Goal: Book appointment/travel/reservation

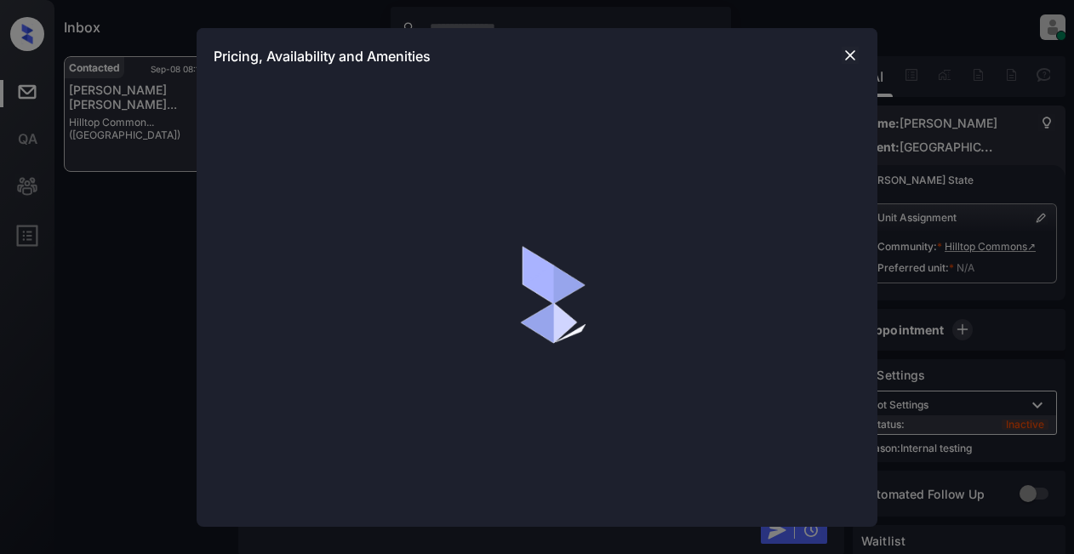
scroll to position [10847, 0]
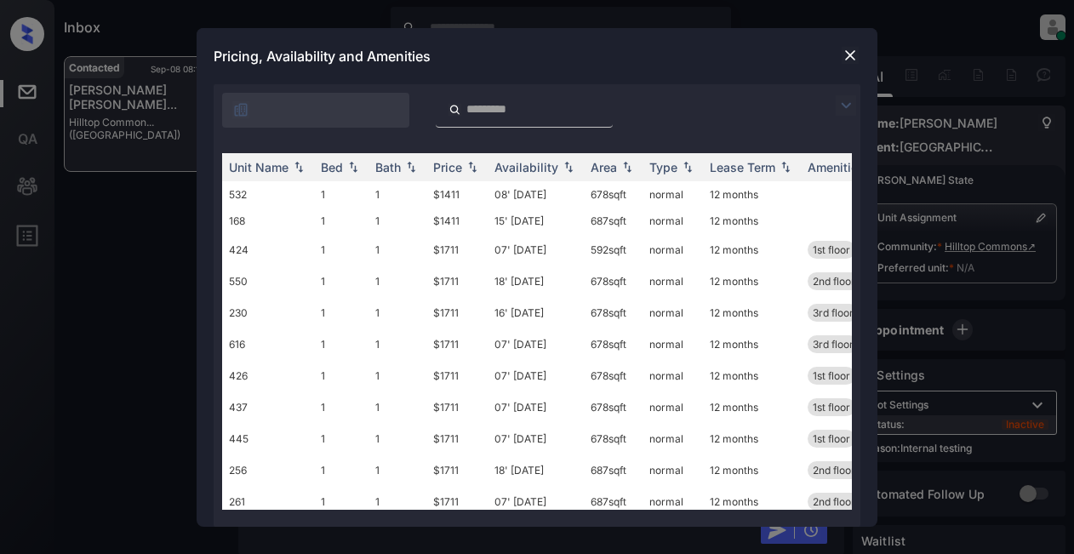
click at [844, 100] on img at bounding box center [846, 105] width 20 height 20
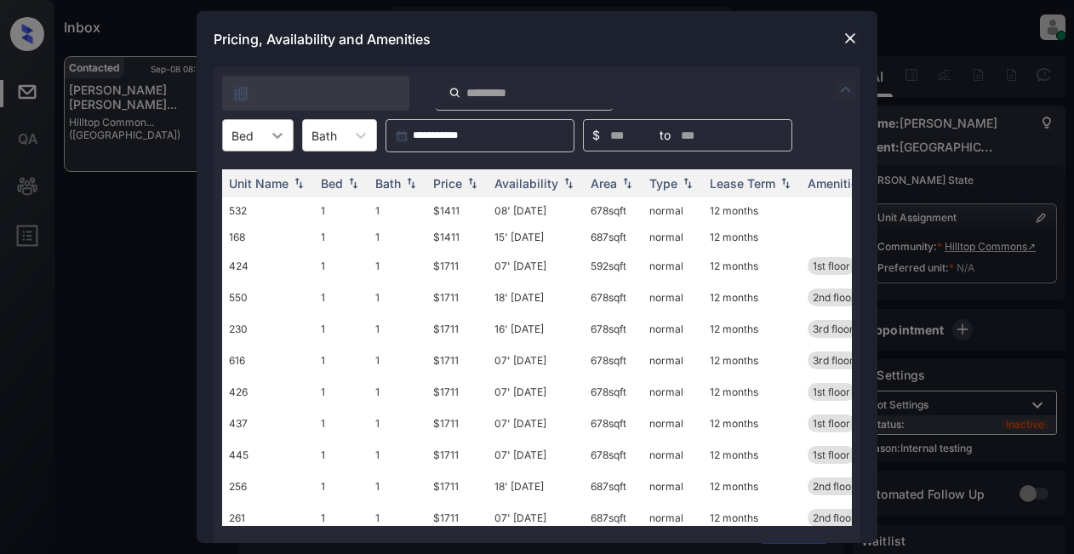
click at [285, 140] on icon at bounding box center [277, 135] width 17 height 17
click at [243, 212] on div "2" at bounding box center [258, 207] width 72 height 31
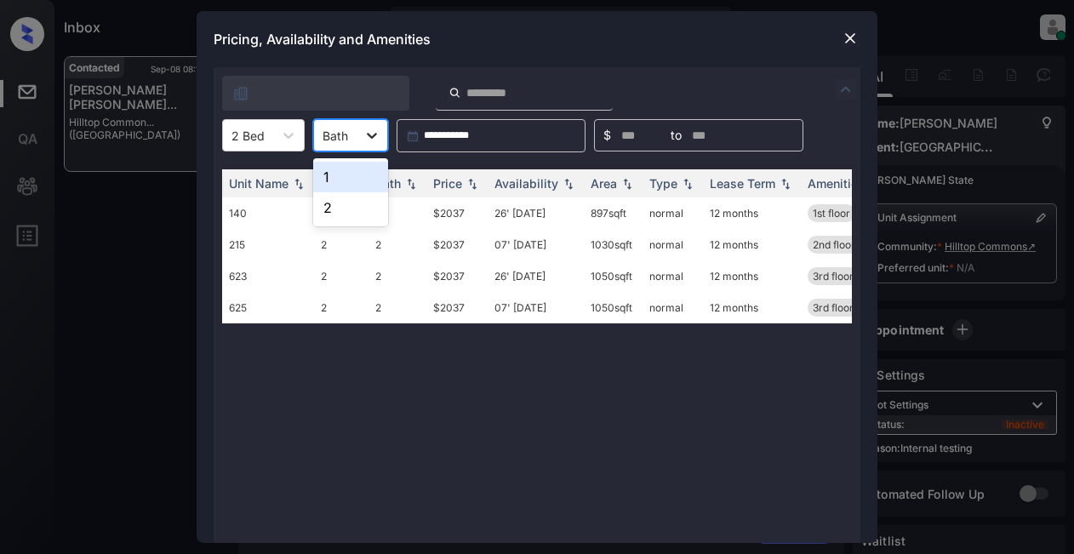
click at [374, 135] on icon at bounding box center [372, 136] width 10 height 6
click at [341, 207] on div "2" at bounding box center [350, 207] width 75 height 31
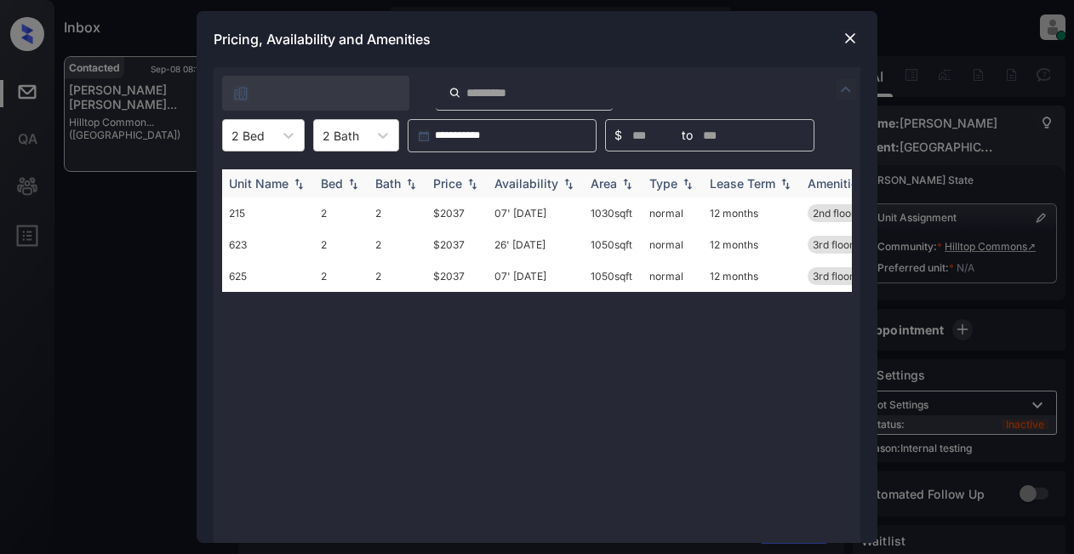
click at [442, 183] on div "Price" at bounding box center [447, 183] width 29 height 14
click at [445, 251] on td "$2037" at bounding box center [457, 244] width 61 height 31
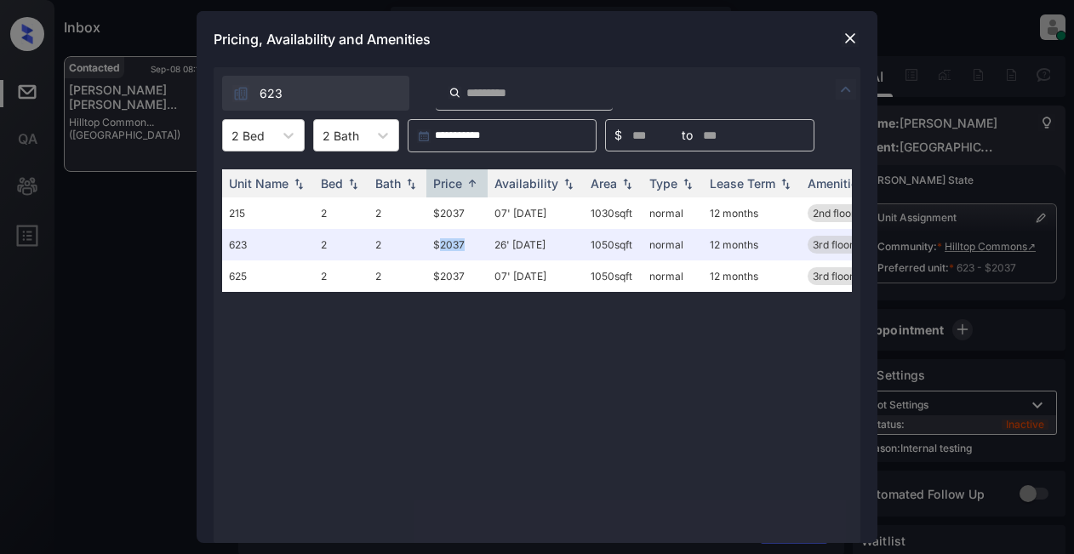
click at [853, 40] on img at bounding box center [850, 38] width 17 height 17
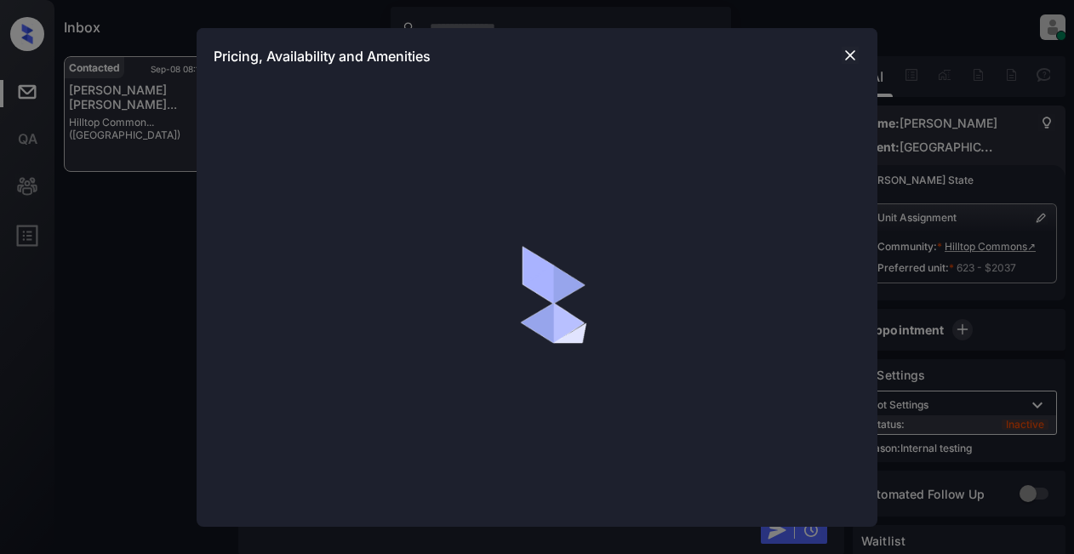
scroll to position [13188, 0]
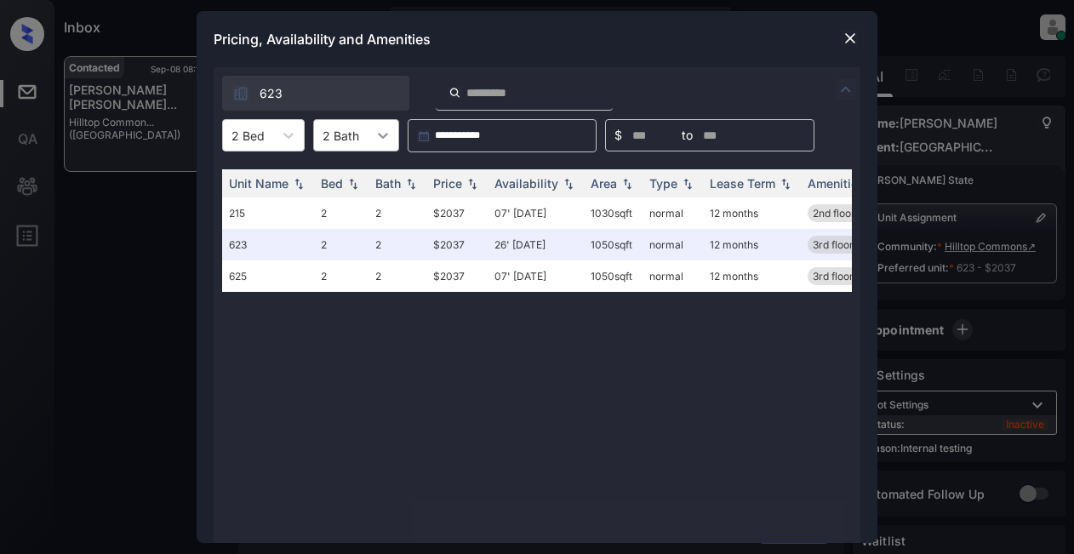
click at [395, 140] on div at bounding box center [383, 135] width 31 height 31
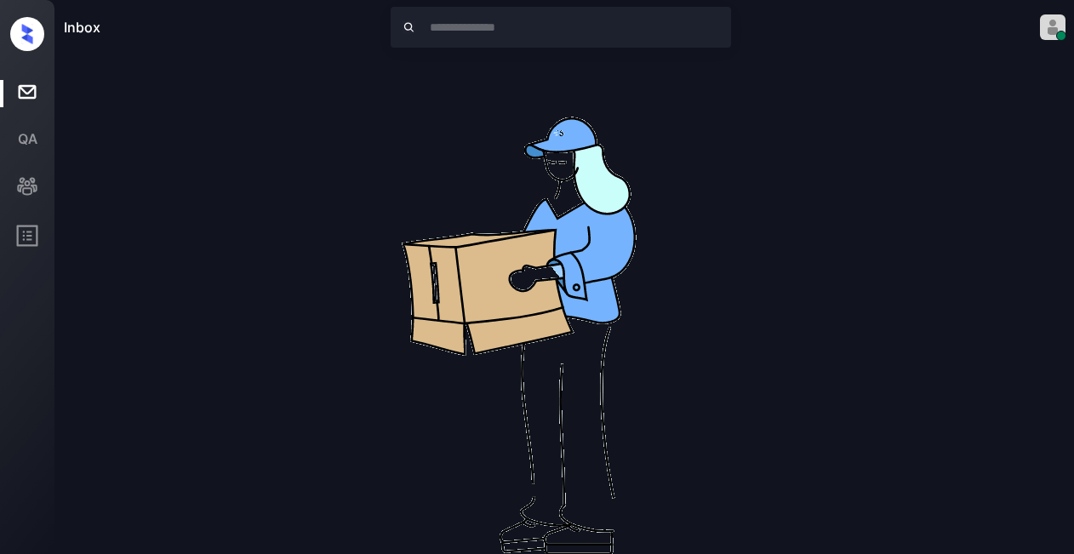
click at [367, 169] on div "Inbox Lyzzelle M. Ceralde Online Set yourself offline Set yourself on break Pro…" at bounding box center [537, 277] width 1074 height 554
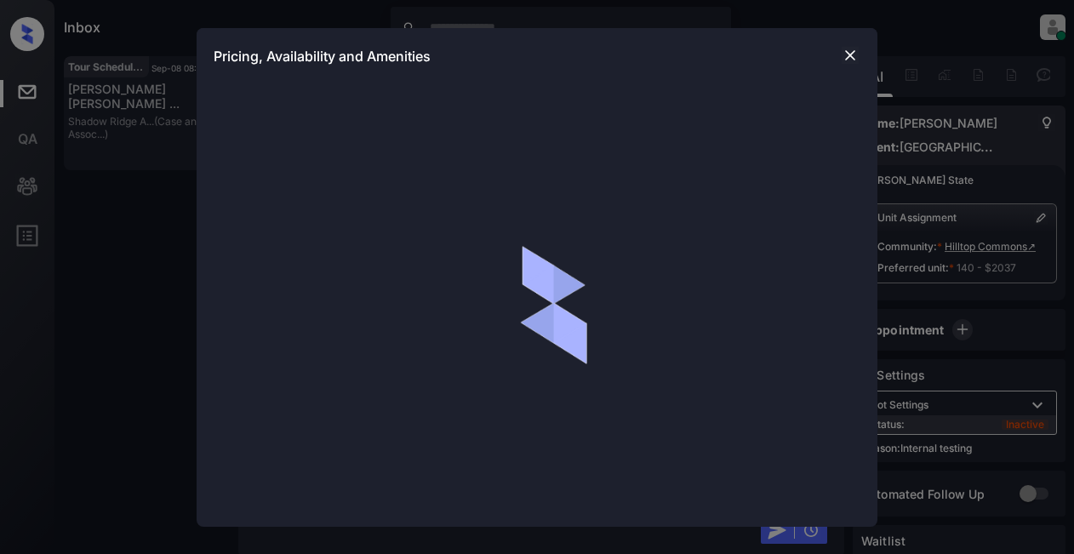
scroll to position [13213, 0]
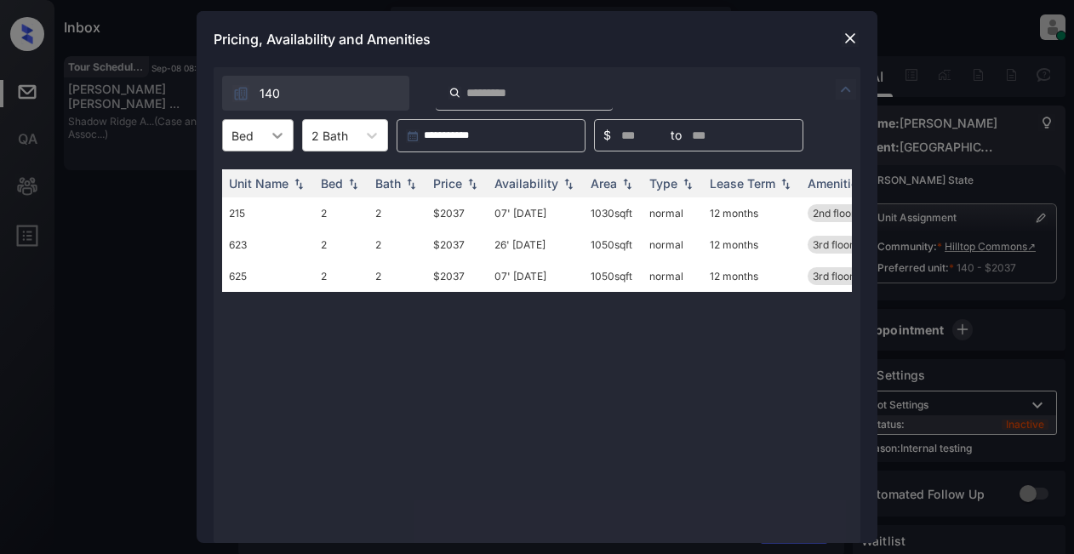
click at [280, 134] on icon at bounding box center [277, 135] width 17 height 17
click at [262, 211] on div "2" at bounding box center [258, 207] width 72 height 31
click at [375, 134] on icon at bounding box center [383, 135] width 17 height 17
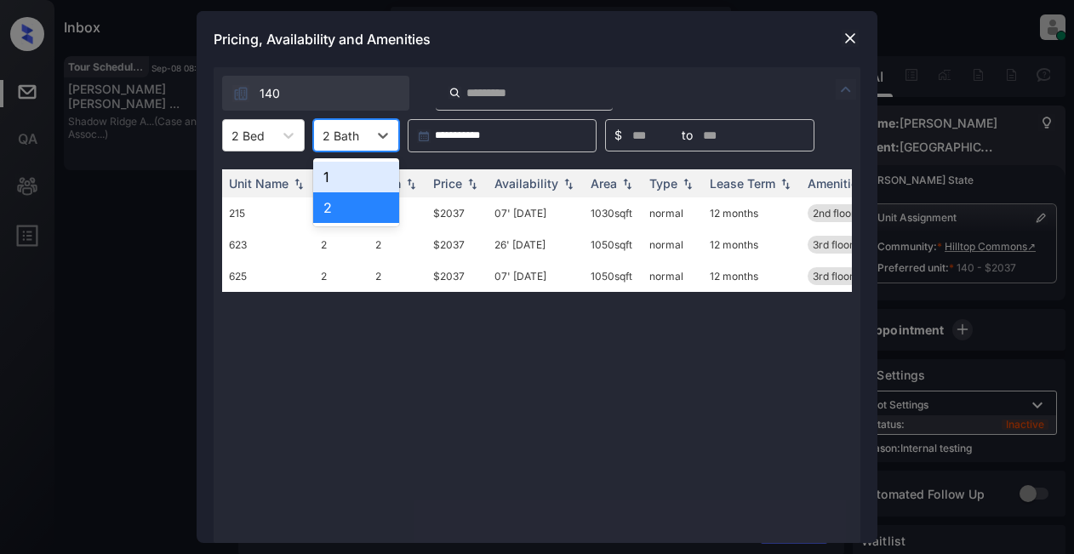
click at [352, 179] on div "1" at bounding box center [356, 177] width 86 height 31
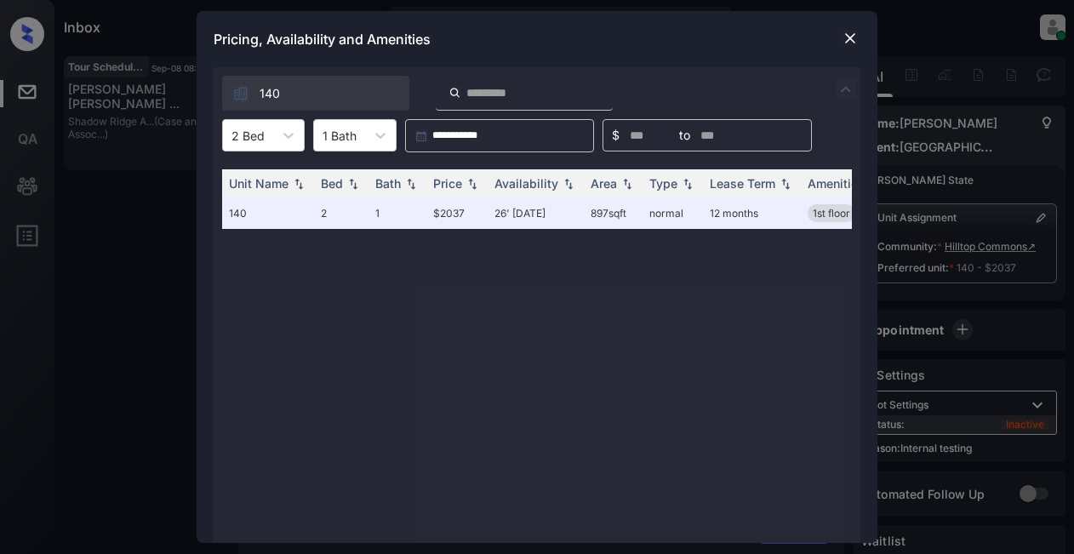
click at [856, 37] on img at bounding box center [850, 38] width 17 height 17
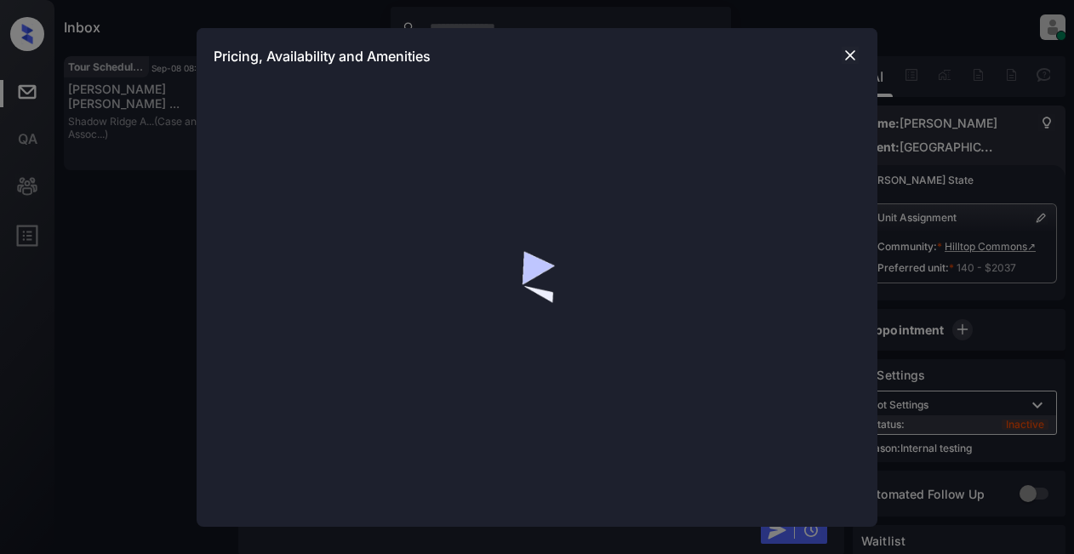
scroll to position [13769, 0]
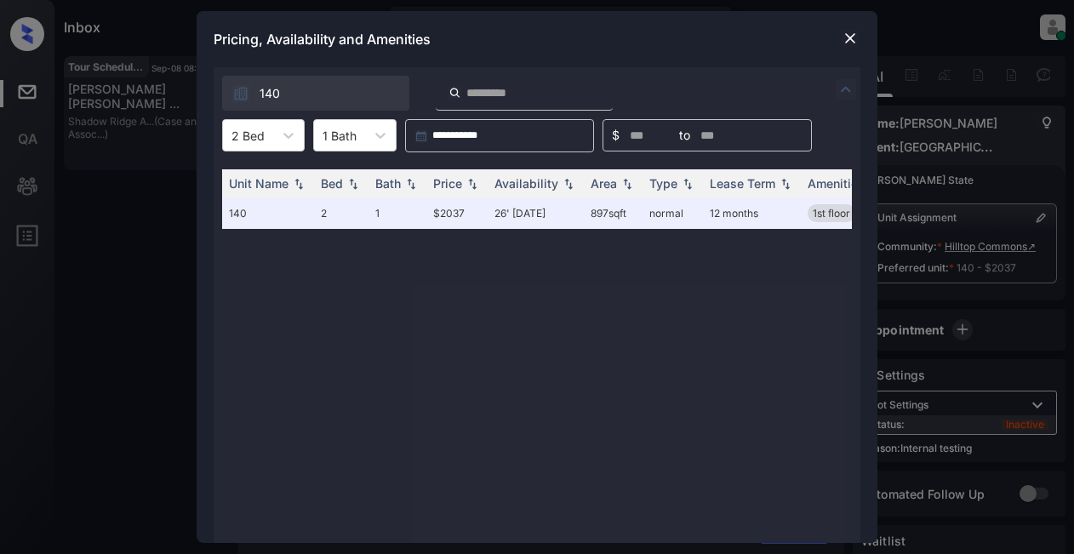
click at [854, 34] on img at bounding box center [850, 38] width 17 height 17
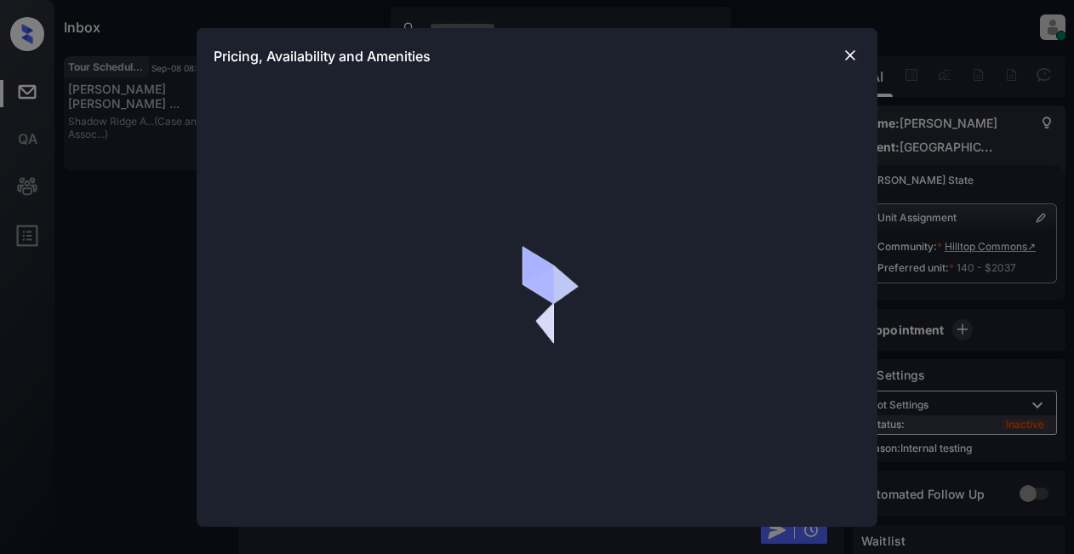
scroll to position [13769, 0]
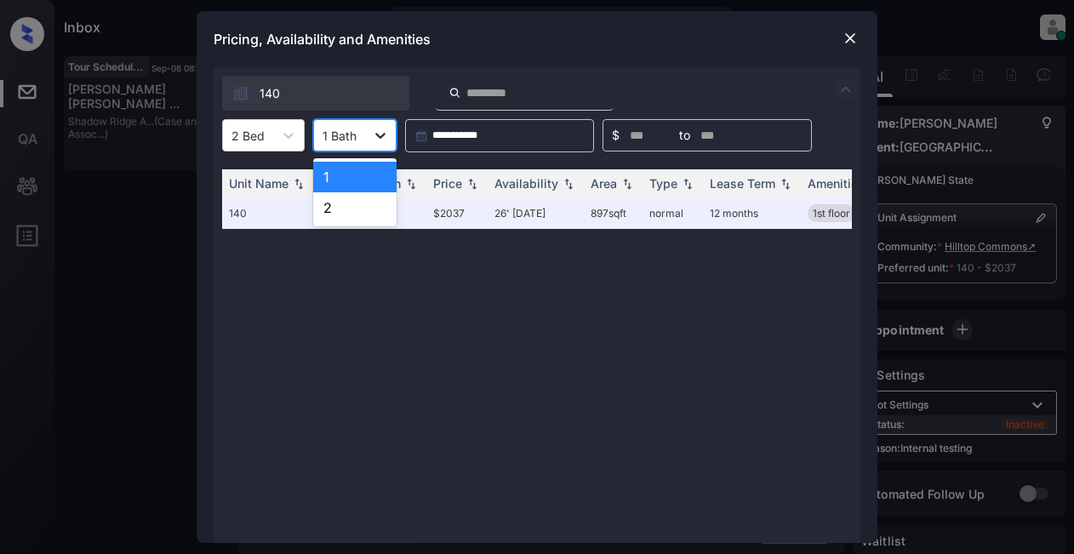
click at [377, 129] on icon at bounding box center [380, 135] width 17 height 17
click at [334, 183] on div "1" at bounding box center [354, 177] width 83 height 31
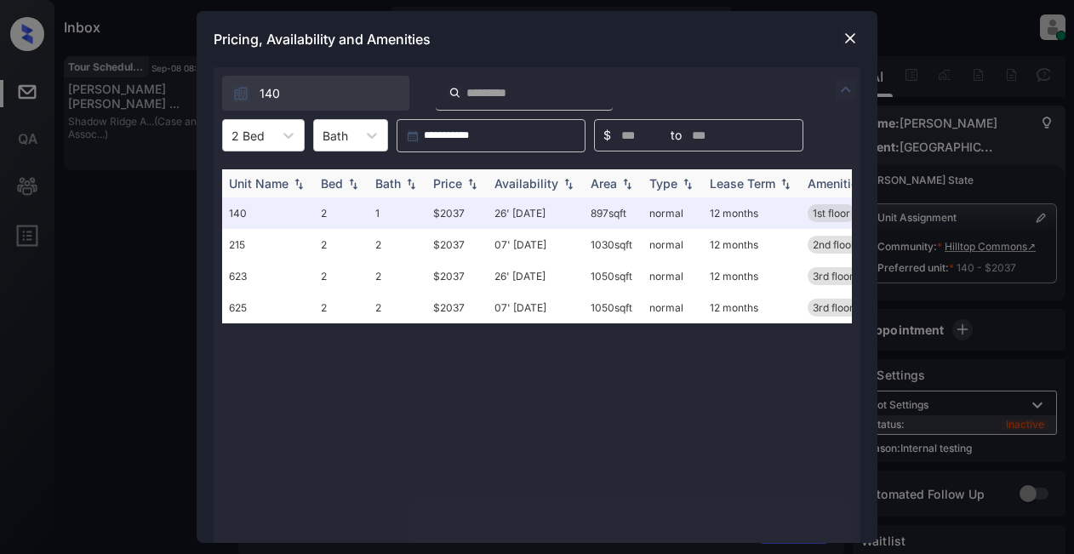
click at [457, 189] on div "Price" at bounding box center [447, 183] width 29 height 14
click at [404, 182] on img at bounding box center [411, 184] width 17 height 12
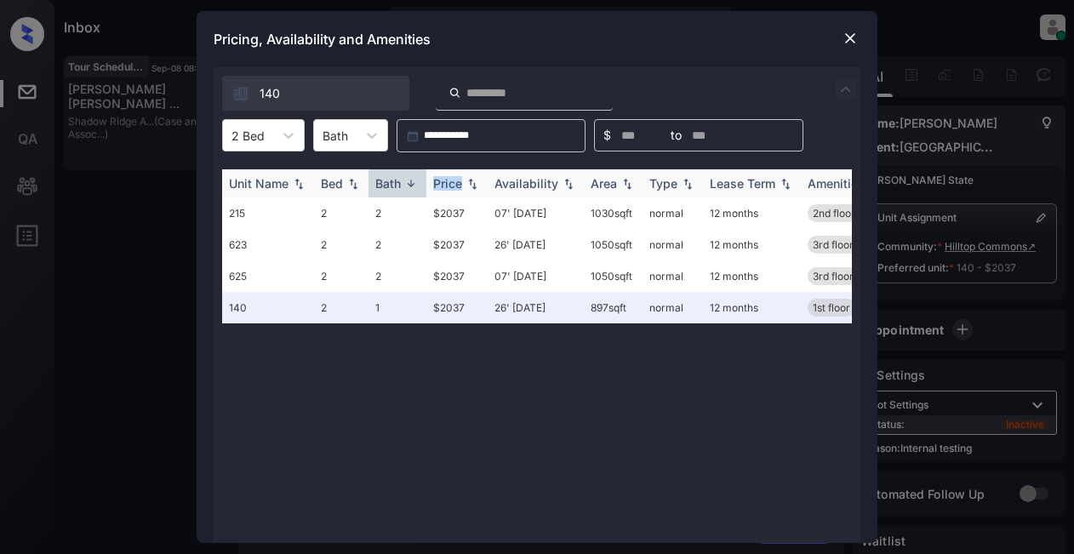
click at [404, 182] on img at bounding box center [411, 183] width 17 height 13
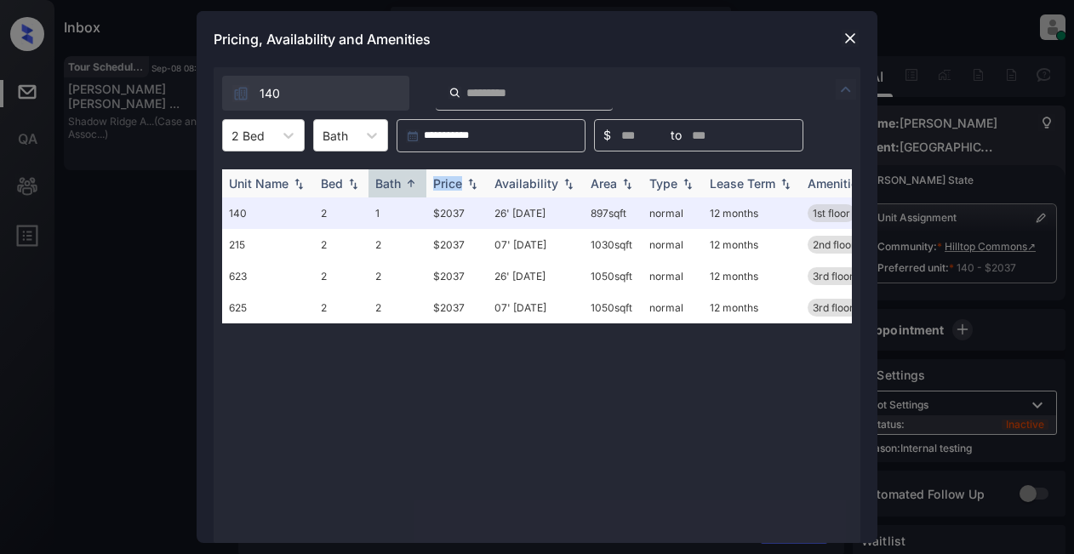
click at [404, 182] on img at bounding box center [411, 183] width 17 height 13
click at [404, 182] on img at bounding box center [411, 184] width 17 height 12
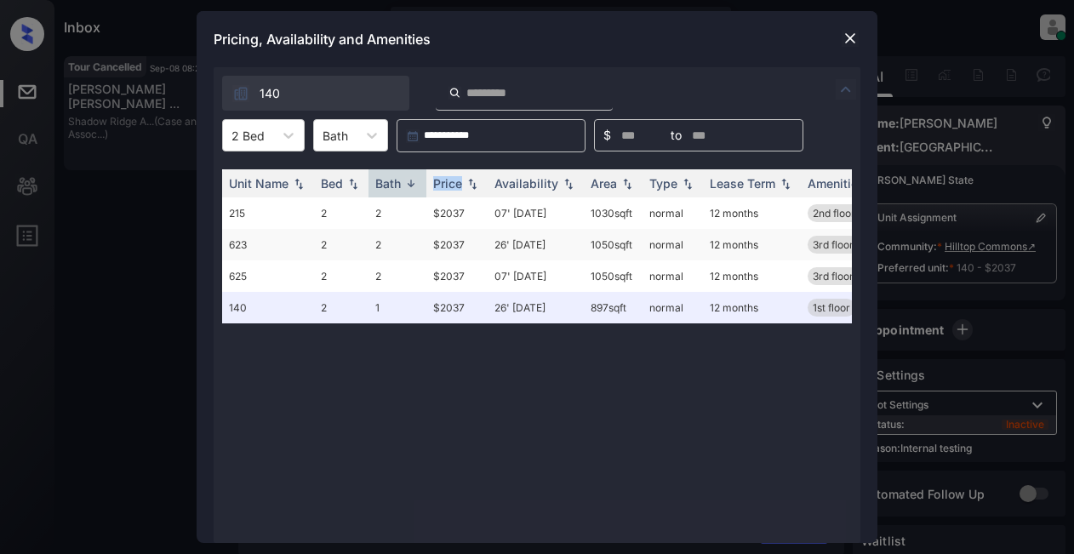
scroll to position [13983, 0]
click at [856, 37] on img at bounding box center [850, 38] width 17 height 17
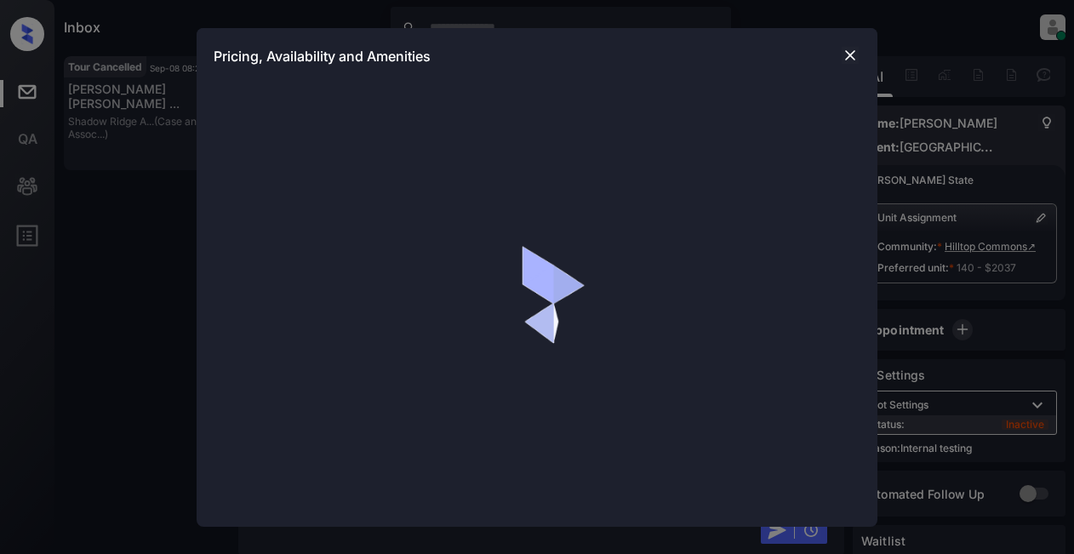
scroll to position [13898, 0]
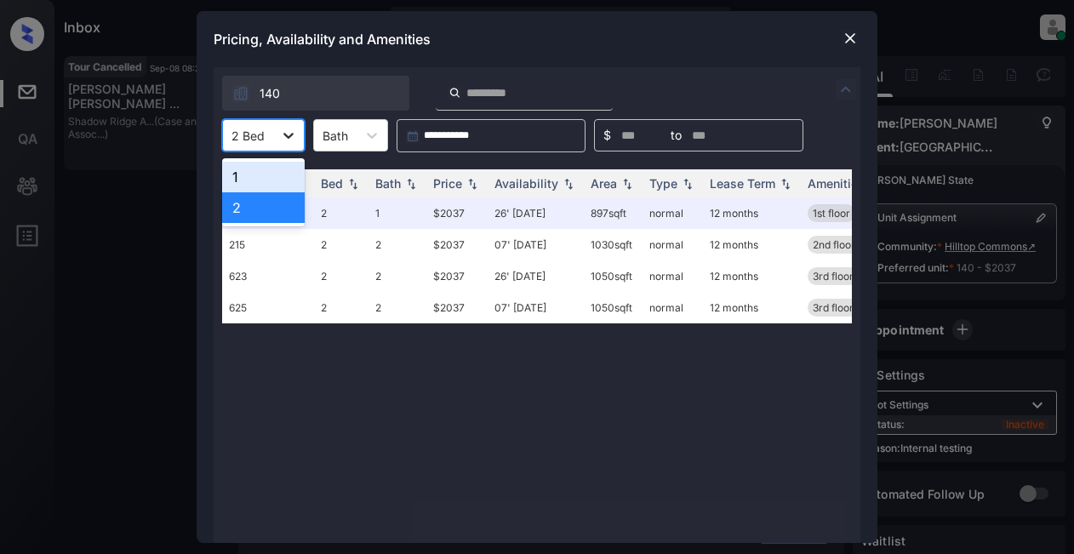
click at [283, 139] on icon at bounding box center [288, 135] width 17 height 17
click at [274, 213] on div "2" at bounding box center [263, 207] width 83 height 31
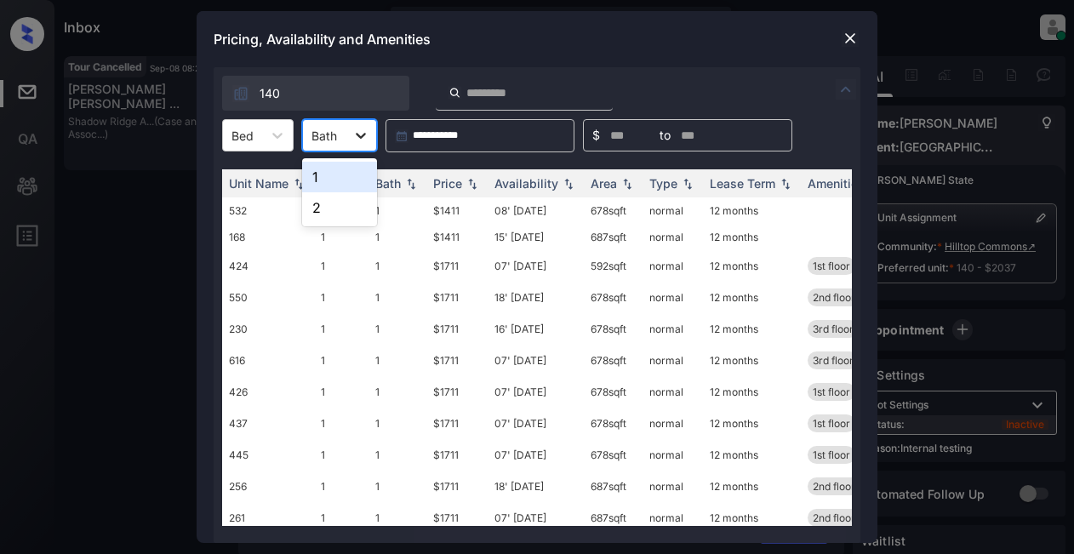
click at [352, 134] on icon at bounding box center [360, 135] width 17 height 17
click at [330, 209] on div "2" at bounding box center [339, 207] width 75 height 31
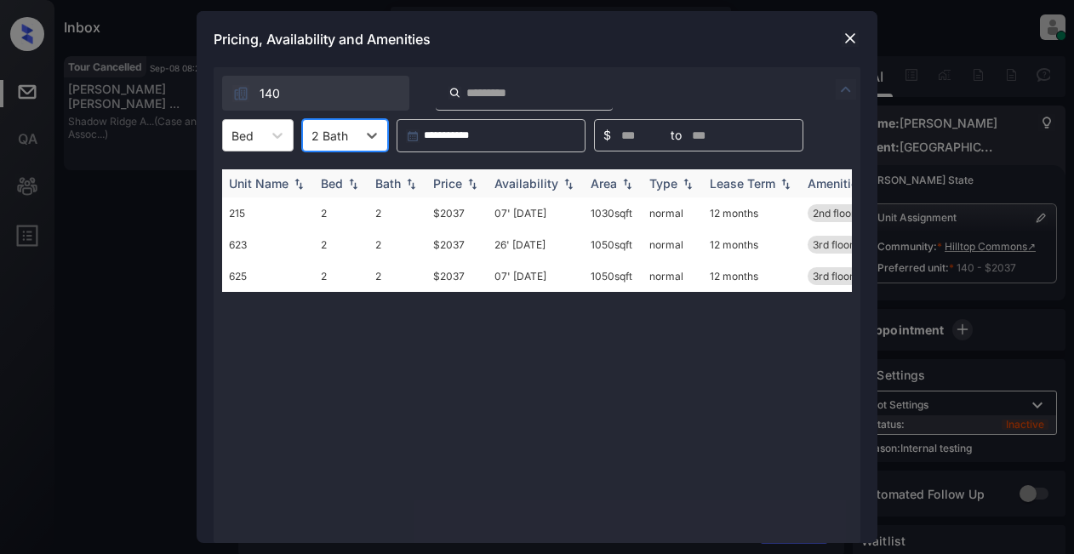
click at [525, 180] on div "Availability" at bounding box center [527, 183] width 64 height 14
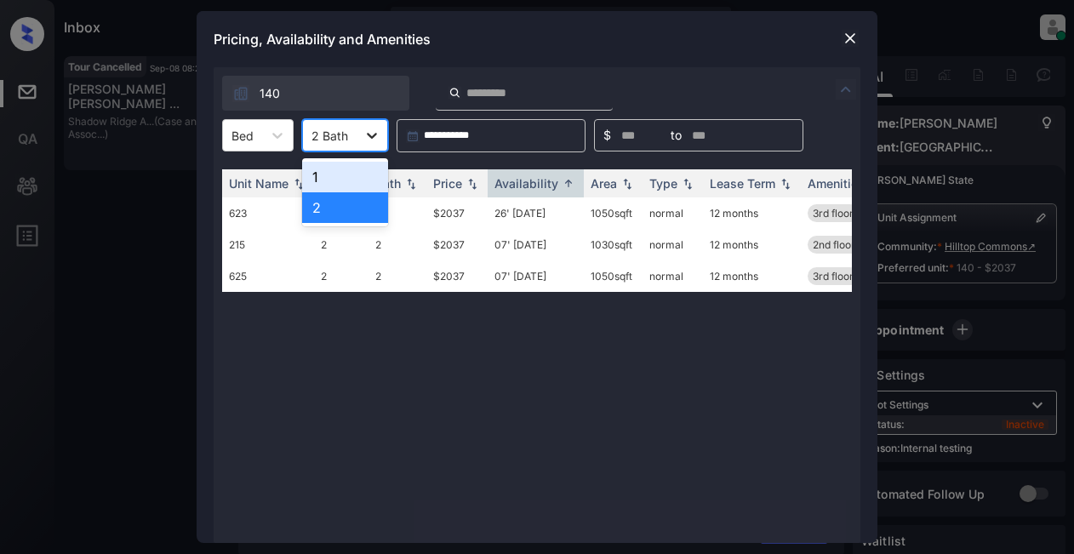
click at [378, 133] on icon at bounding box center [372, 135] width 17 height 17
click at [324, 177] on div "1" at bounding box center [345, 177] width 86 height 31
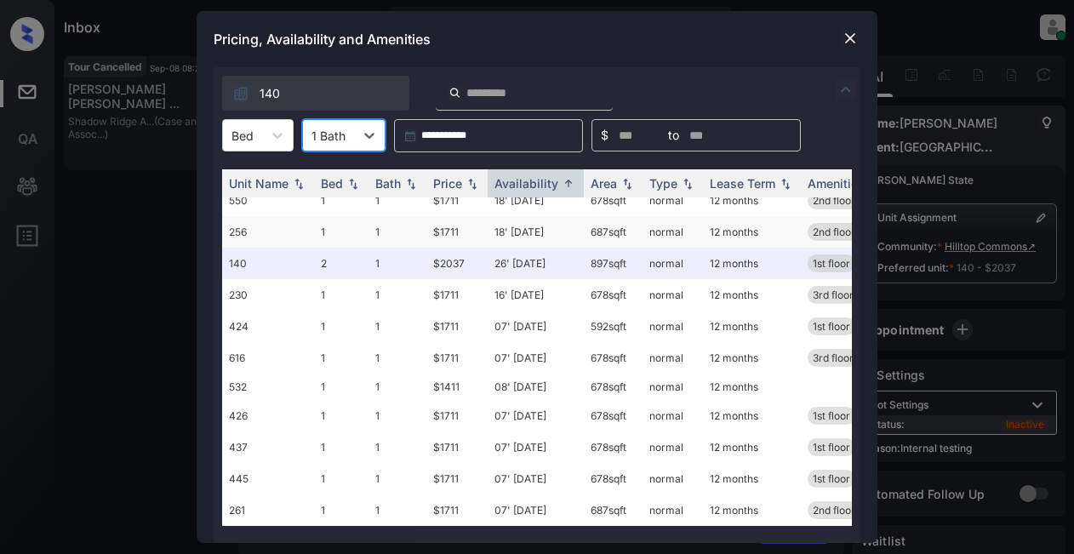
scroll to position [52, 0]
click at [273, 138] on icon at bounding box center [277, 135] width 17 height 17
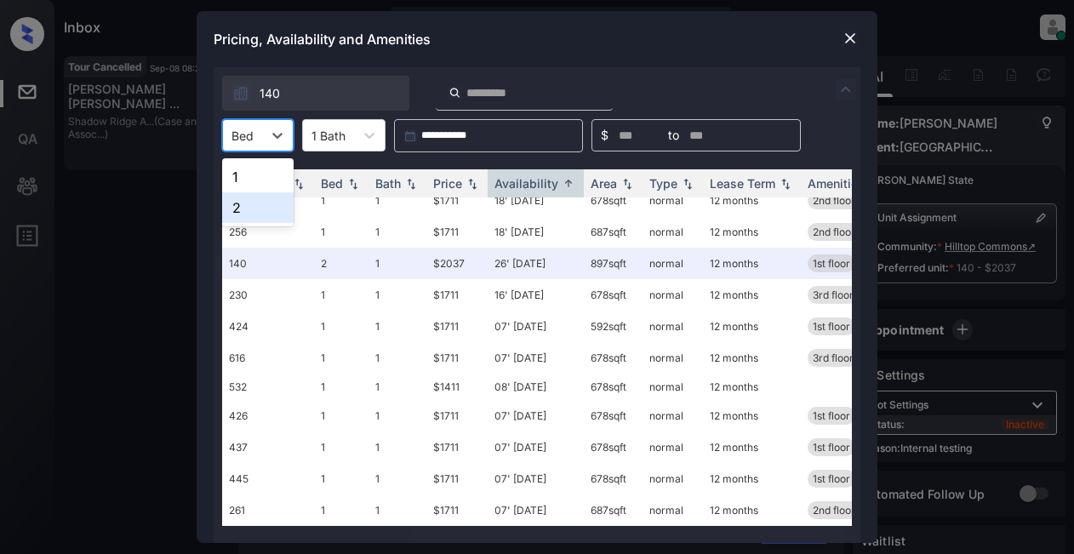
click at [266, 203] on div "2" at bounding box center [258, 207] width 72 height 31
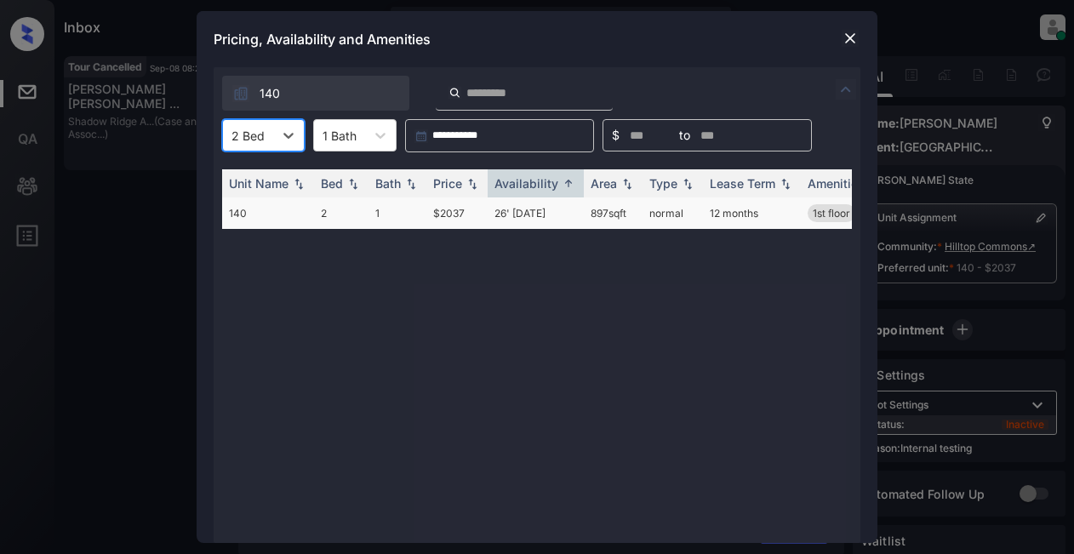
scroll to position [0, 0]
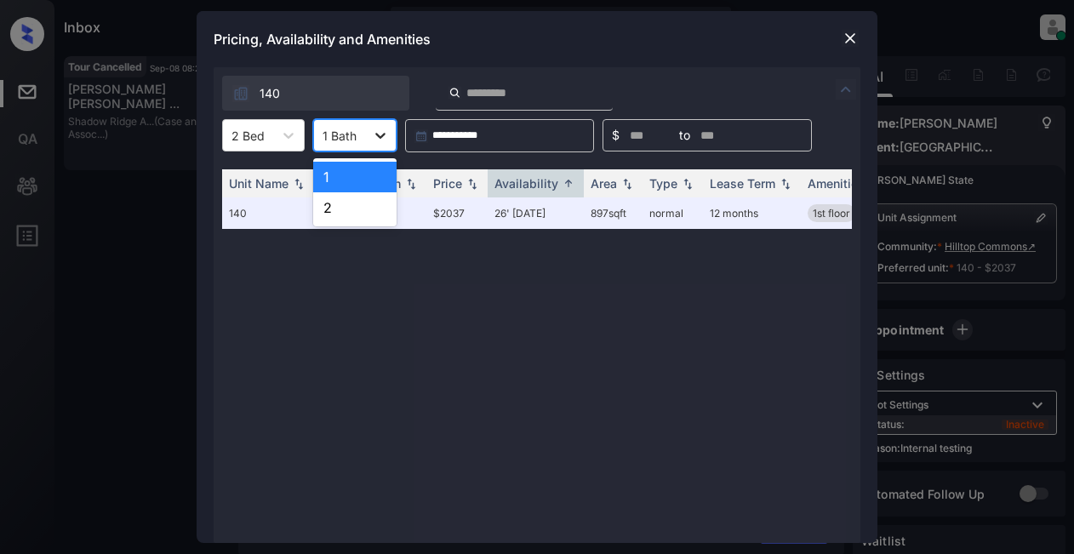
click at [381, 140] on icon at bounding box center [380, 135] width 17 height 17
click at [362, 177] on div "1" at bounding box center [354, 177] width 83 height 31
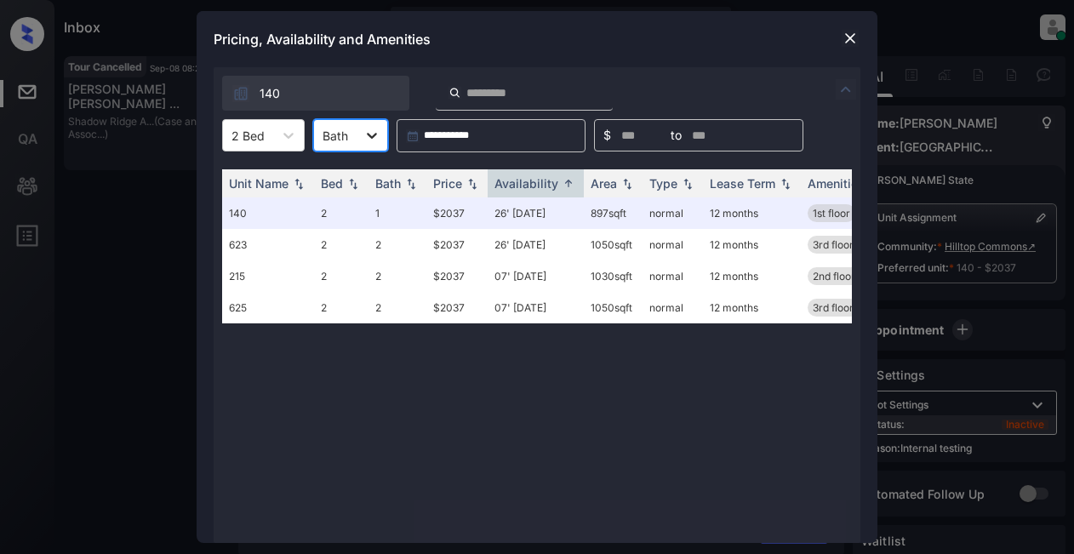
click at [369, 137] on icon at bounding box center [372, 135] width 17 height 17
click at [338, 208] on div "2" at bounding box center [350, 207] width 75 height 31
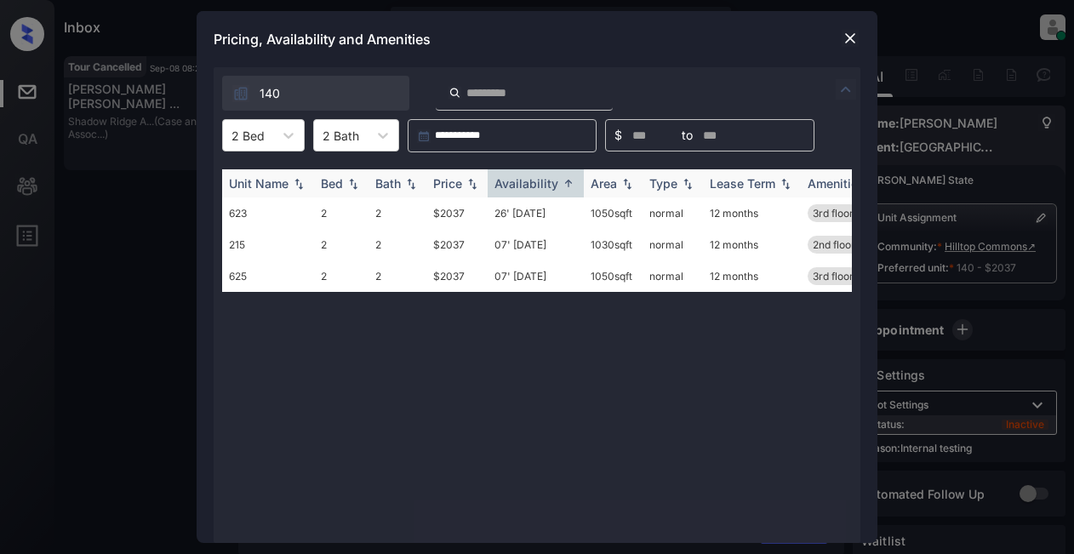
click at [468, 187] on img at bounding box center [472, 184] width 17 height 12
click at [847, 36] on img at bounding box center [850, 38] width 17 height 17
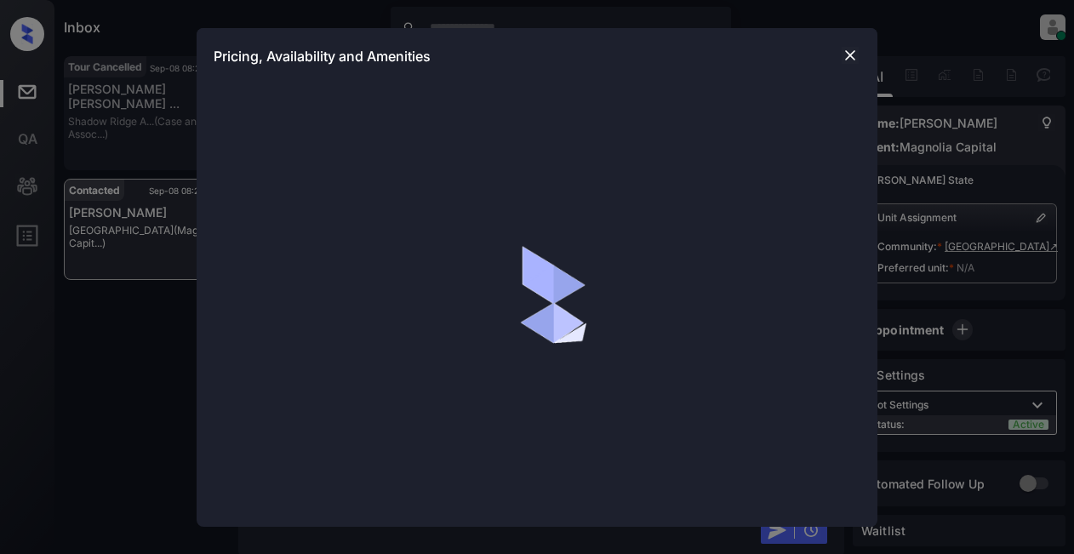
scroll to position [1549, 0]
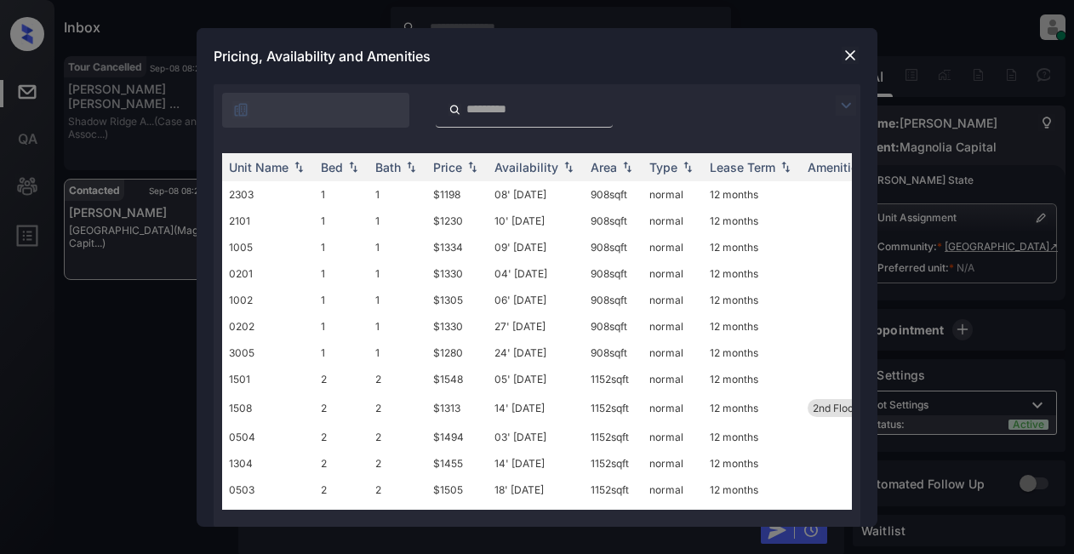
click at [864, 96] on div "**********" at bounding box center [537, 305] width 681 height 443
click at [845, 100] on img at bounding box center [846, 105] width 20 height 20
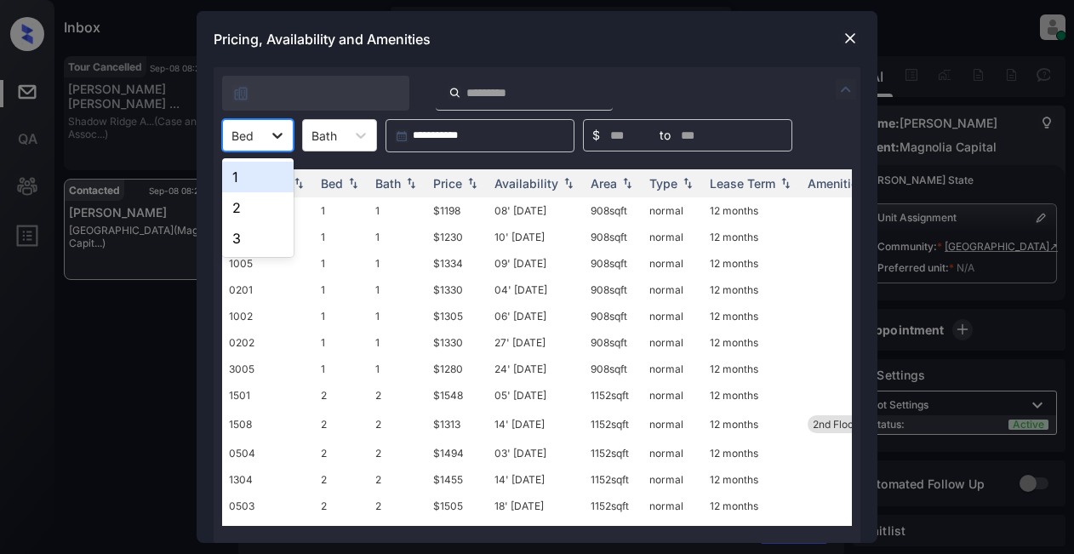
click at [278, 135] on icon at bounding box center [277, 135] width 17 height 17
click at [273, 183] on div "1" at bounding box center [258, 177] width 72 height 31
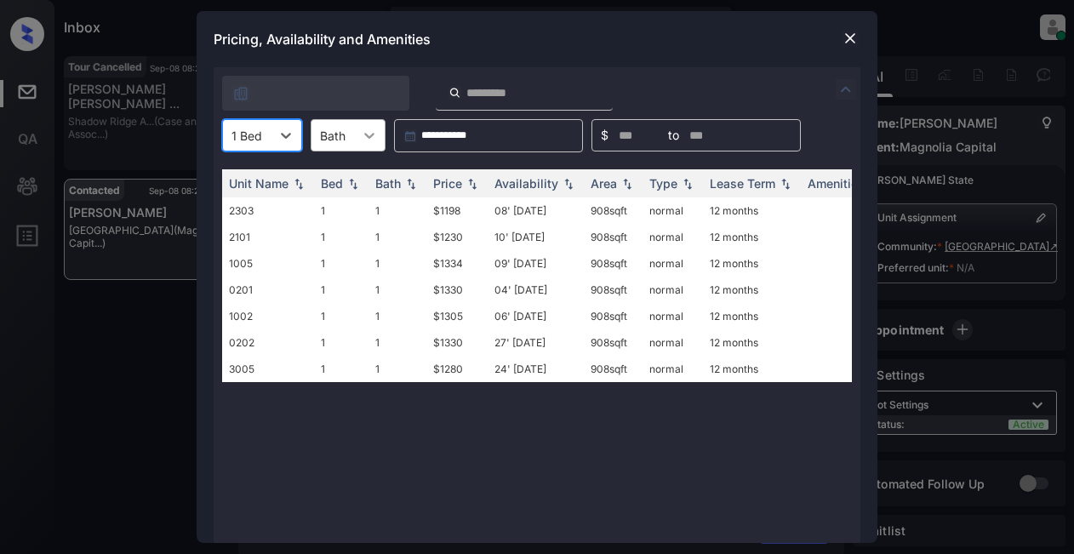
click at [368, 138] on icon at bounding box center [369, 136] width 10 height 6
click at [339, 176] on div "1" at bounding box center [348, 177] width 75 height 31
click at [466, 180] on img at bounding box center [472, 184] width 17 height 12
click at [459, 213] on td "$1198" at bounding box center [457, 211] width 61 height 26
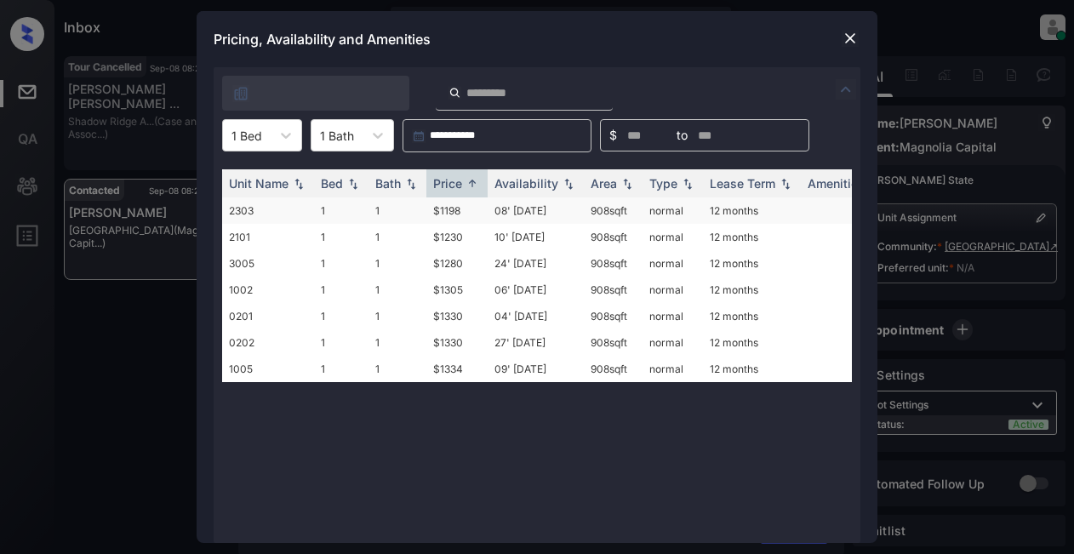
click at [459, 213] on td "$1198" at bounding box center [457, 211] width 61 height 26
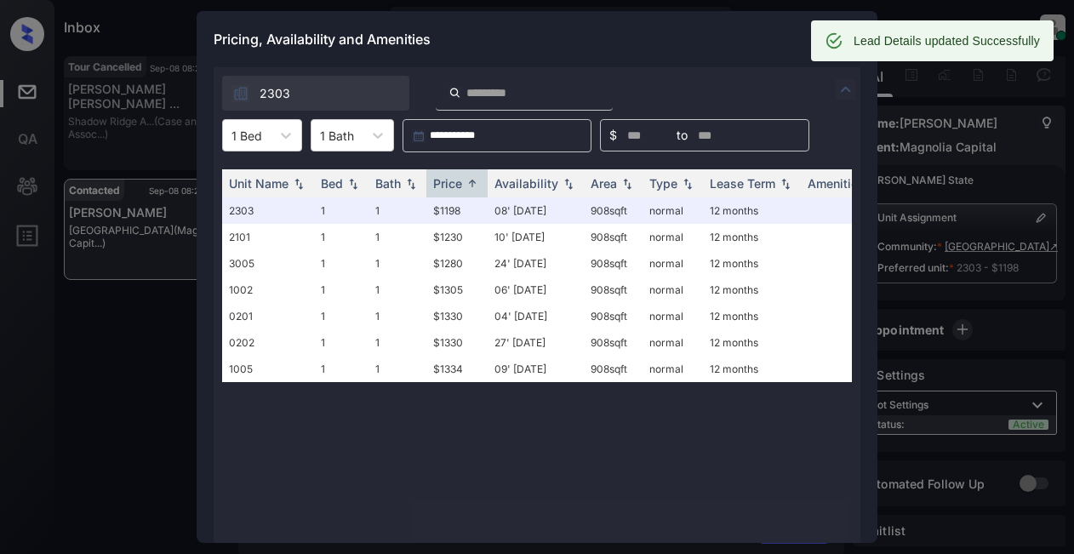
click at [710, 36] on div "Pricing, Availability and Amenities" at bounding box center [537, 39] width 681 height 56
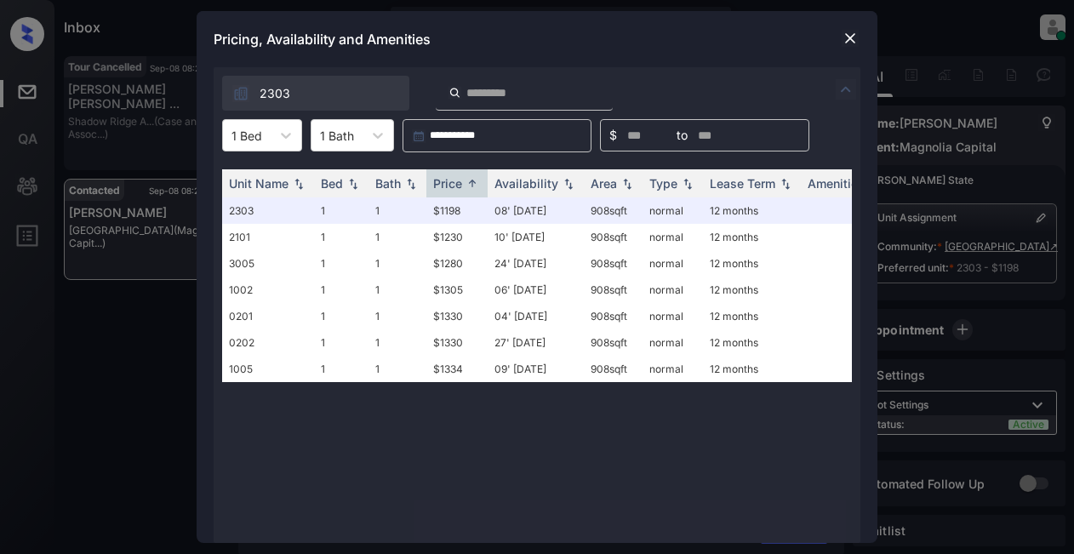
click at [854, 42] on img at bounding box center [850, 38] width 17 height 17
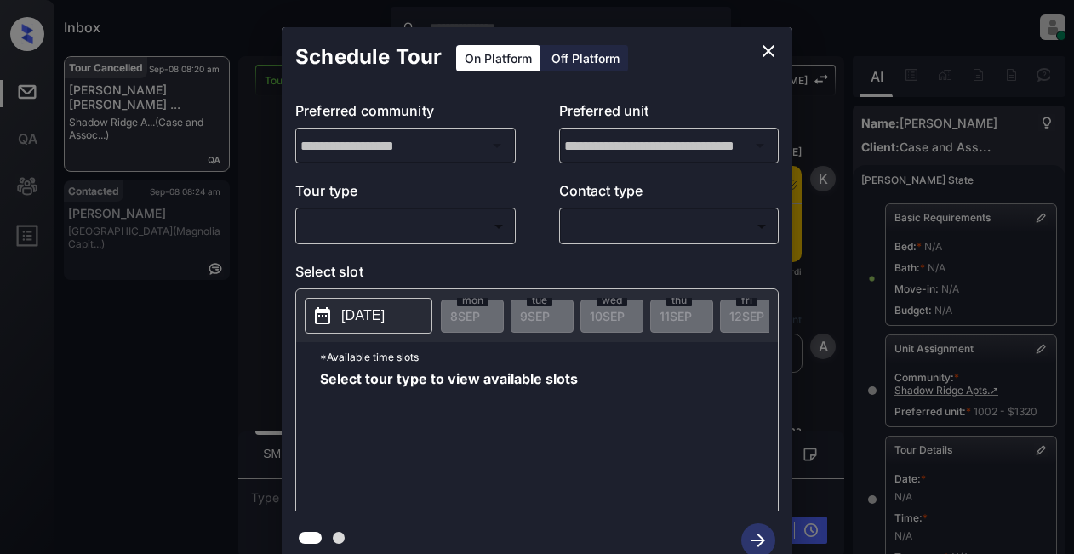
scroll to position [294, 0]
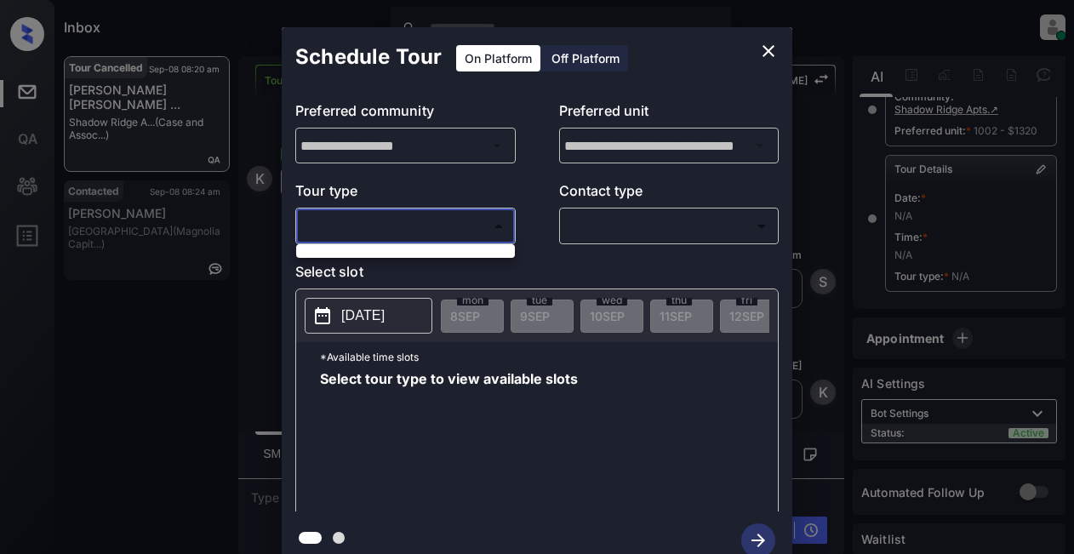
click at [421, 221] on body "Inbox Lyzzelle M. Ceralde Online Set yourself offline Set yourself on break Pro…" at bounding box center [537, 277] width 1074 height 554
click at [770, 48] on div at bounding box center [537, 277] width 1074 height 554
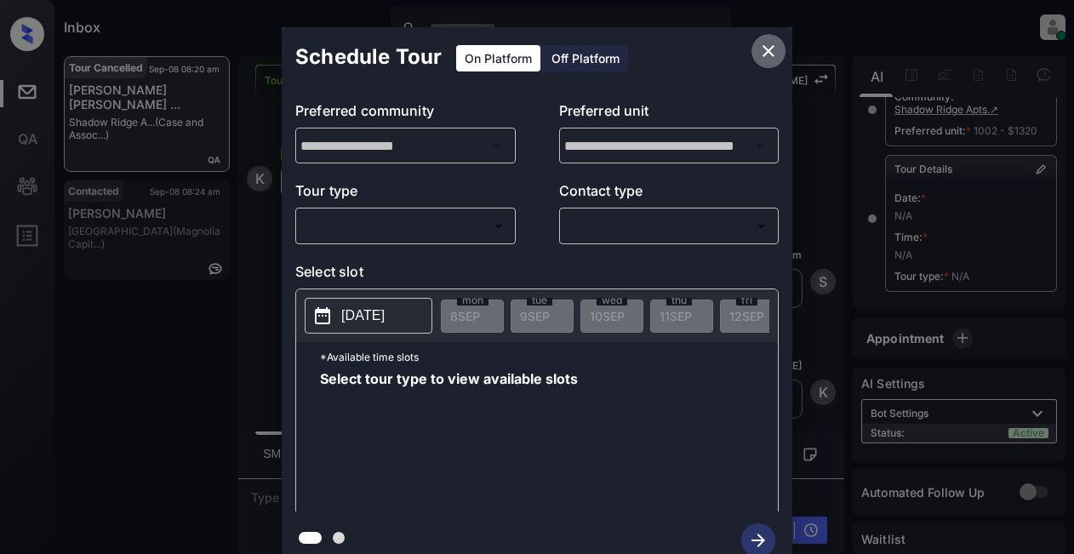
click at [767, 42] on icon "close" at bounding box center [769, 51] width 20 height 20
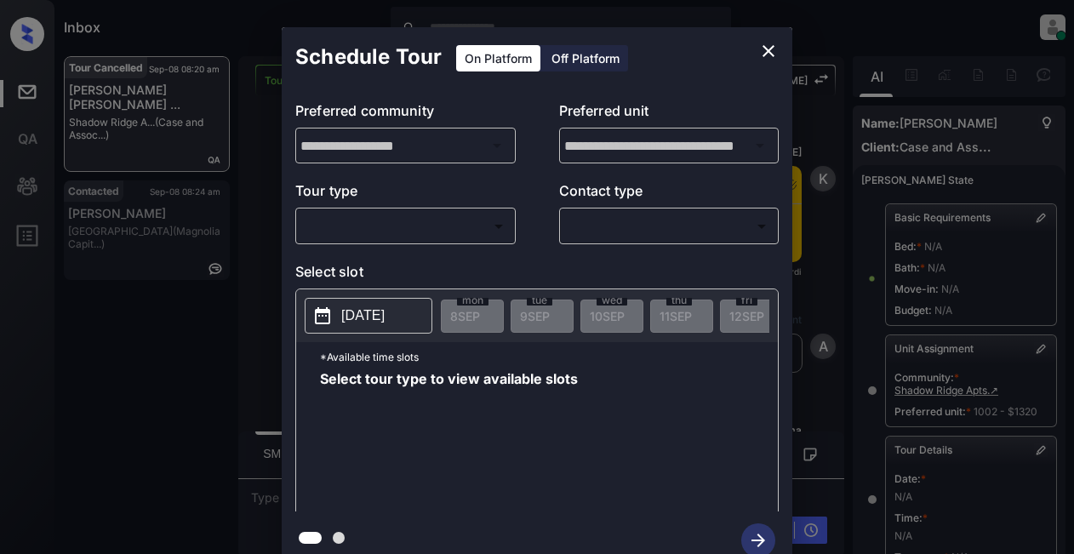
scroll to position [294, 0]
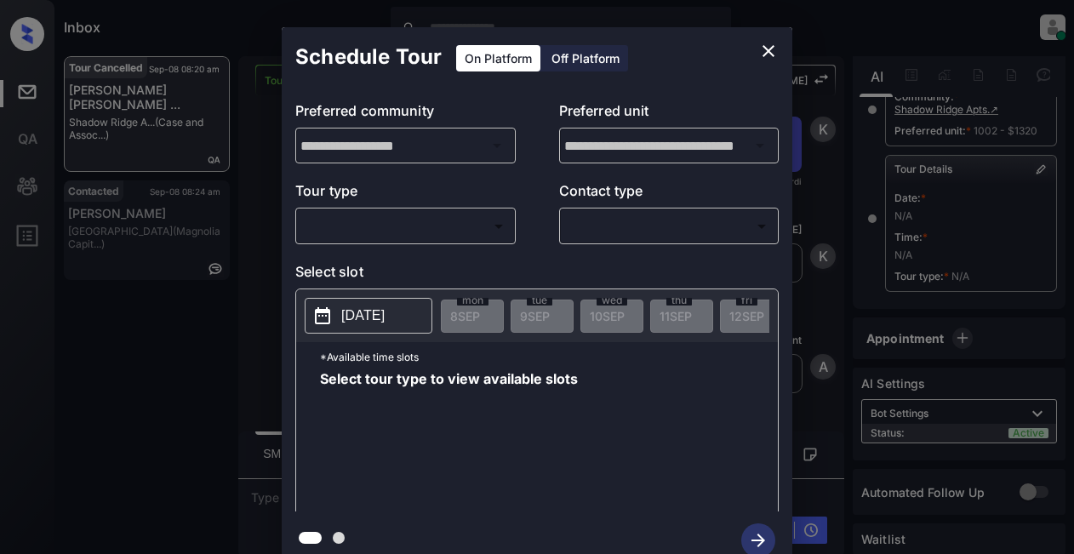
click at [480, 232] on body "Inbox Lyzzelle [PERSON_NAME] Online Set yourself offline Set yourself on break …" at bounding box center [537, 277] width 1074 height 554
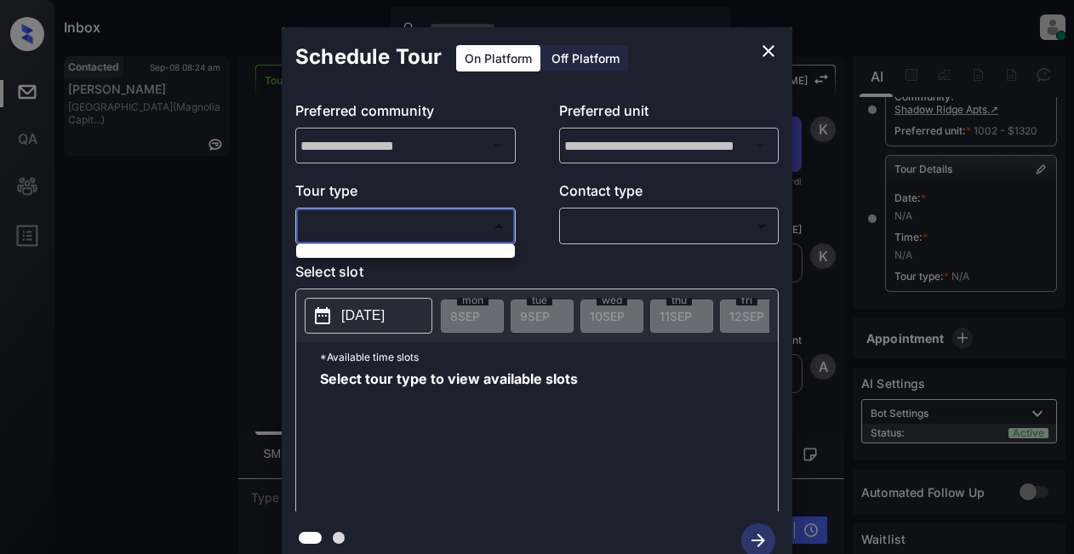
click at [399, 218] on div at bounding box center [537, 277] width 1074 height 554
click at [775, 44] on icon "close" at bounding box center [769, 51] width 20 height 20
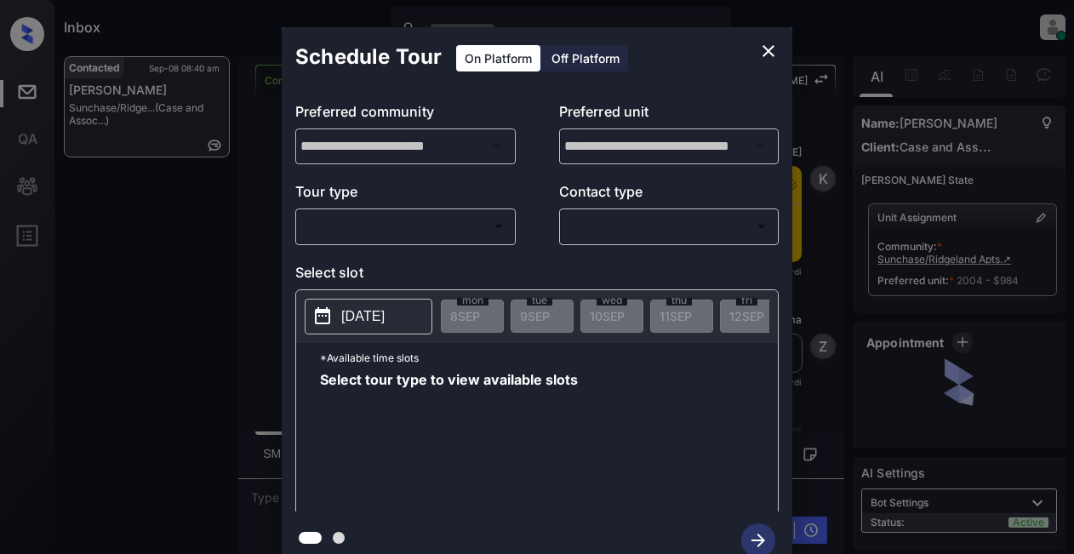
scroll to position [1075, 0]
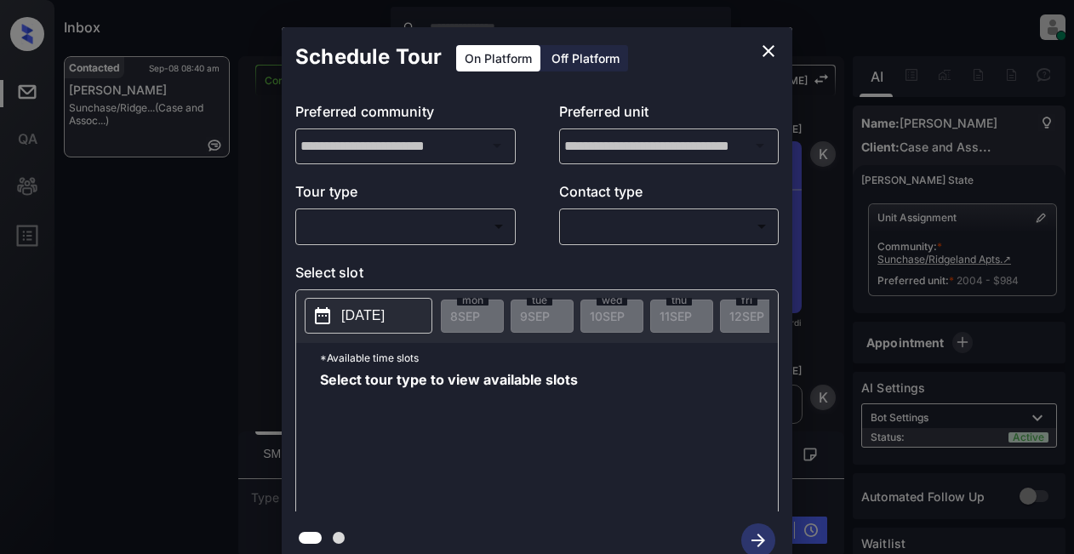
click at [402, 229] on body "Inbox Lyzzelle [PERSON_NAME] Online Set yourself offline Set yourself on break …" at bounding box center [537, 277] width 1074 height 554
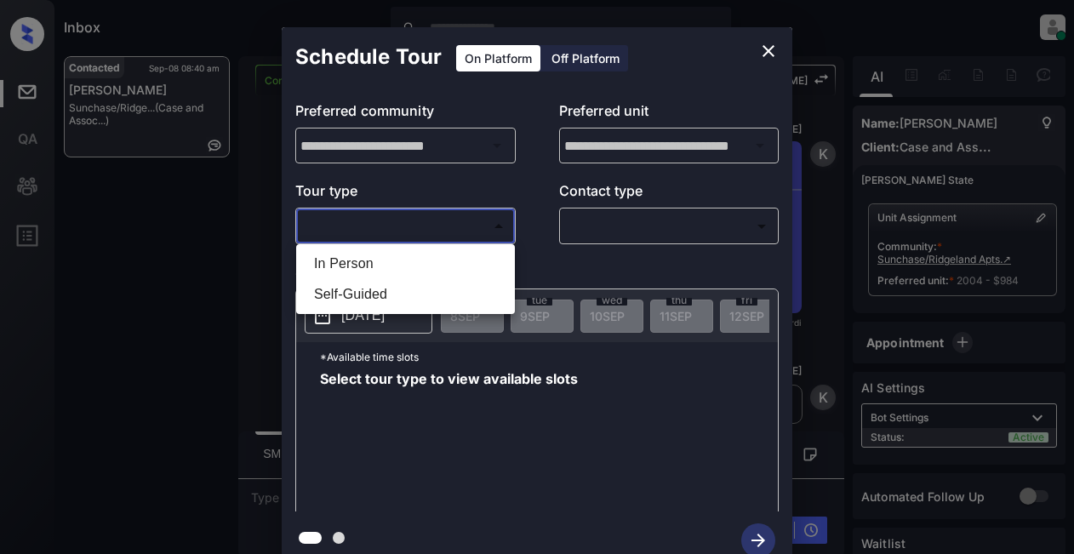
drag, startPoint x: 761, startPoint y: 49, endPoint x: 638, endPoint y: 19, distance: 127.0
click at [638, 19] on div at bounding box center [537, 277] width 1074 height 554
click at [387, 222] on body "Inbox Lyzzelle [PERSON_NAME] Online Set yourself offline Set yourself on break …" at bounding box center [537, 277] width 1074 height 554
click at [361, 292] on li "Self-Guided" at bounding box center [406, 294] width 210 height 31
type input "**********"
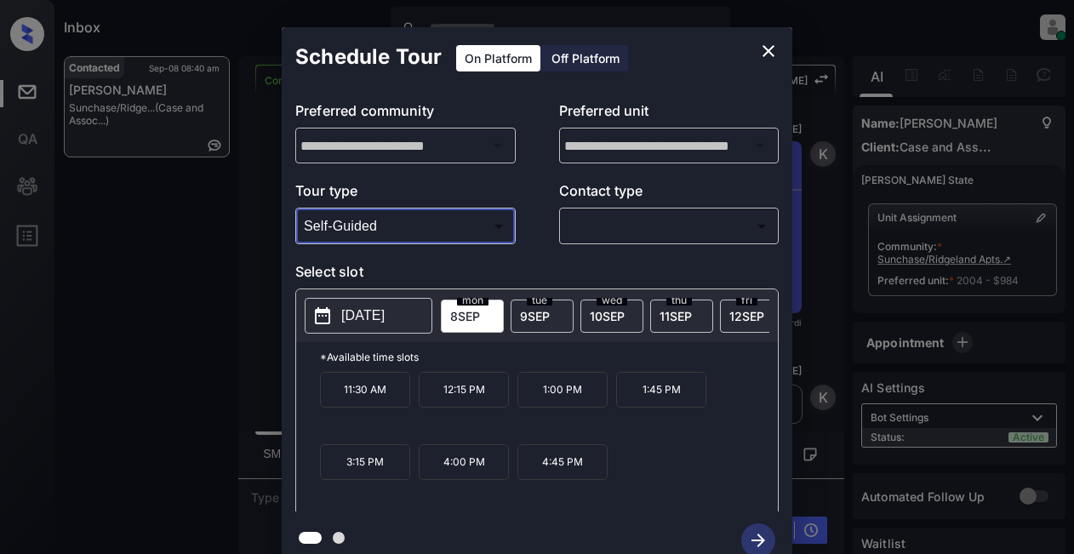
click at [770, 49] on icon "close" at bounding box center [769, 51] width 12 height 12
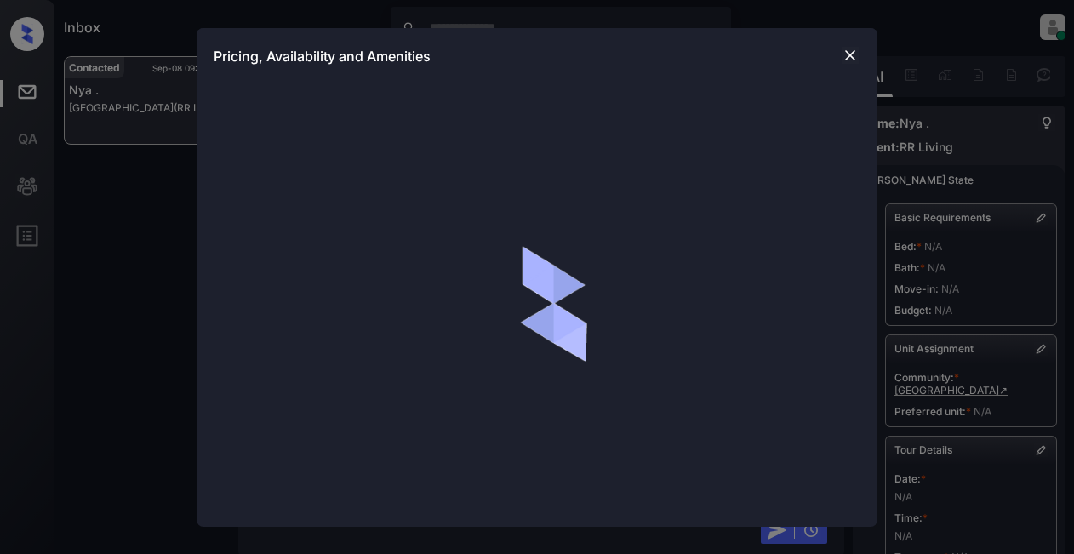
scroll to position [1504, 0]
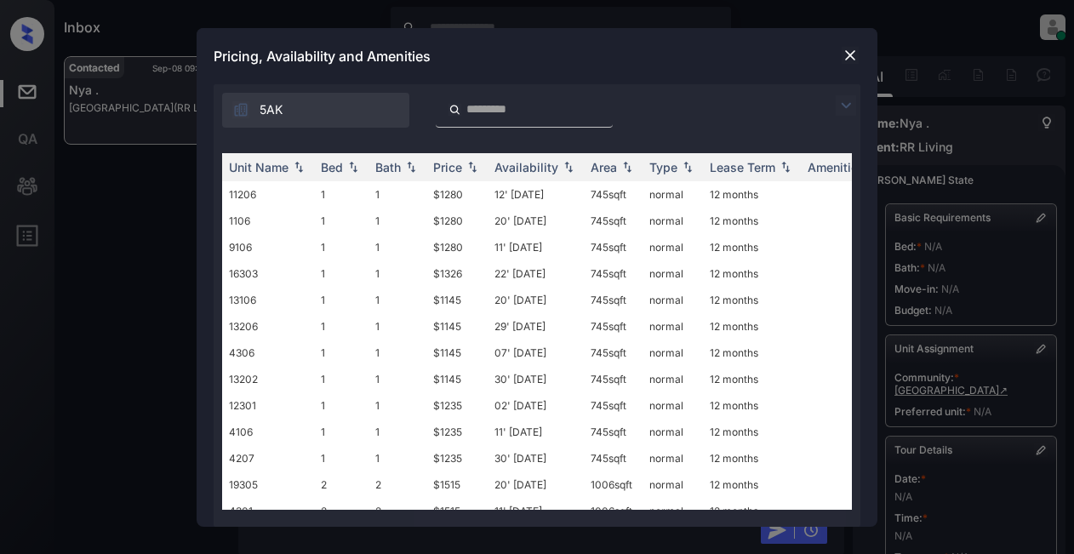
click at [850, 106] on img at bounding box center [846, 105] width 20 height 20
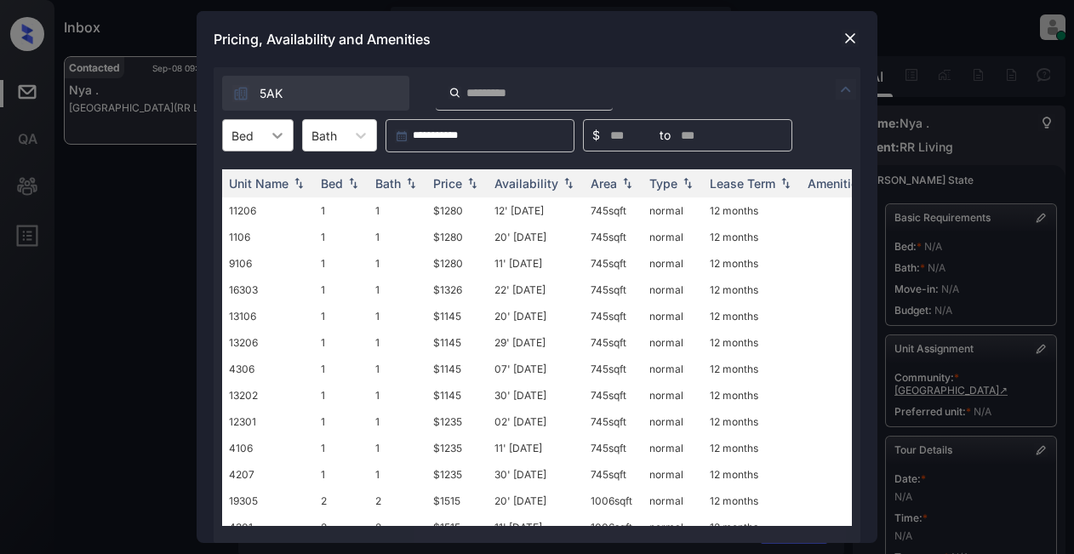
click at [283, 141] on icon at bounding box center [277, 135] width 17 height 17
click at [257, 181] on div "1" at bounding box center [258, 177] width 72 height 31
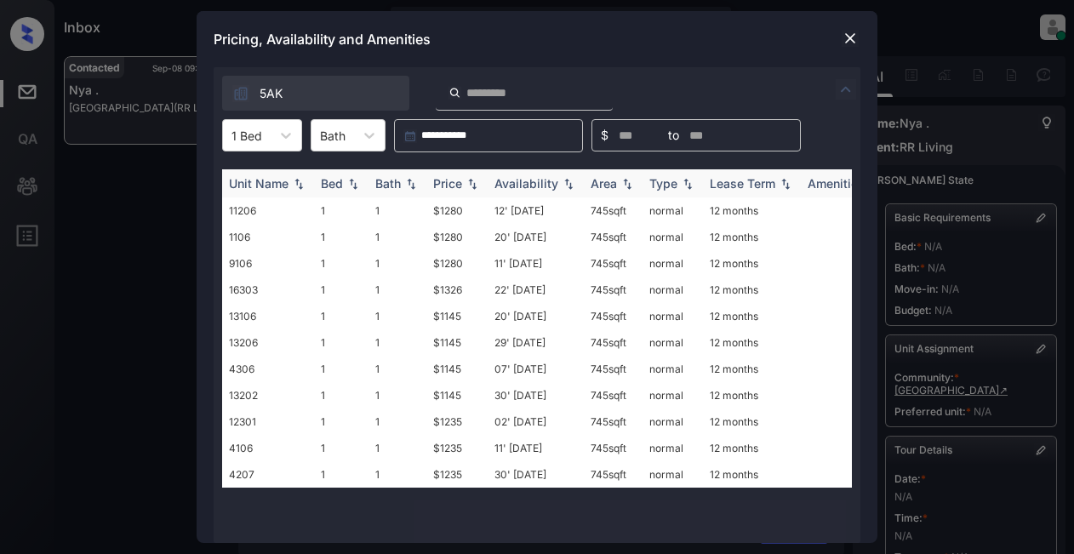
click at [455, 186] on div "Price" at bounding box center [447, 183] width 29 height 14
click at [439, 207] on td "$1145" at bounding box center [457, 211] width 61 height 26
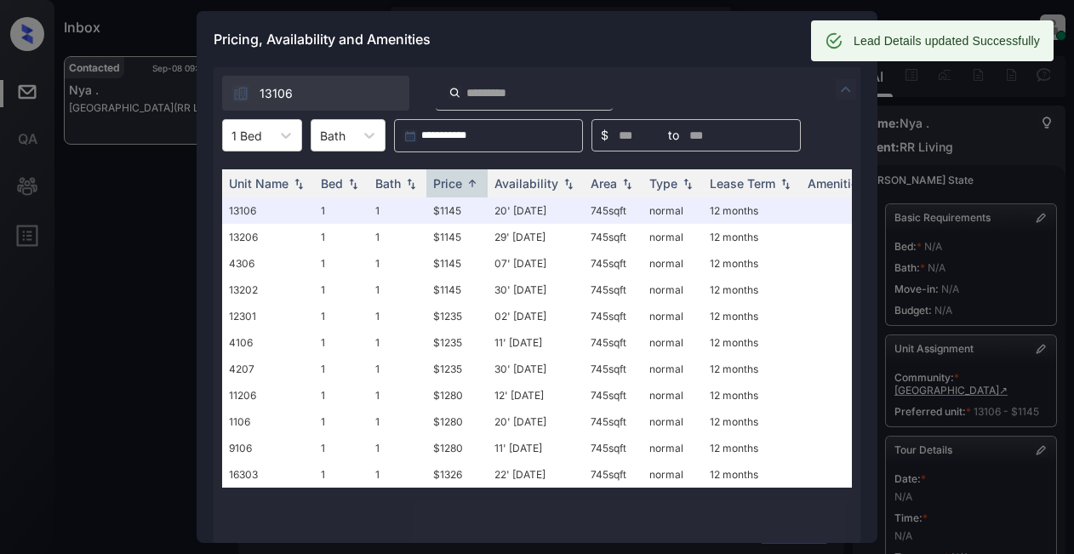
click at [653, 37] on div "Pricing, Availability and Amenities" at bounding box center [537, 39] width 681 height 56
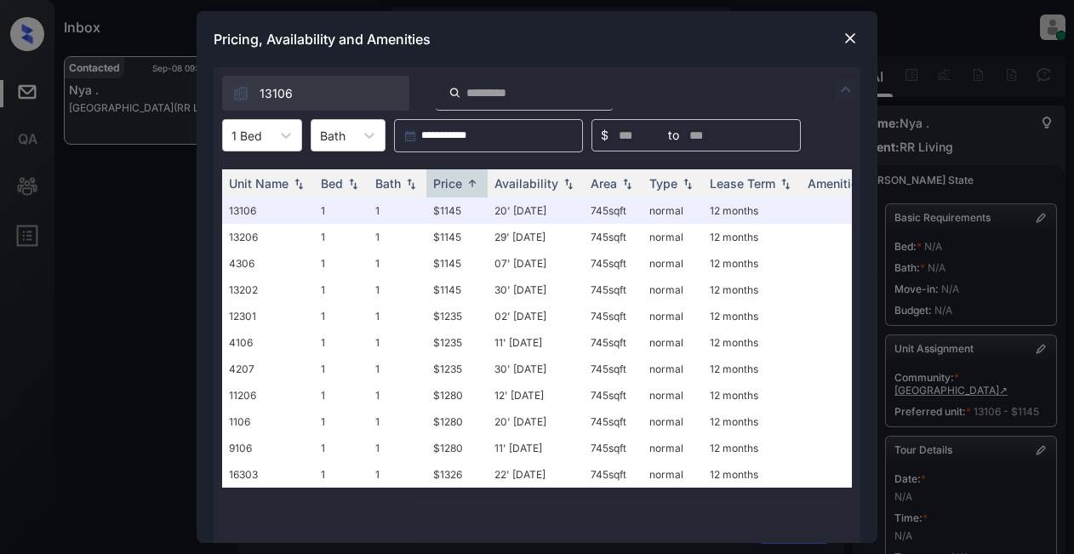
click at [842, 42] on img at bounding box center [850, 38] width 17 height 17
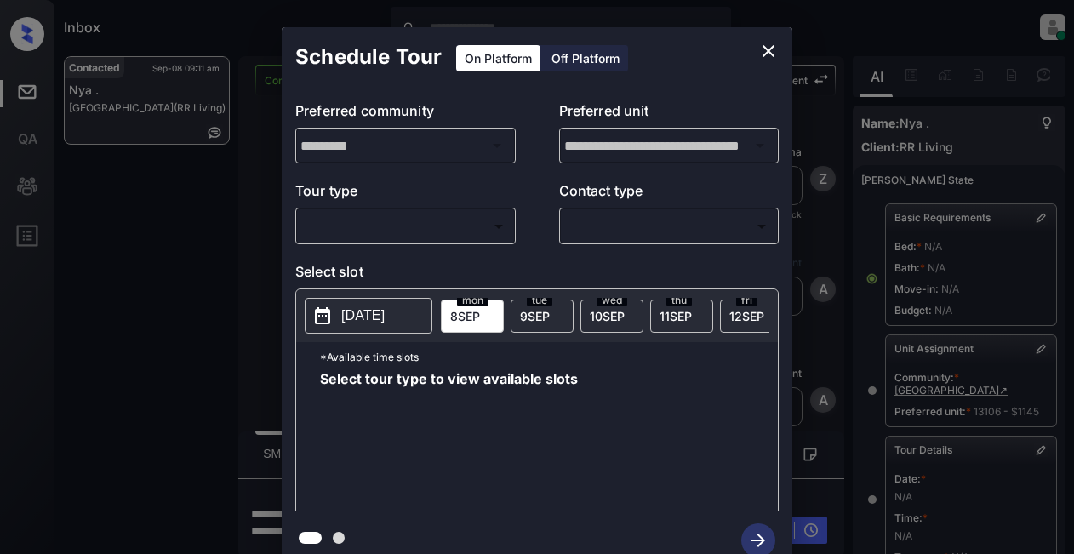
scroll to position [255, 0]
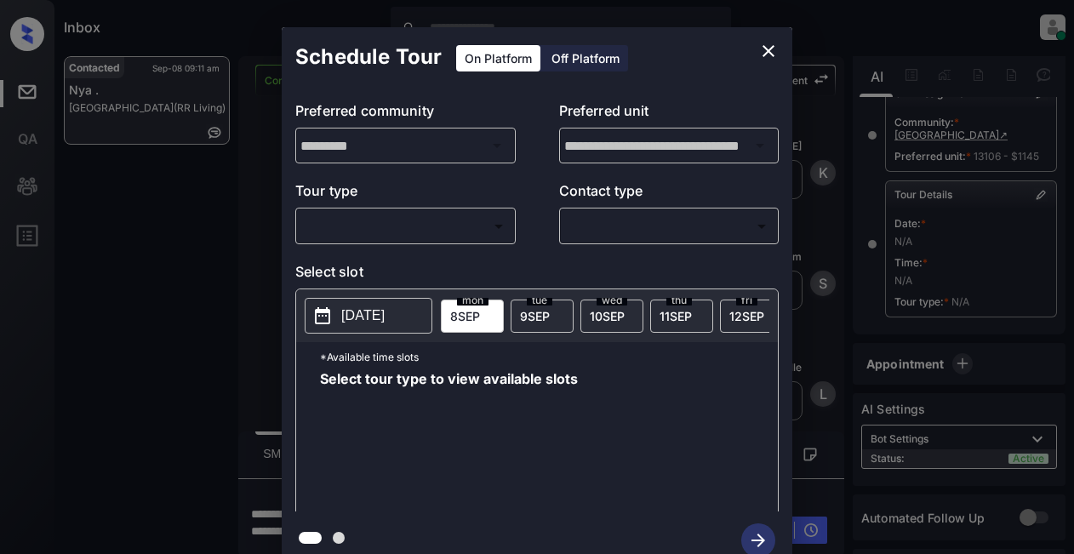
click at [405, 226] on body "Inbox Lyzzelle [PERSON_NAME] Online Set yourself offline Set yourself on break …" at bounding box center [537, 277] width 1074 height 554
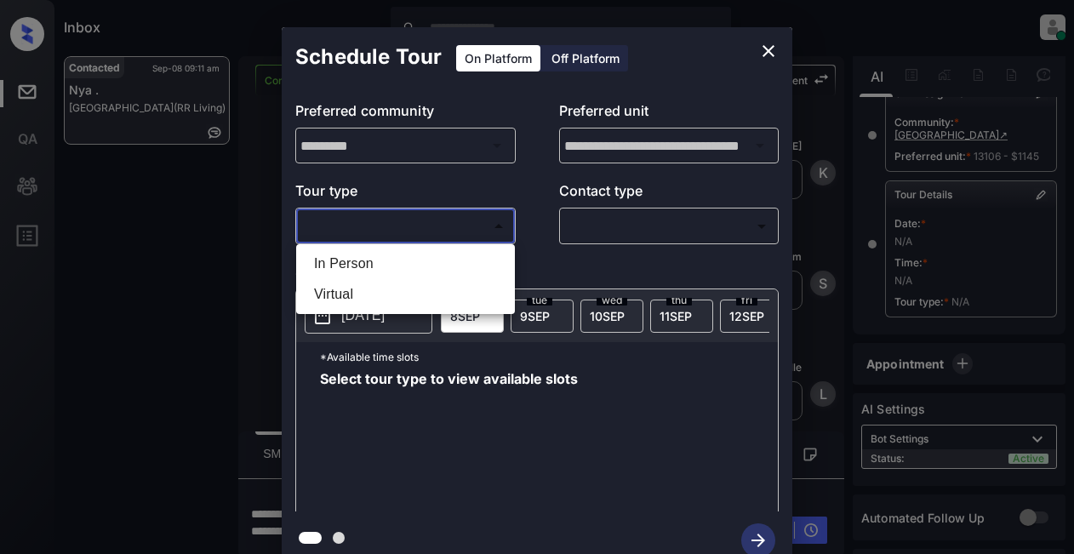
click at [370, 261] on li "In Person" at bounding box center [406, 264] width 210 height 31
type input "********"
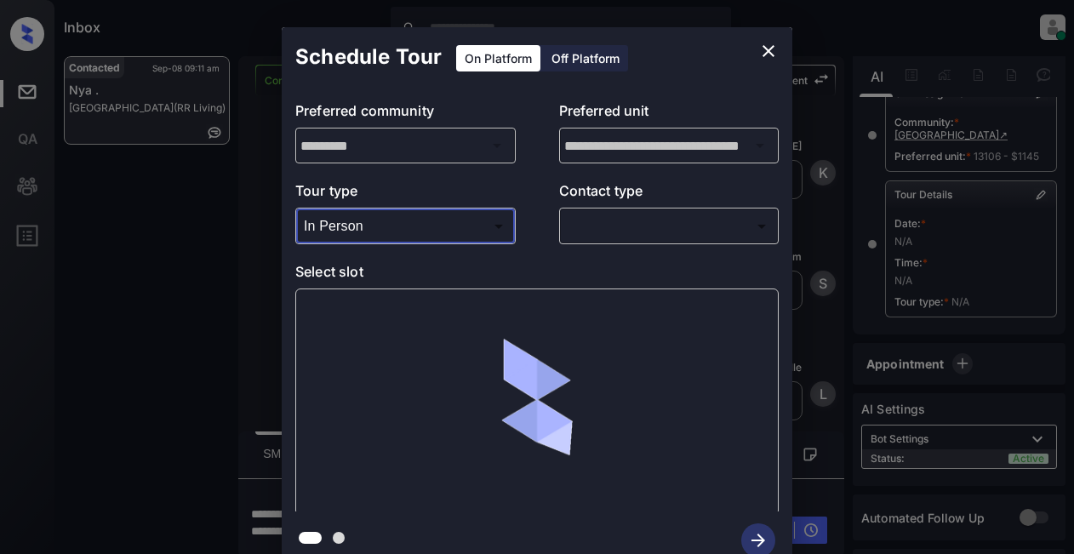
click at [612, 223] on body "Inbox Lyzzelle M. Ceralde Online Set yourself offline Set yourself on break Pro…" at bounding box center [537, 277] width 1074 height 554
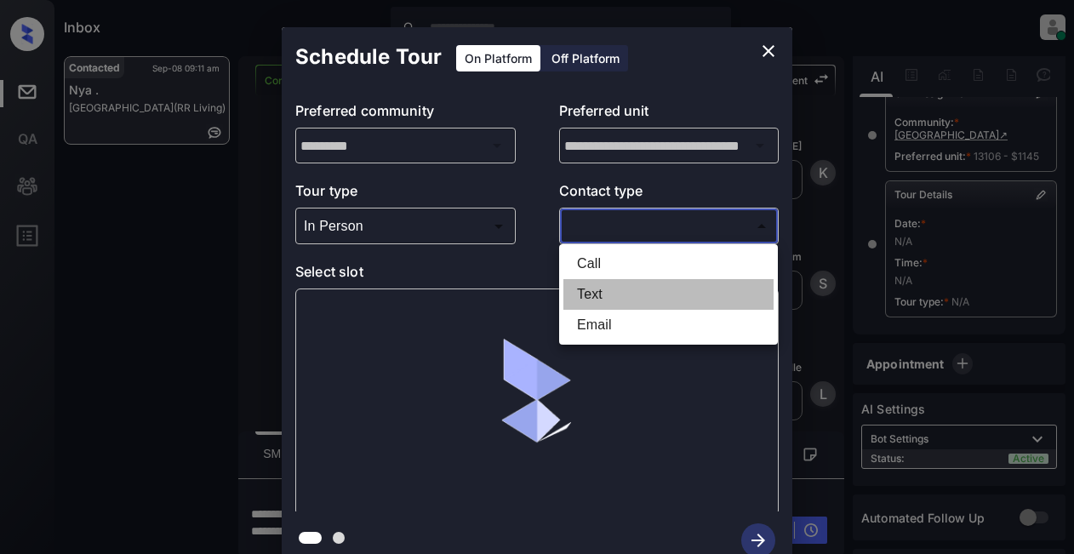
click at [587, 295] on li "Text" at bounding box center [669, 294] width 210 height 31
type input "****"
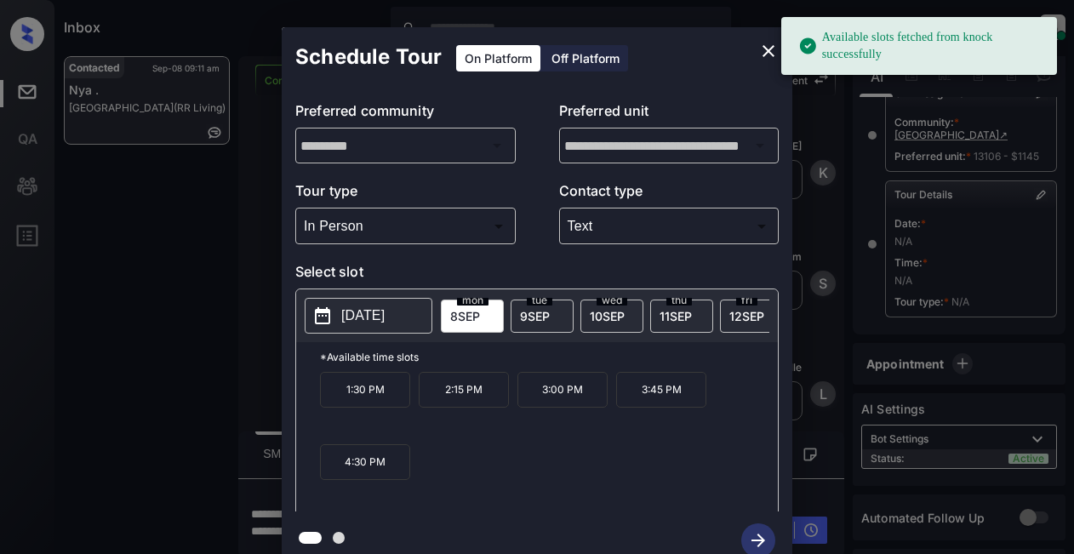
click at [378, 321] on p "[DATE]" at bounding box center [362, 316] width 43 height 20
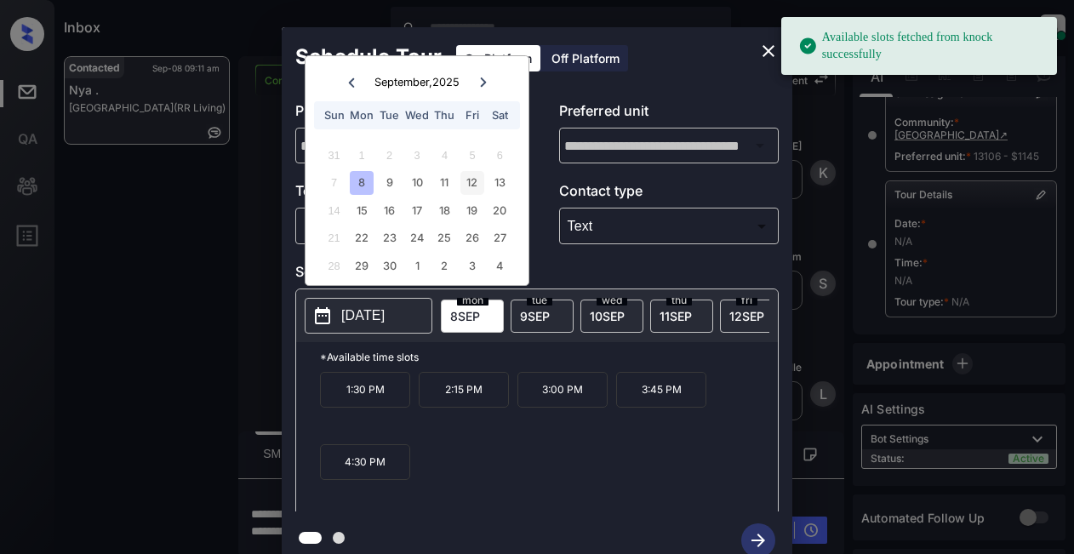
click at [474, 184] on div "12" at bounding box center [472, 182] width 23 height 23
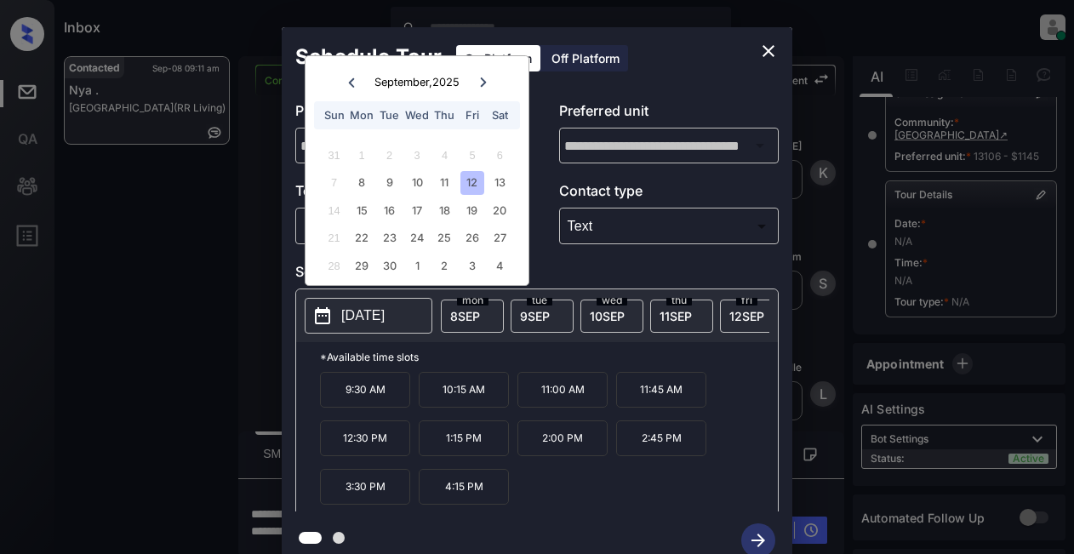
click at [456, 491] on p "4:15 PM" at bounding box center [464, 487] width 90 height 36
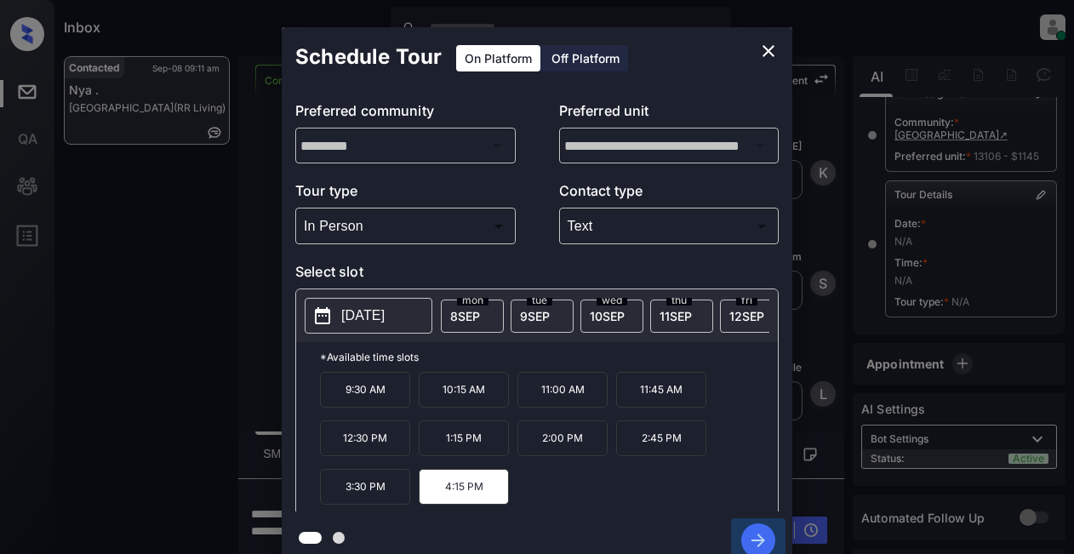
click at [752, 535] on icon "button" at bounding box center [759, 541] width 34 height 34
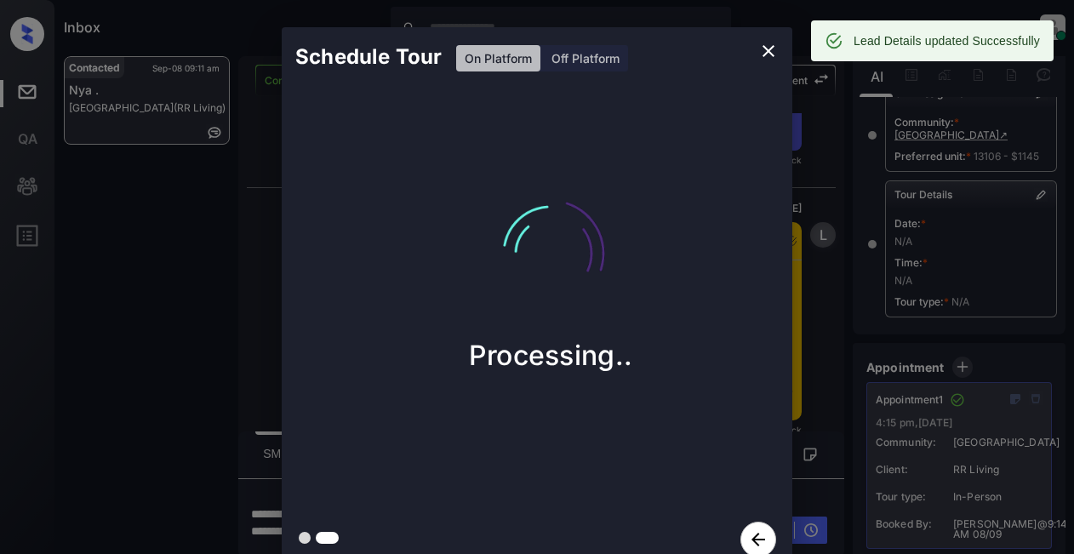
scroll to position [9178, 0]
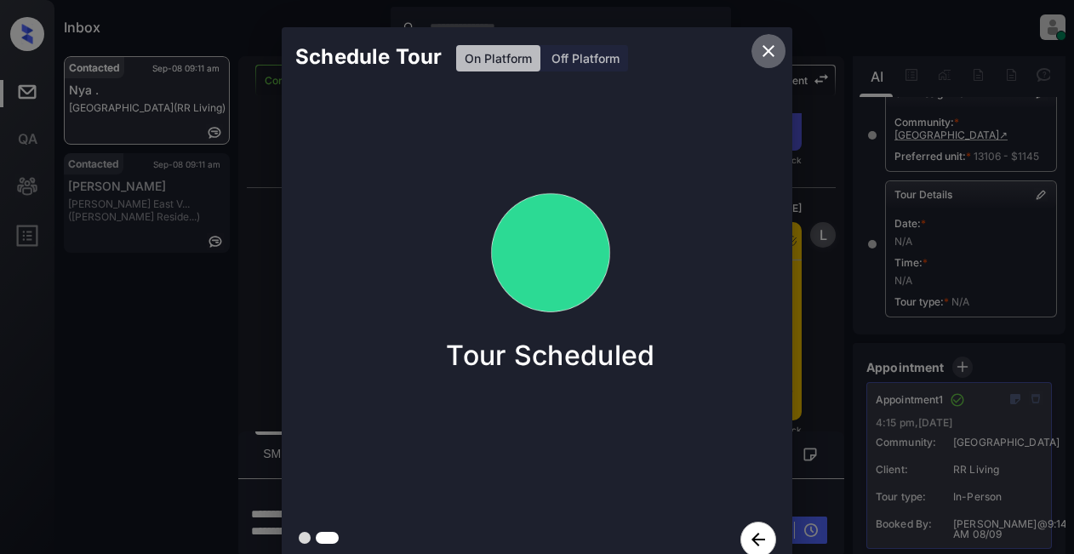
click at [770, 50] on icon "close" at bounding box center [769, 51] width 12 height 12
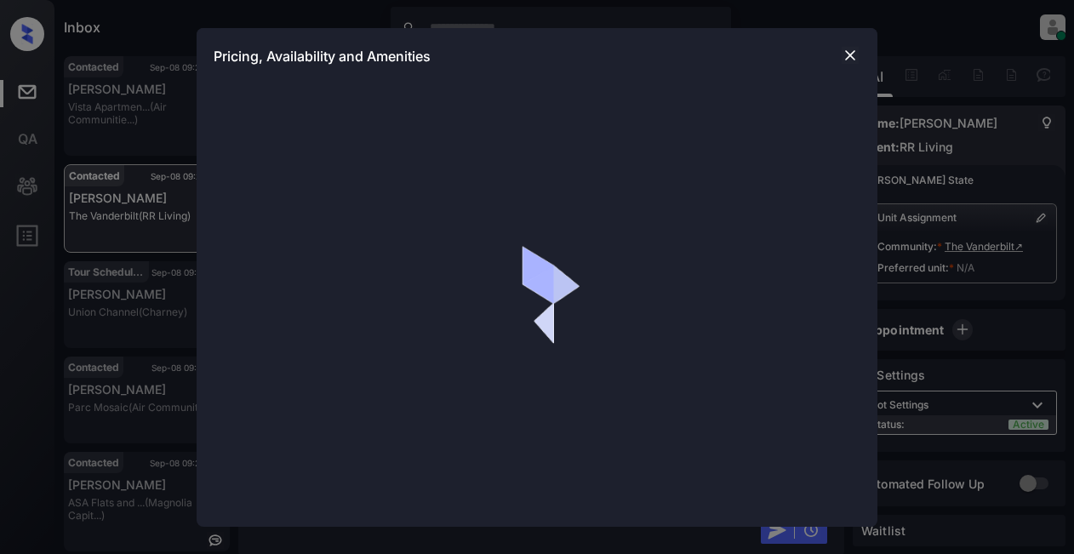
scroll to position [1304, 0]
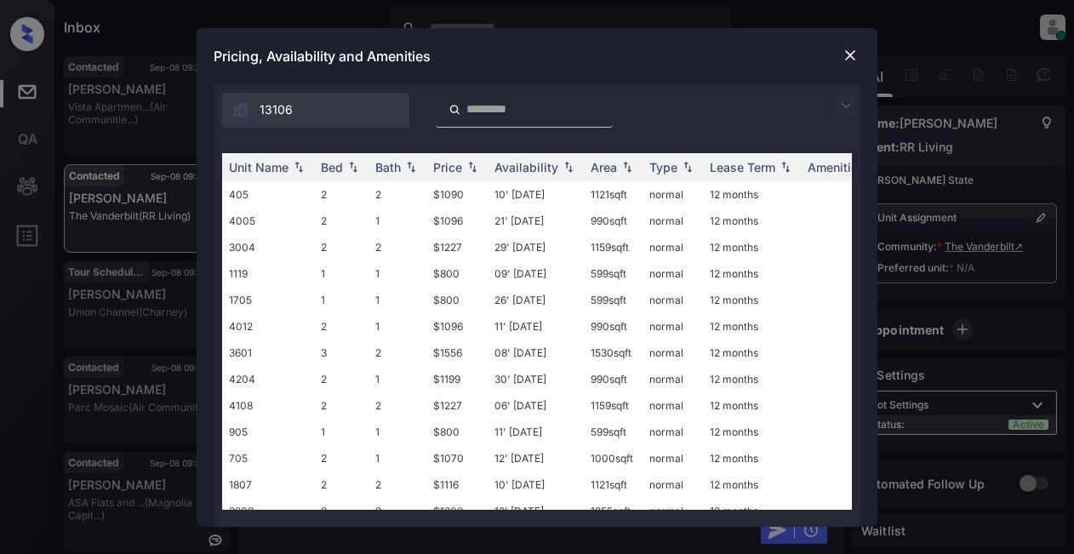
click at [849, 108] on img at bounding box center [846, 105] width 20 height 20
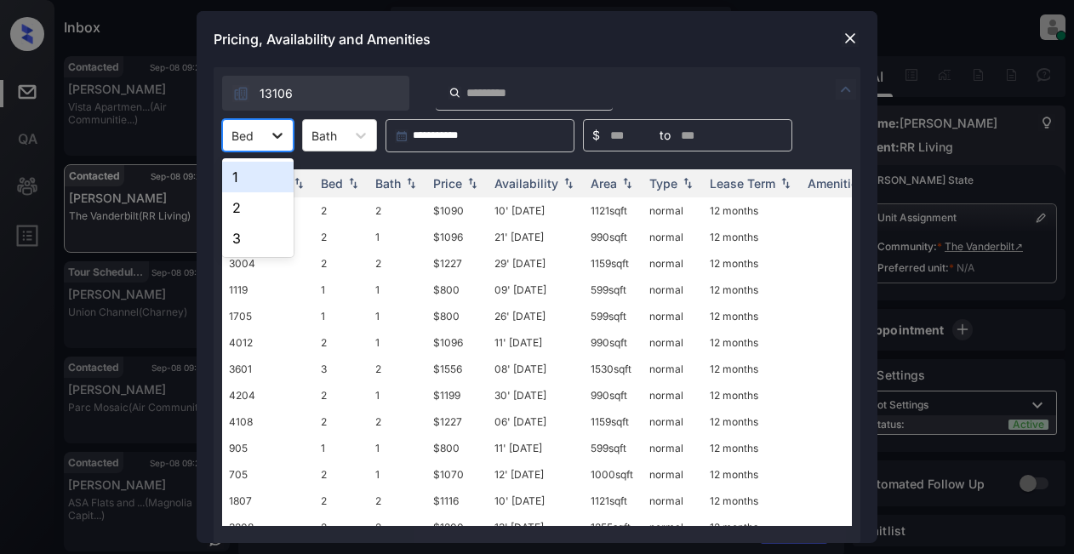
click at [284, 140] on icon at bounding box center [277, 135] width 17 height 17
click at [261, 184] on div "1" at bounding box center [258, 177] width 72 height 31
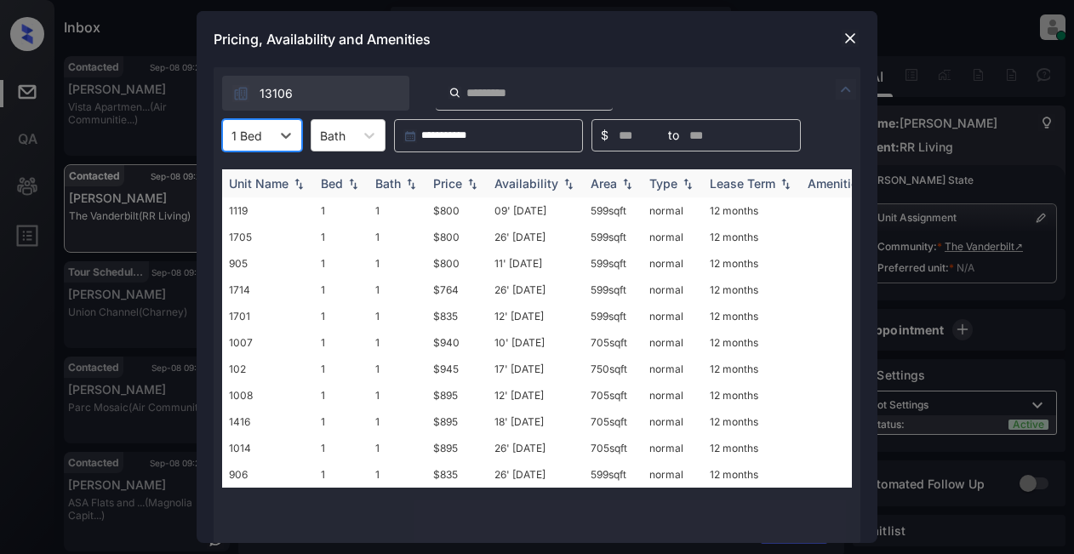
click at [444, 186] on div "Price" at bounding box center [447, 183] width 29 height 14
click at [455, 215] on td "$764" at bounding box center [457, 211] width 61 height 26
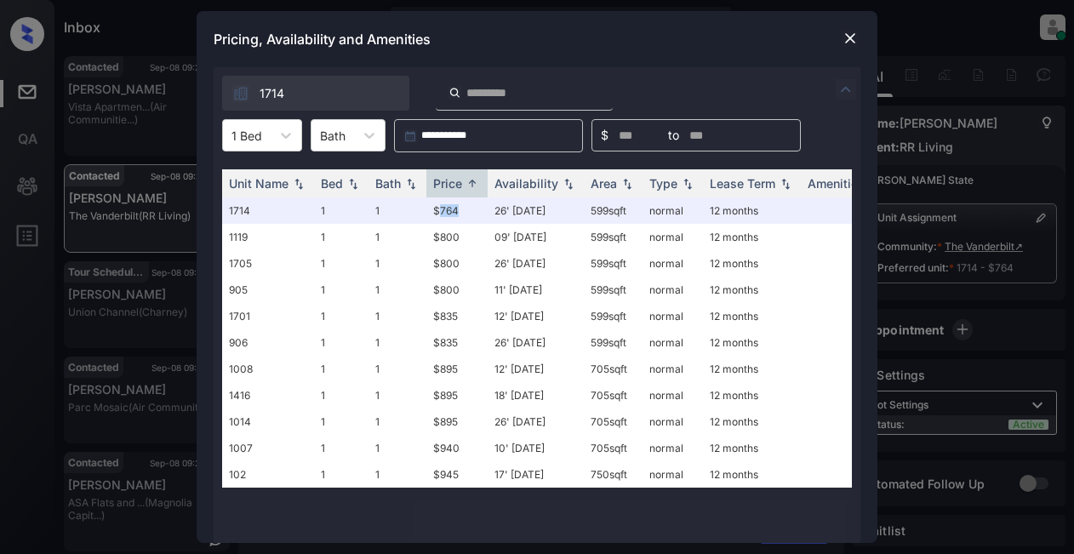
click at [845, 33] on img at bounding box center [850, 38] width 17 height 17
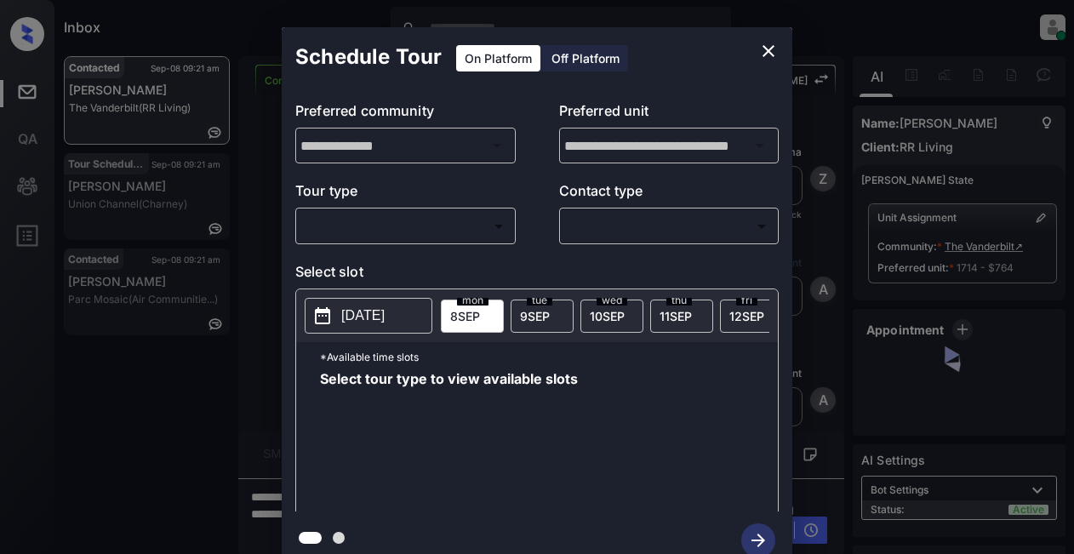
scroll to position [1330, 0]
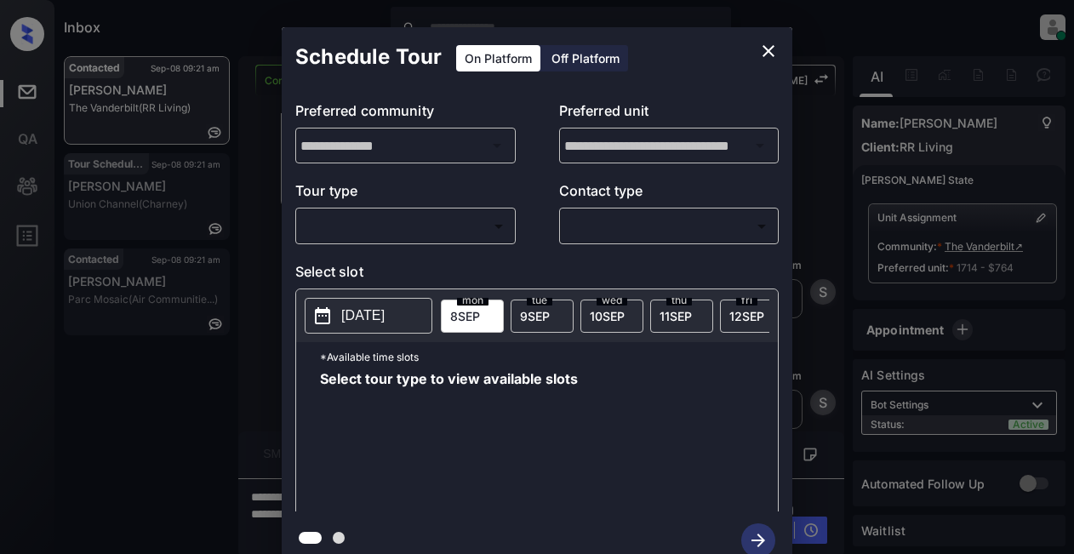
click at [421, 225] on body "Inbox Lyzzelle [PERSON_NAME] Online Set yourself offline Set yourself on break …" at bounding box center [537, 277] width 1074 height 554
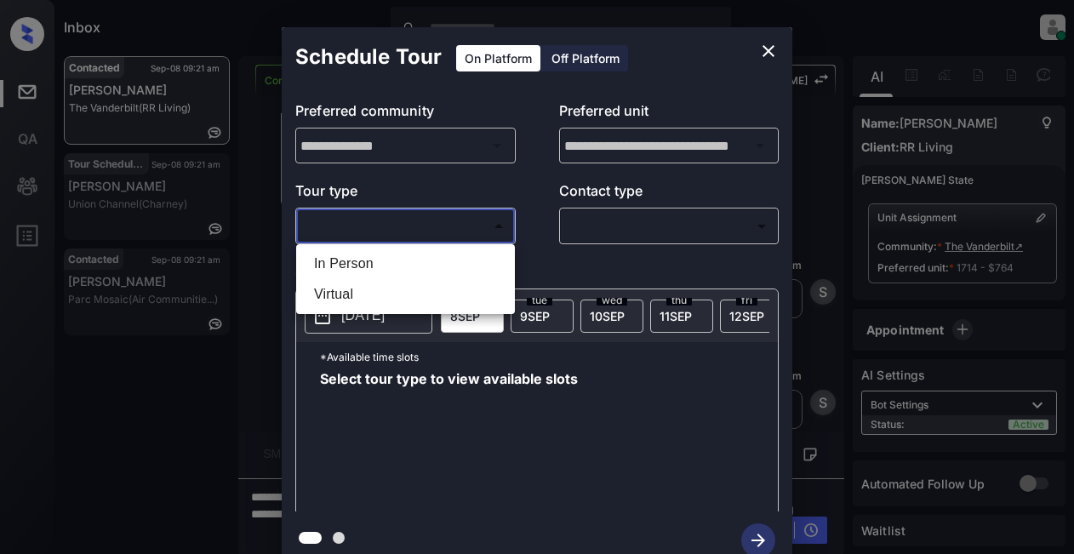
click at [373, 265] on li "In Person" at bounding box center [406, 264] width 210 height 31
type input "********"
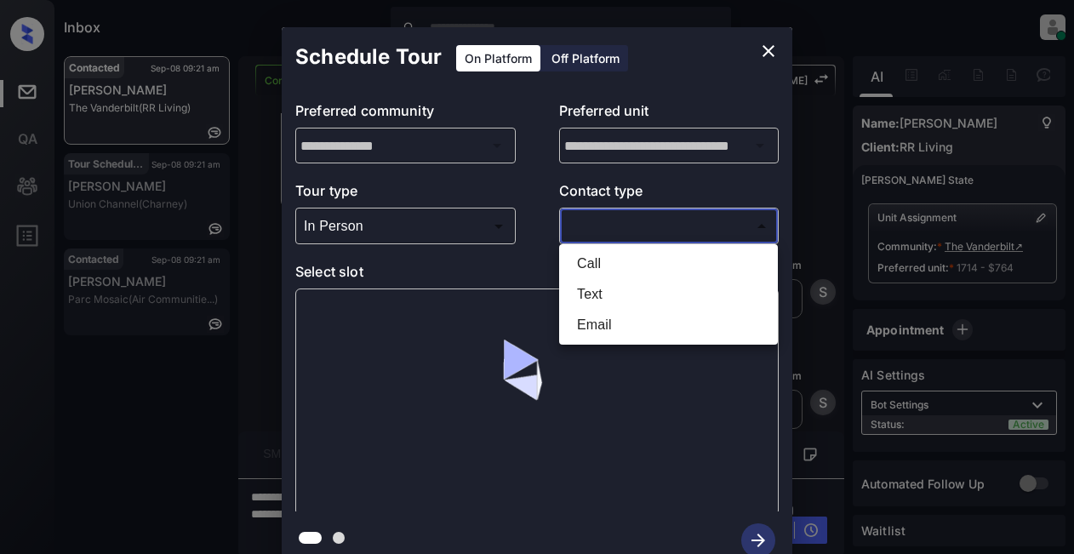
click at [595, 228] on body "Inbox Lyzzelle [PERSON_NAME] Online Set yourself offline Set yourself on break …" at bounding box center [537, 277] width 1074 height 554
click at [578, 324] on li "Email" at bounding box center [669, 325] width 210 height 31
type input "*****"
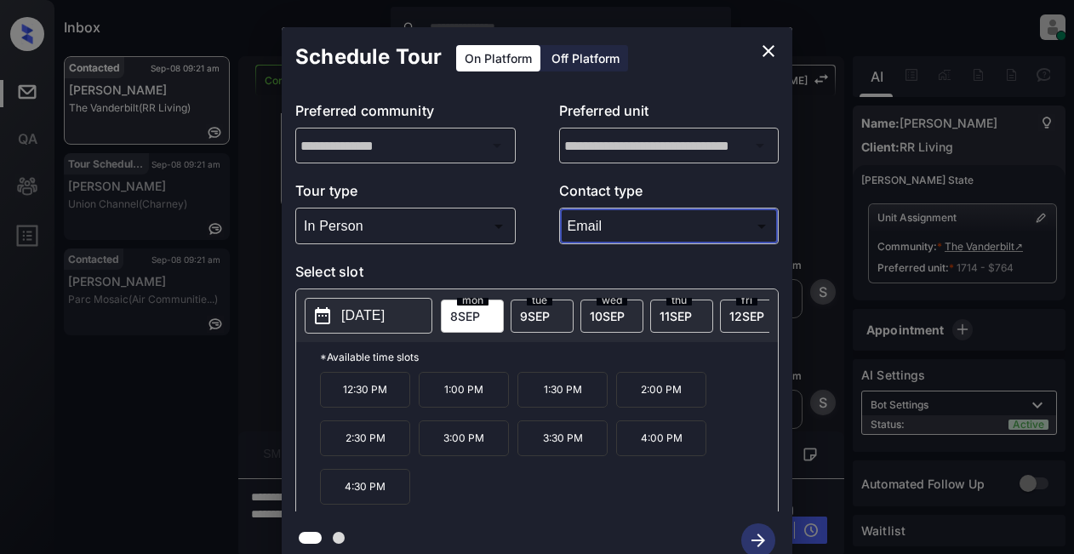
click at [772, 48] on icon "close" at bounding box center [769, 51] width 12 height 12
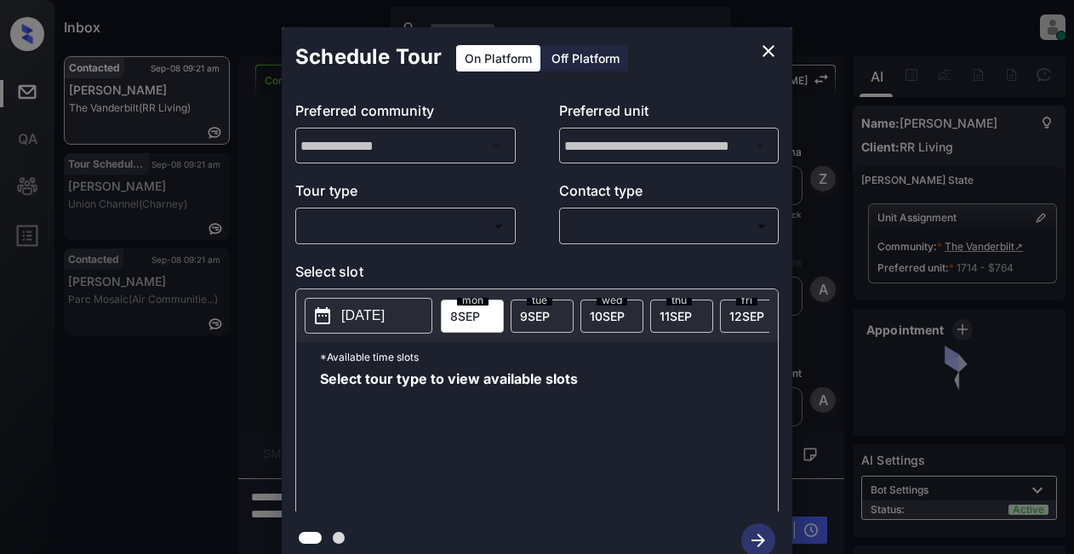
scroll to position [1330, 0]
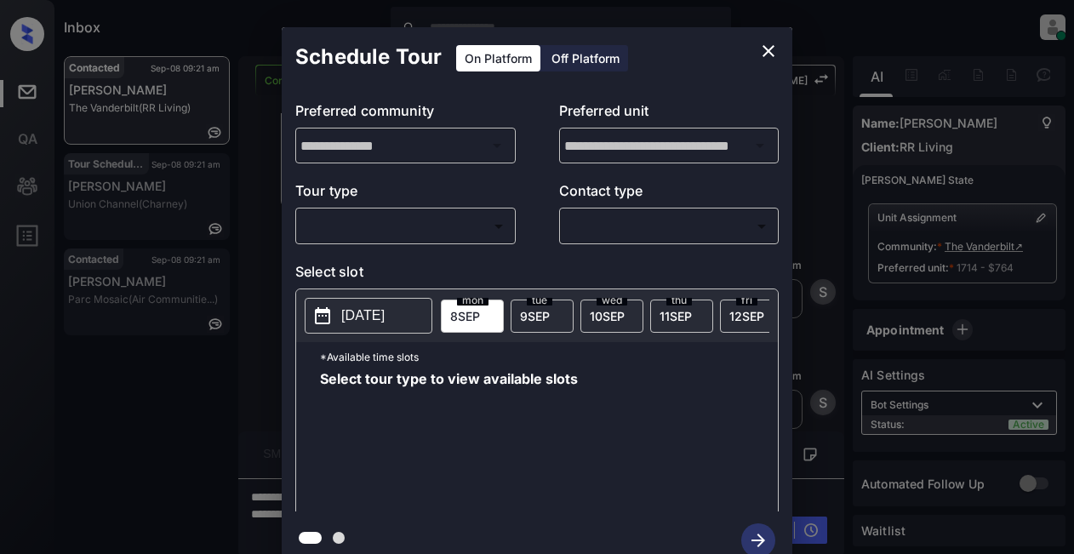
click at [355, 227] on body "Inbox Lyzzelle [PERSON_NAME] Online Set yourself offline Set yourself on break …" at bounding box center [537, 277] width 1074 height 554
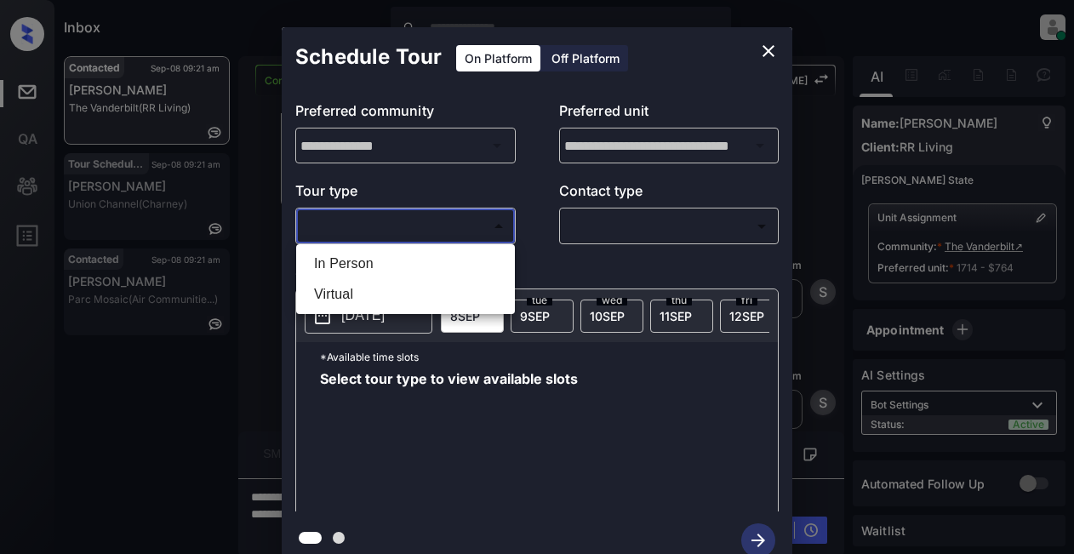
click at [755, 50] on div at bounding box center [537, 277] width 1074 height 554
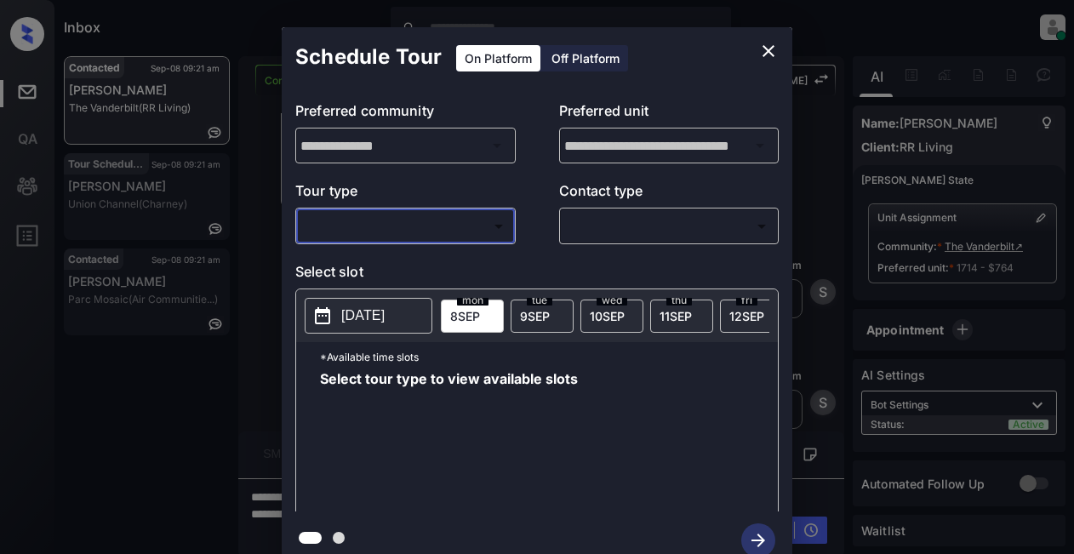
click at [761, 49] on icon "close" at bounding box center [769, 51] width 20 height 20
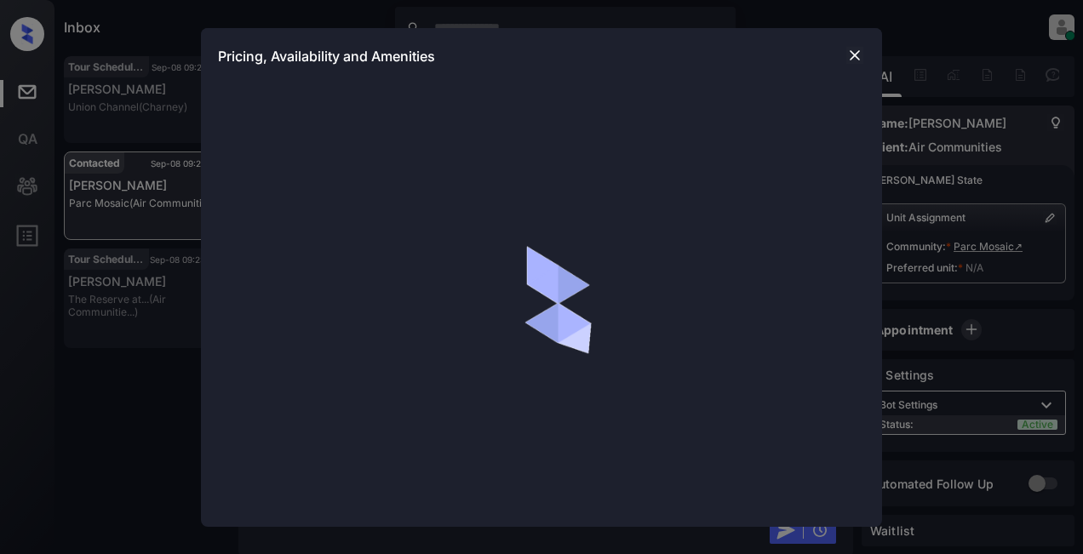
scroll to position [2577, 0]
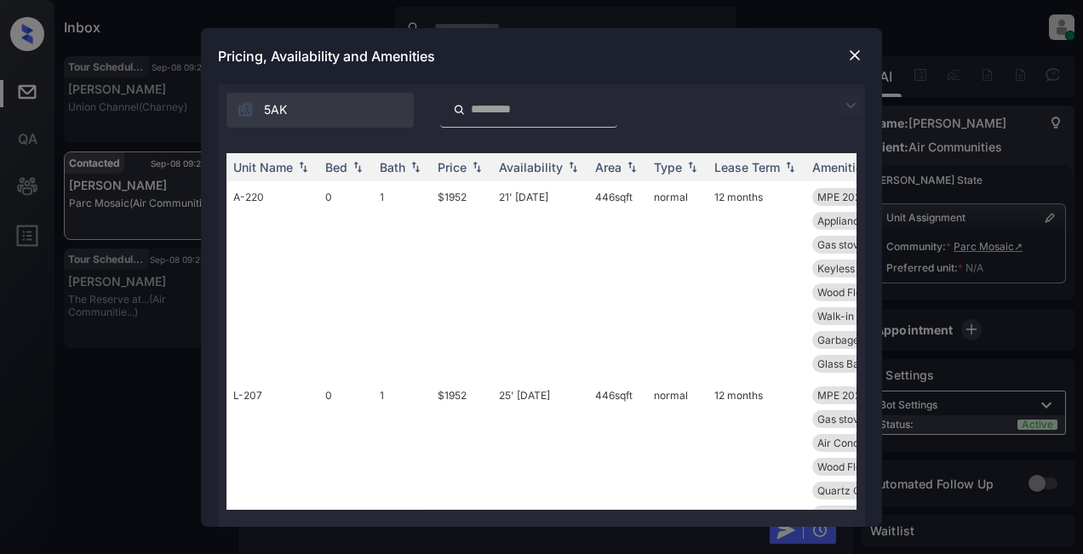
click at [846, 109] on img at bounding box center [850, 105] width 20 height 20
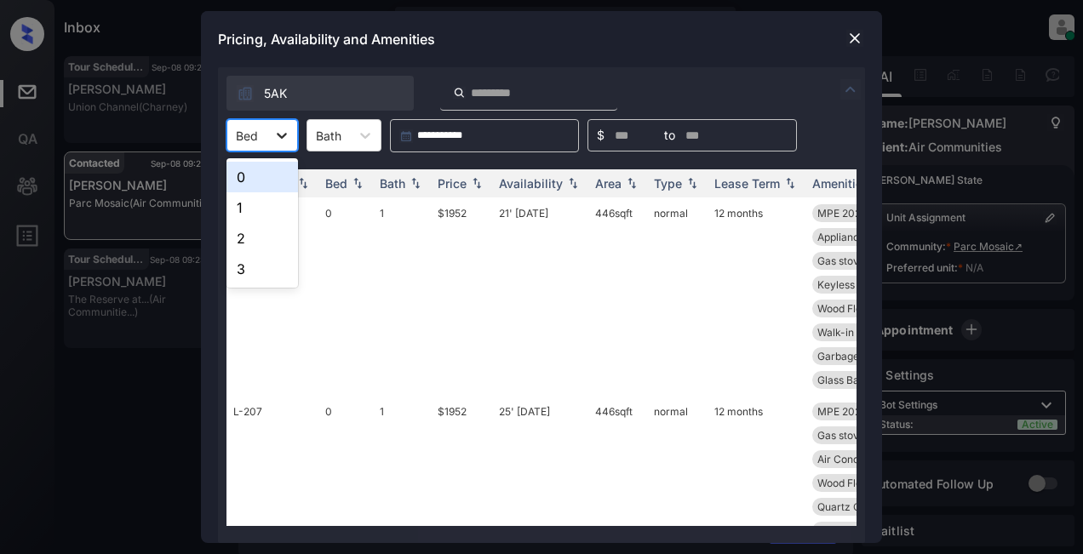
click at [290, 140] on div at bounding box center [281, 135] width 31 height 31
click at [248, 208] on div "1" at bounding box center [262, 207] width 72 height 31
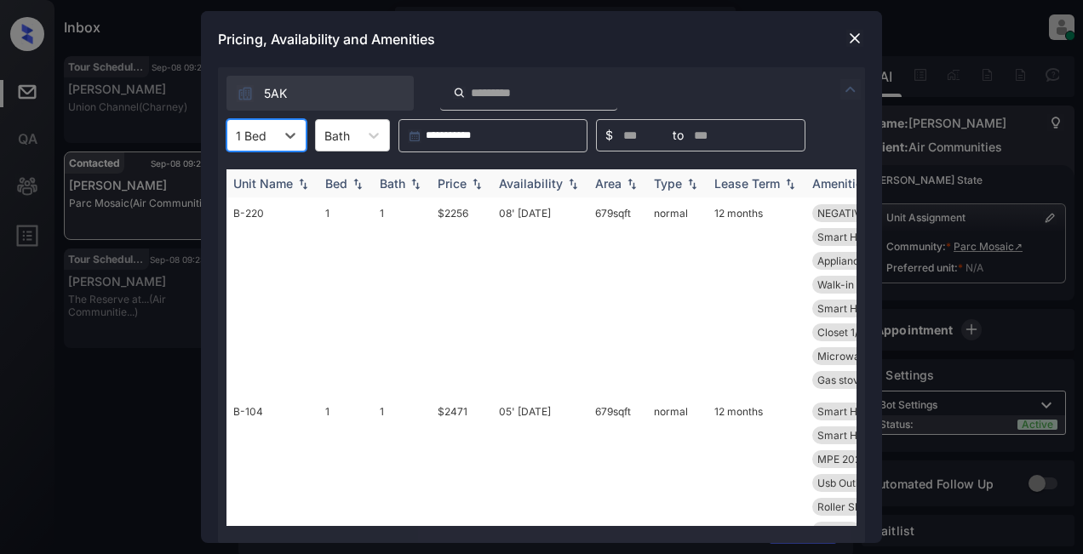
click at [458, 179] on div "Price" at bounding box center [452, 183] width 29 height 14
click at [861, 40] on img at bounding box center [854, 38] width 17 height 17
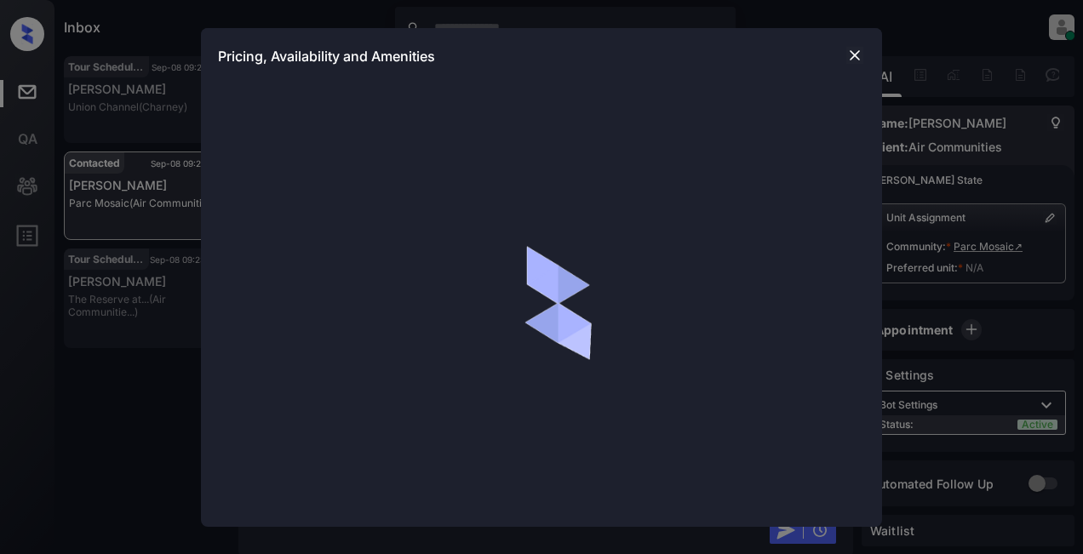
scroll to position [2577, 0]
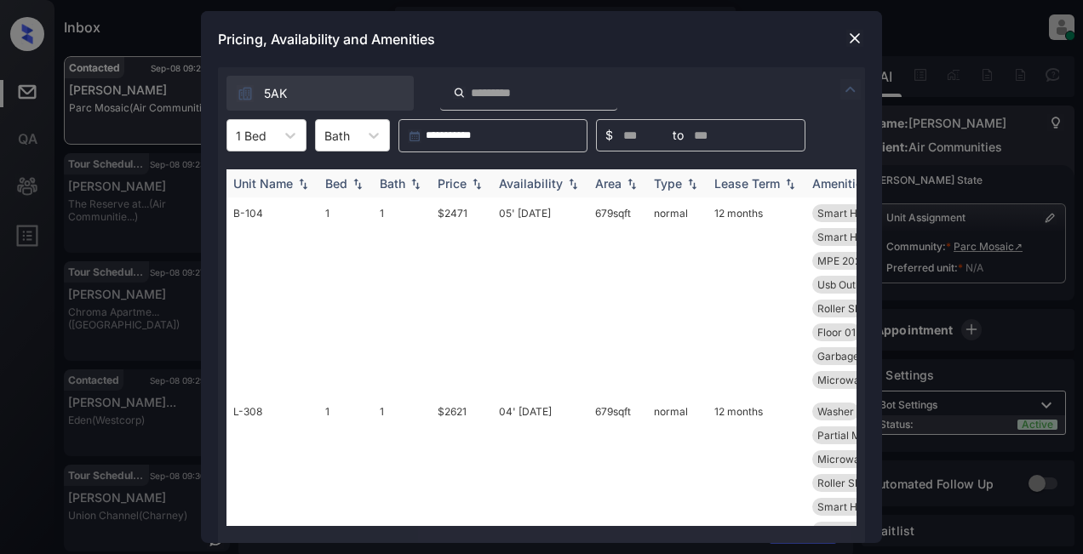
click at [456, 183] on div "Price" at bounding box center [452, 183] width 29 height 14
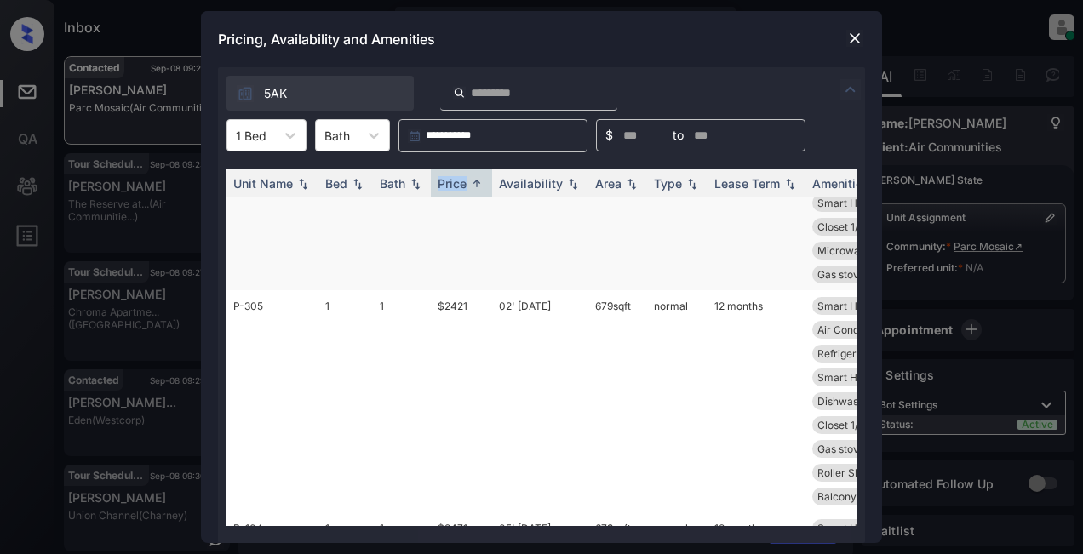
scroll to position [104, 0]
click at [451, 306] on td "$2421" at bounding box center [461, 403] width 61 height 222
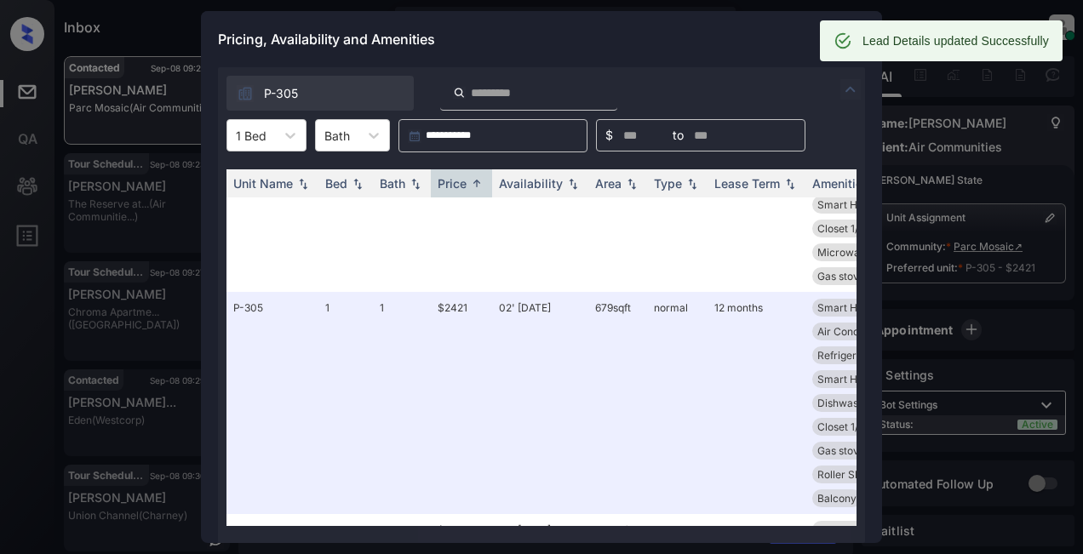
click at [710, 64] on div "Pricing, Availability and Amenities" at bounding box center [541, 39] width 681 height 56
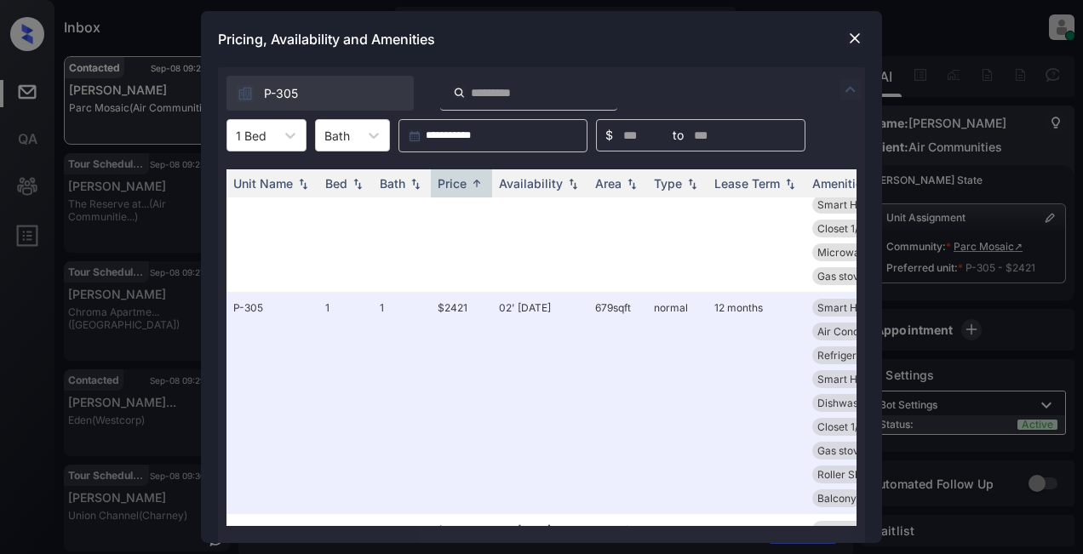
click at [848, 40] on img at bounding box center [854, 38] width 17 height 17
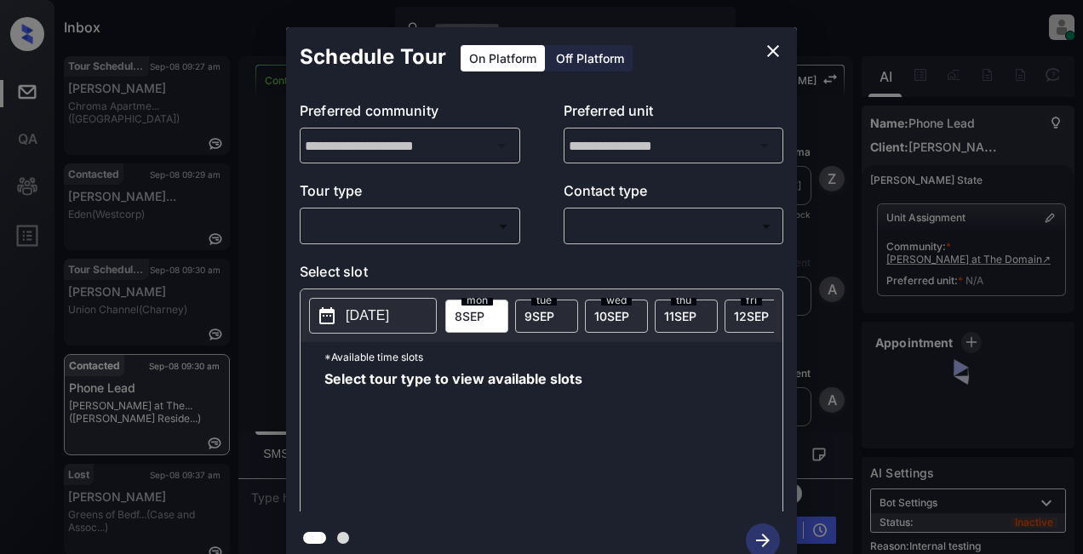
scroll to position [766, 0]
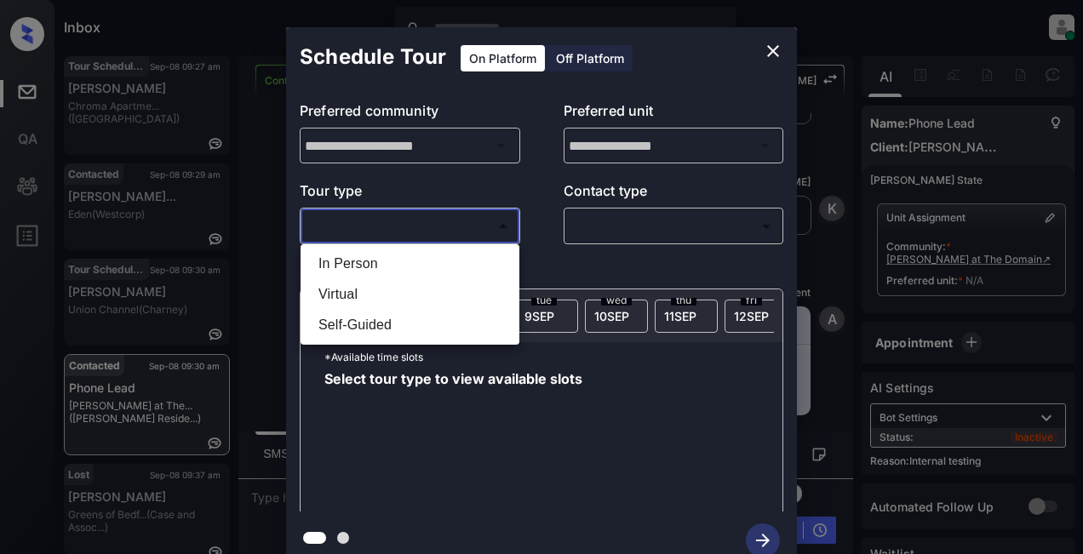
click at [440, 229] on body "Inbox Lyzzelle M. Ceralde Online Set yourself offline Set yourself on break Pro…" at bounding box center [541, 277] width 1083 height 554
click at [379, 263] on li "In Person" at bounding box center [410, 264] width 210 height 31
type input "********"
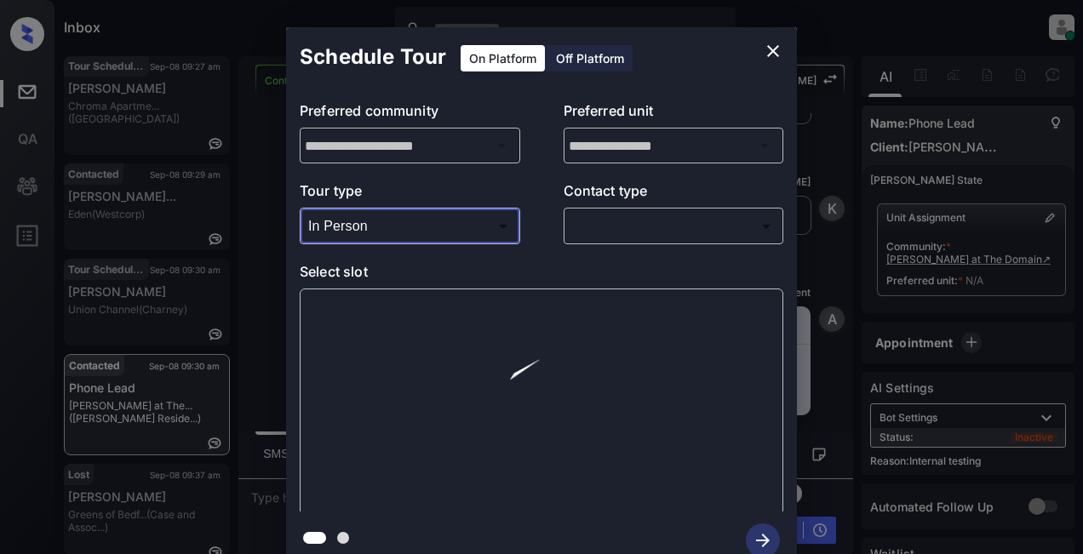
click at [596, 219] on body "Inbox Lyzzelle M. Ceralde Online Set yourself offline Set yourself on break Pro…" at bounding box center [541, 277] width 1083 height 554
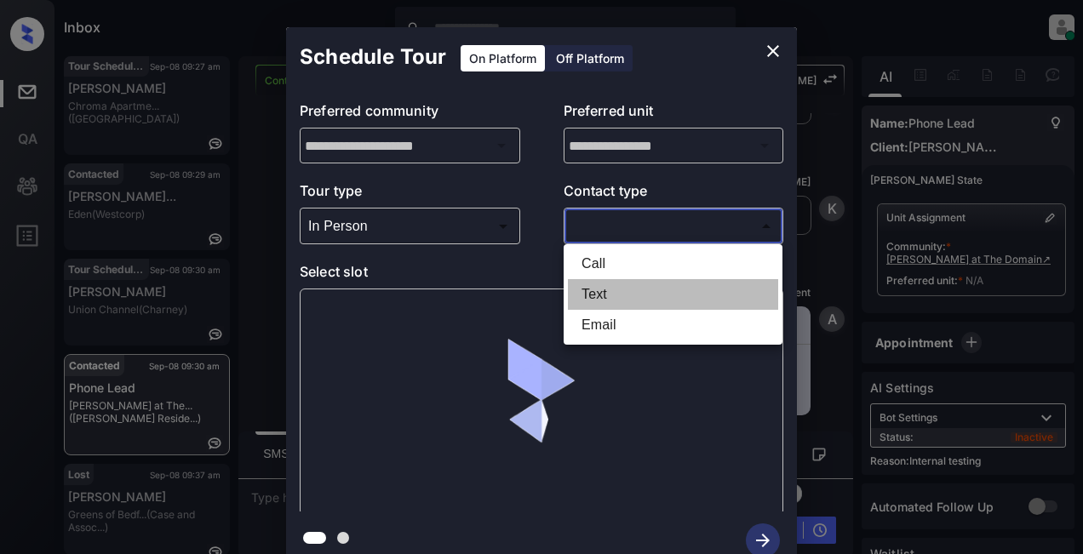
click at [591, 293] on li "Text" at bounding box center [673, 294] width 210 height 31
type input "****"
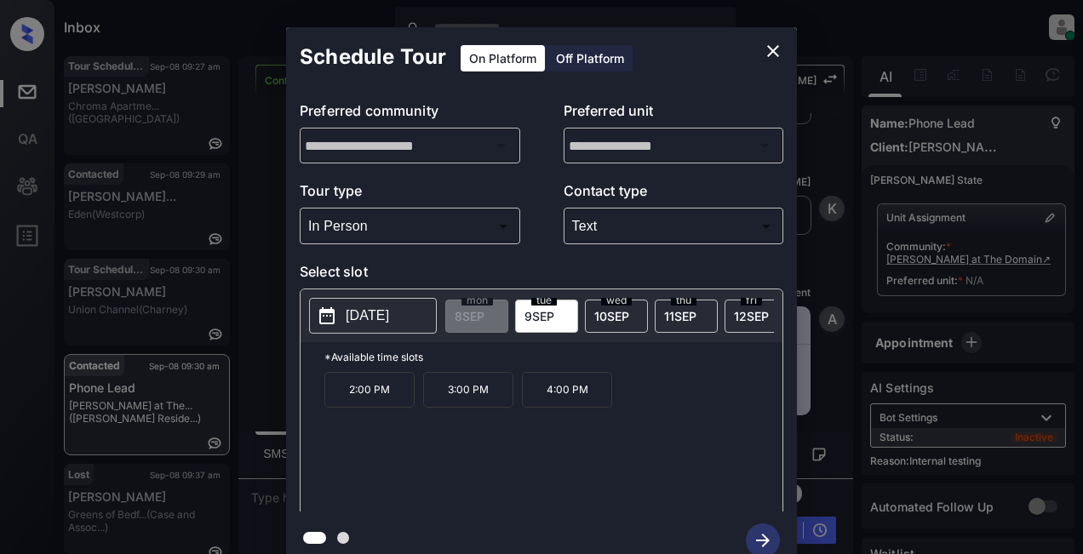
click at [371, 296] on div "2025-09-09 mon 8 SEP tue 9 SEP wed 10 SEP thu 11 SEP fri 12 SEP sat 13 SEP sun …" at bounding box center [542, 315] width 482 height 53
click at [382, 320] on p "2025-09-09" at bounding box center [367, 316] width 43 height 20
drag, startPoint x: 599, startPoint y: 398, endPoint x: 341, endPoint y: 404, distance: 258.0
click at [336, 404] on div "2:00 PM 3:00 PM 4:00 PM" at bounding box center [553, 440] width 458 height 136
copy div "2:00 PM 3:00 PM 4:00 PM"
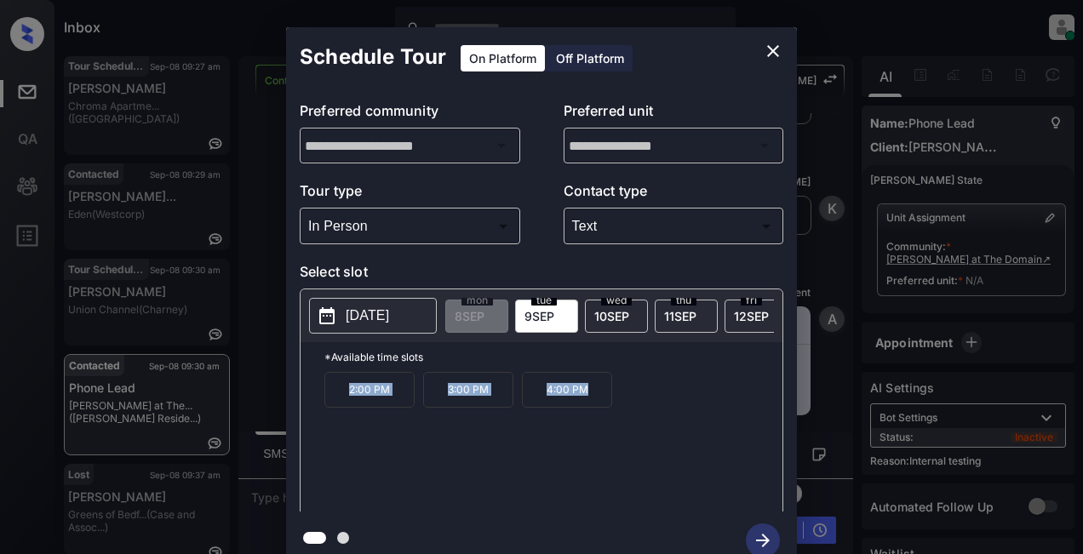
scroll to position [96, 0]
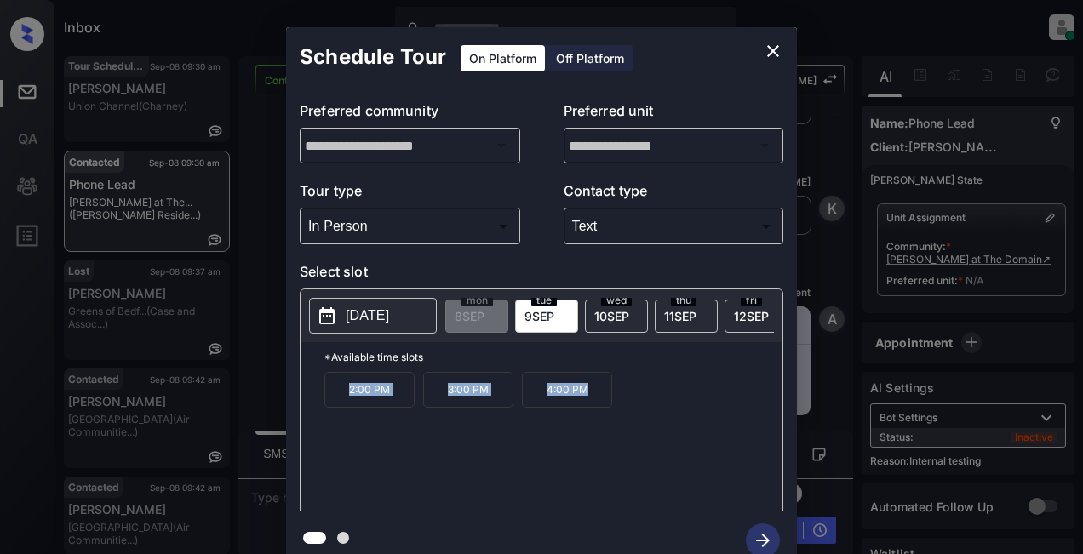
click at [768, 53] on icon "close" at bounding box center [773, 51] width 20 height 20
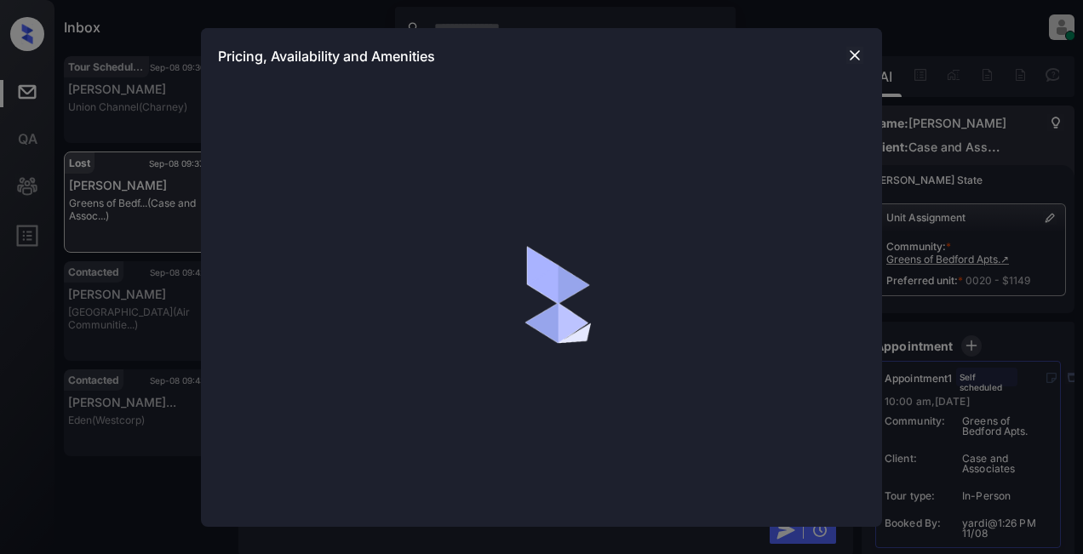
scroll to position [8585, 0]
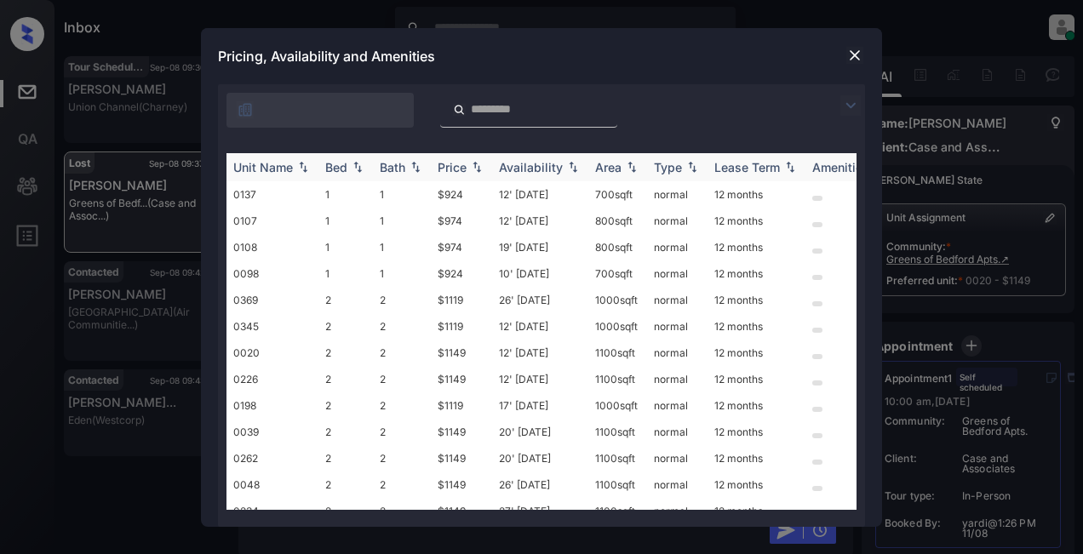
click at [461, 167] on div "Price" at bounding box center [452, 167] width 29 height 14
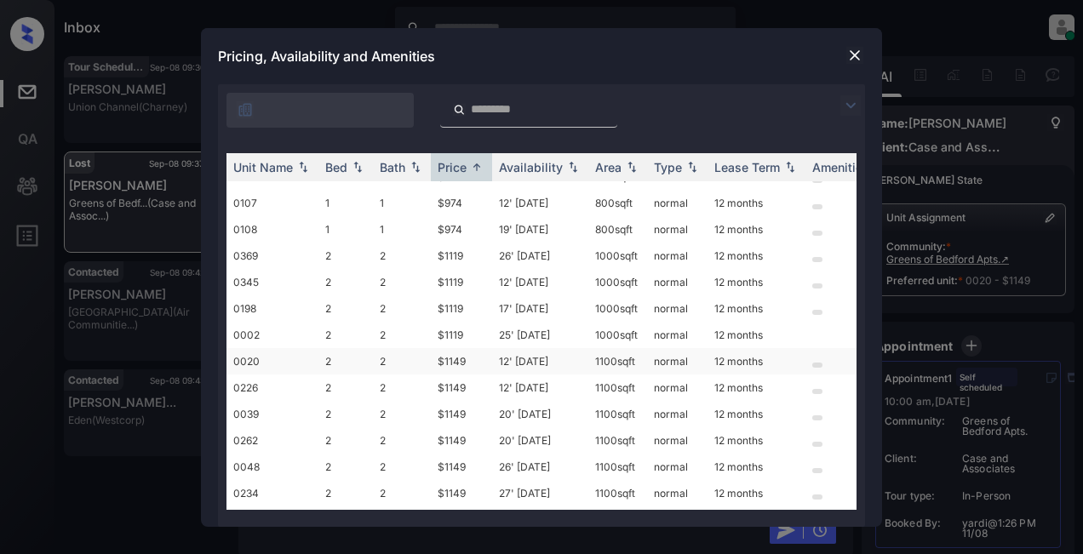
scroll to position [85, 0]
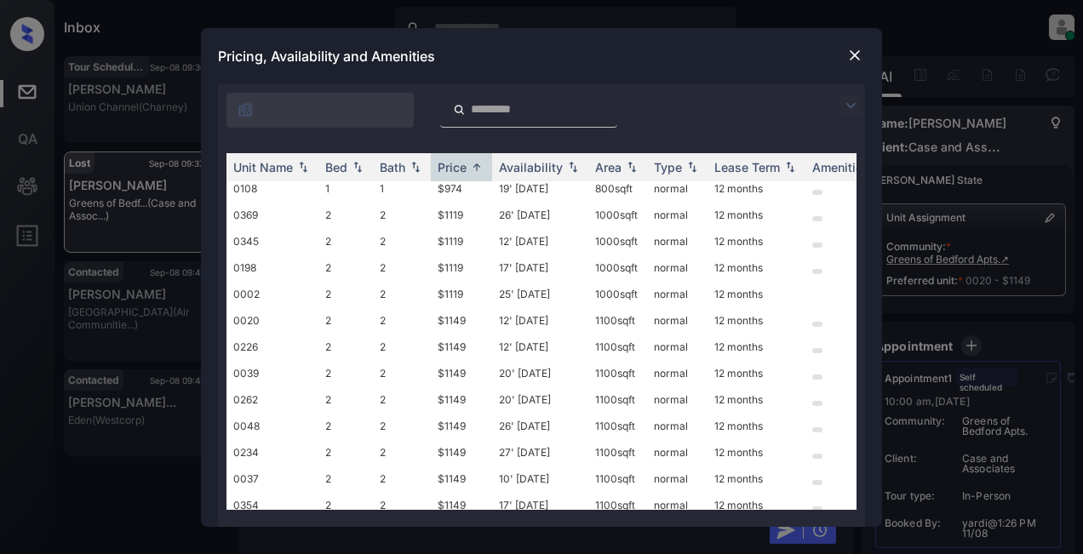
drag, startPoint x: 853, startPoint y: 108, endPoint x: 787, endPoint y: 94, distance: 68.0
click at [853, 107] on img at bounding box center [850, 105] width 20 height 20
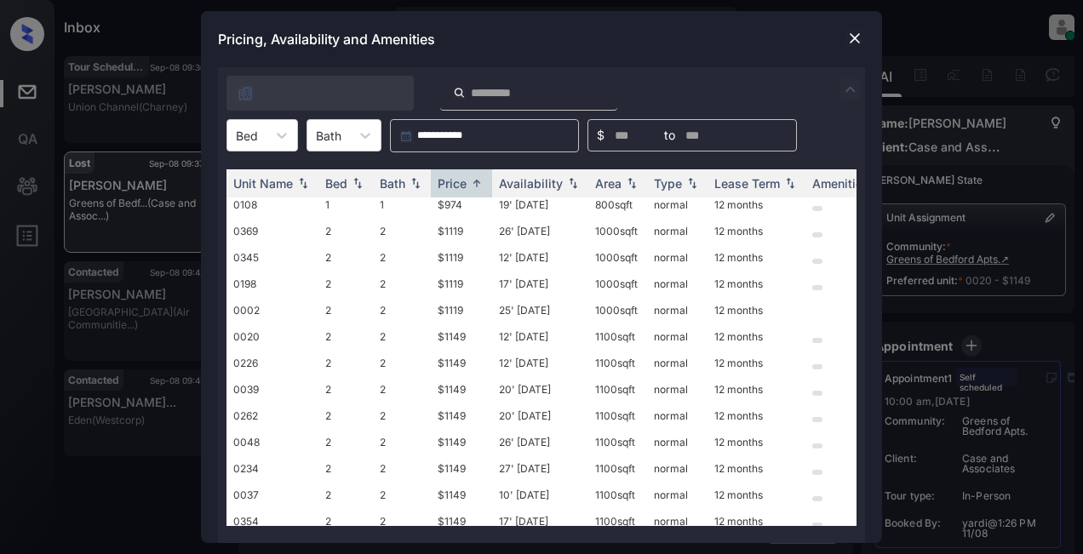
click at [846, 37] on img at bounding box center [854, 38] width 17 height 17
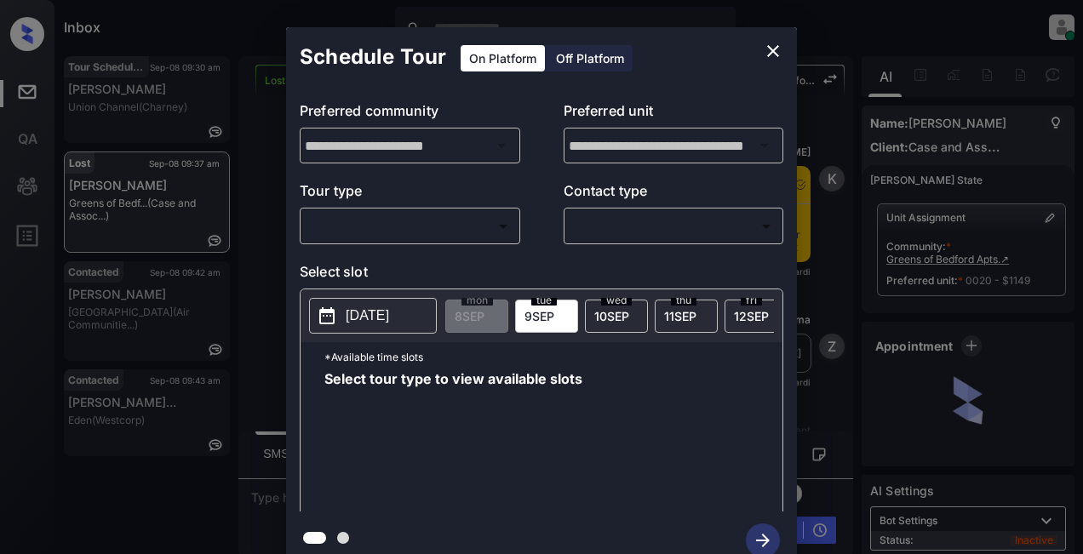
scroll to position [8159, 0]
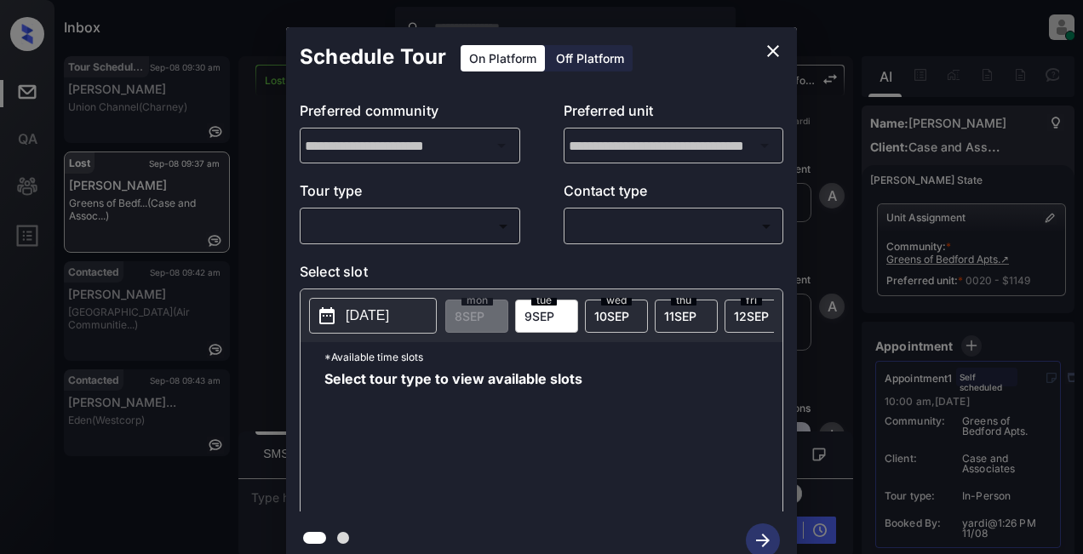
click at [427, 222] on body "Inbox Lyzzelle [PERSON_NAME] Online Set yourself offline Set yourself on break …" at bounding box center [541, 277] width 1083 height 554
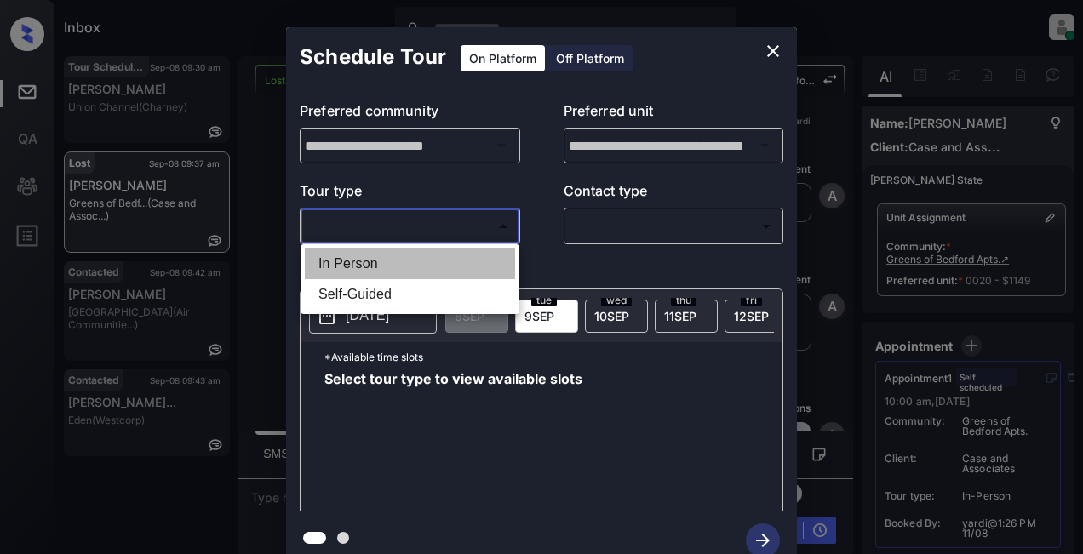
click at [367, 264] on li "In Person" at bounding box center [410, 264] width 210 height 31
type input "********"
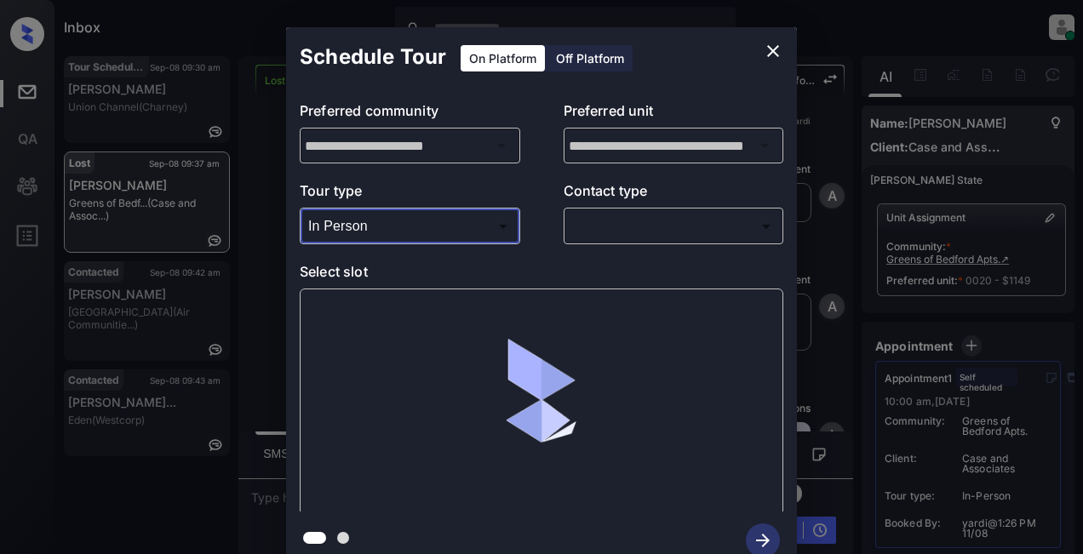
click at [657, 228] on body "Inbox Lyzzelle [PERSON_NAME] Online Set yourself offline Set yourself on break …" at bounding box center [541, 277] width 1083 height 554
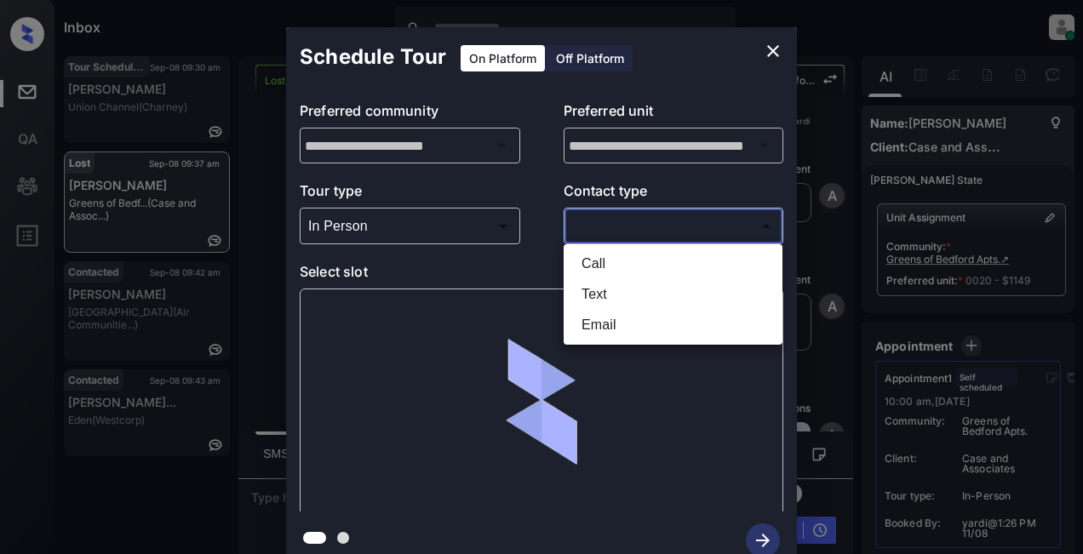
click at [625, 293] on li "Text" at bounding box center [673, 294] width 210 height 31
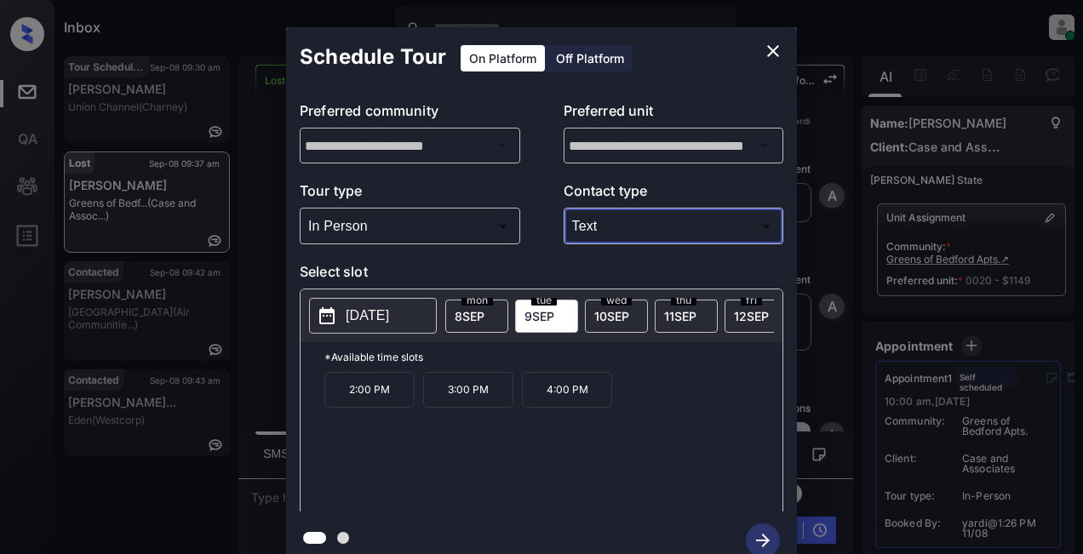
type input "****"
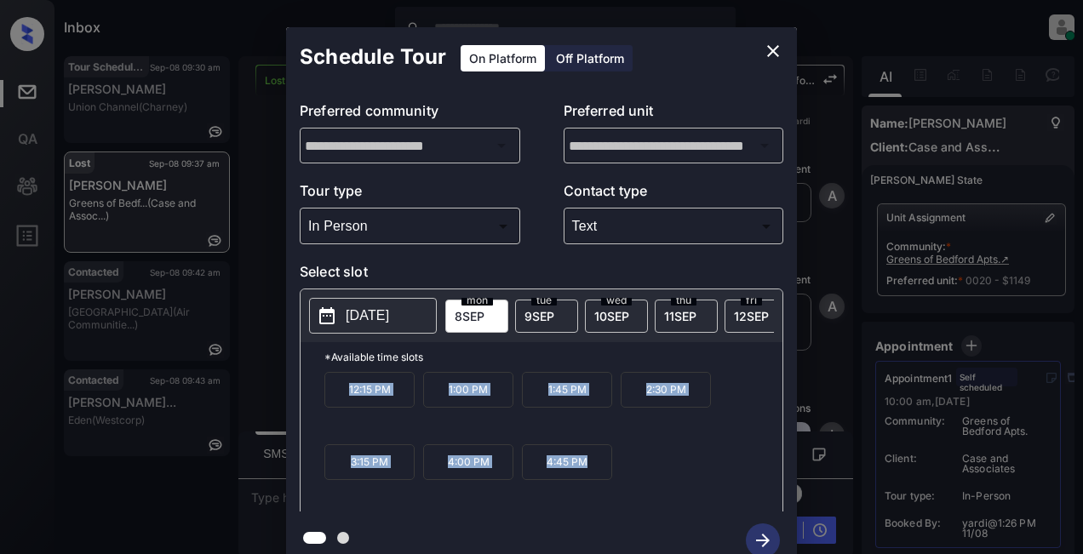
drag, startPoint x: 340, startPoint y: 401, endPoint x: 598, endPoint y: 478, distance: 269.1
click at [598, 478] on div "12:15 PM 1:00 PM 1:45 PM 2:30 PM 3:15 PM 4:00 PM 4:45 PM" at bounding box center [553, 440] width 458 height 136
copy div "12:15 PM 1:00 PM 1:45 PM 2:30 PM 3:15 PM 4:00 PM 4:45 PM"
click at [770, 51] on icon "close" at bounding box center [773, 51] width 20 height 20
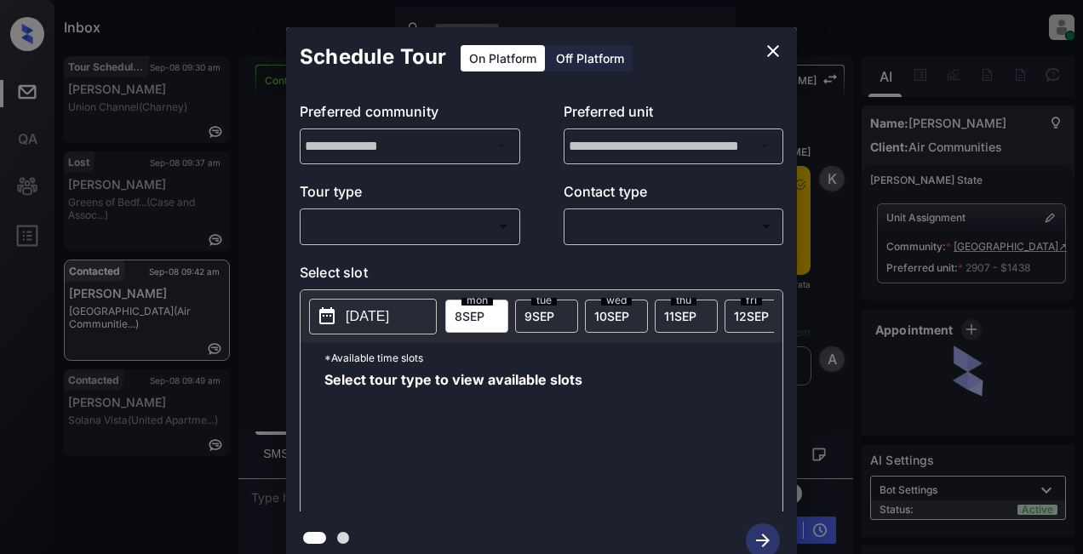
scroll to position [2254, 0]
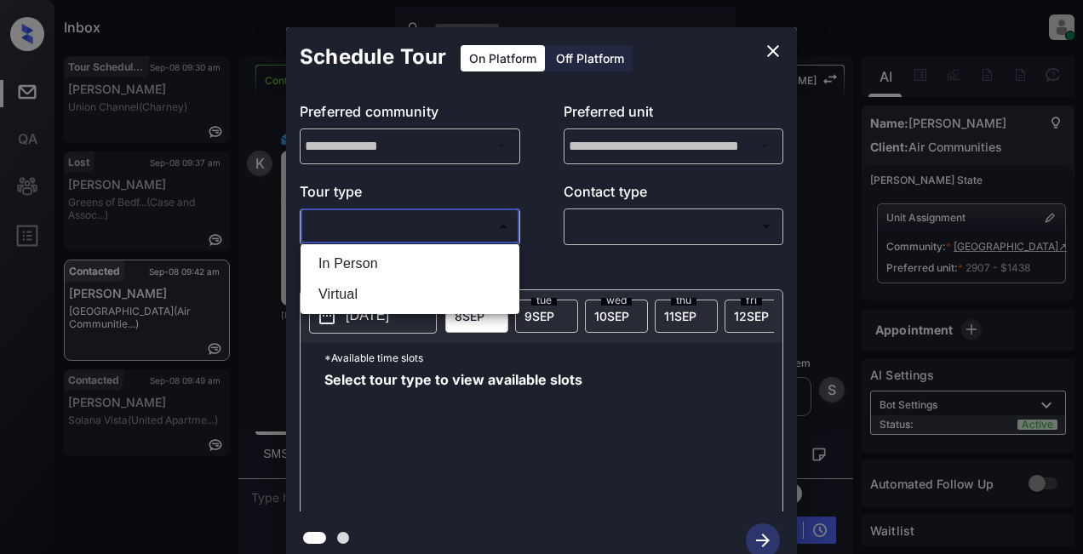
click at [408, 219] on body "Inbox Lyzzelle [PERSON_NAME] Online Set yourself offline Set yourself on break …" at bounding box center [541, 277] width 1083 height 554
click at [395, 258] on li "In Person" at bounding box center [410, 264] width 210 height 31
type input "********"
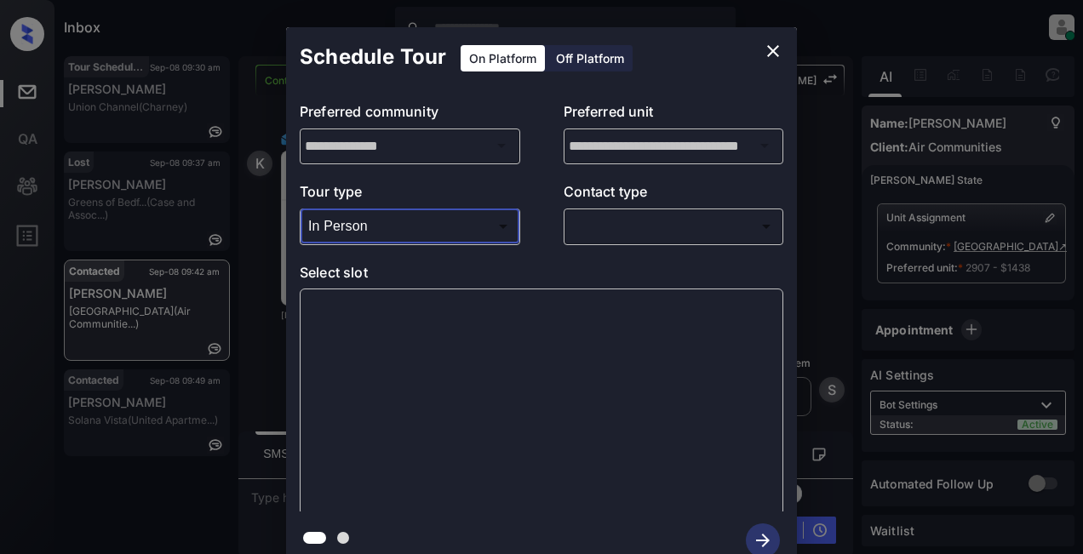
click at [599, 228] on body "Inbox Lyzzelle M. Ceralde Online Set yourself offline Set yourself on break Pro…" at bounding box center [541, 277] width 1083 height 554
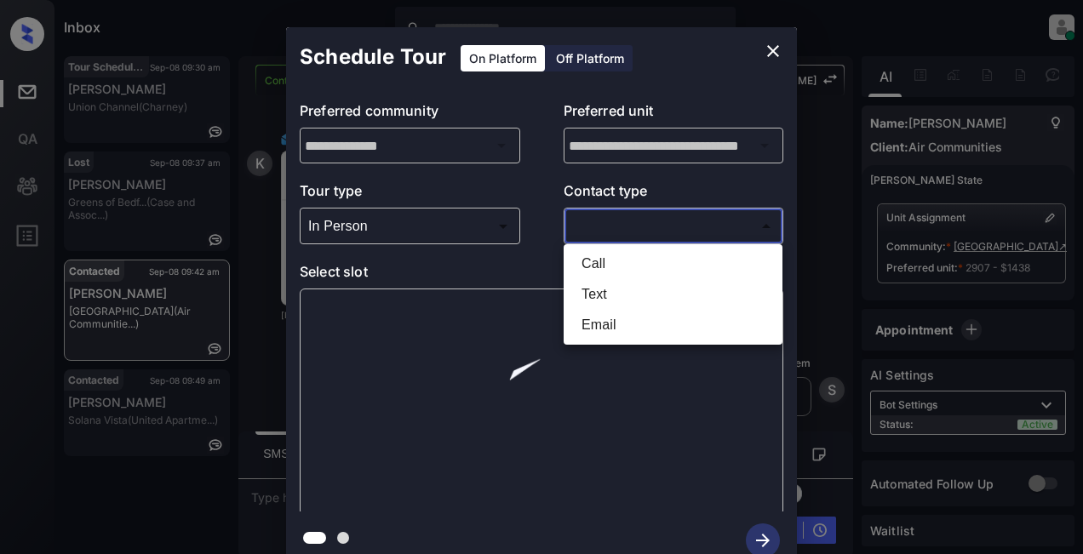
drag, startPoint x: 599, startPoint y: 298, endPoint x: 603, endPoint y: 328, distance: 30.0
click at [603, 328] on ul "Call Text Email" at bounding box center [673, 294] width 219 height 100
click at [603, 328] on li "Email" at bounding box center [673, 325] width 210 height 31
type input "*****"
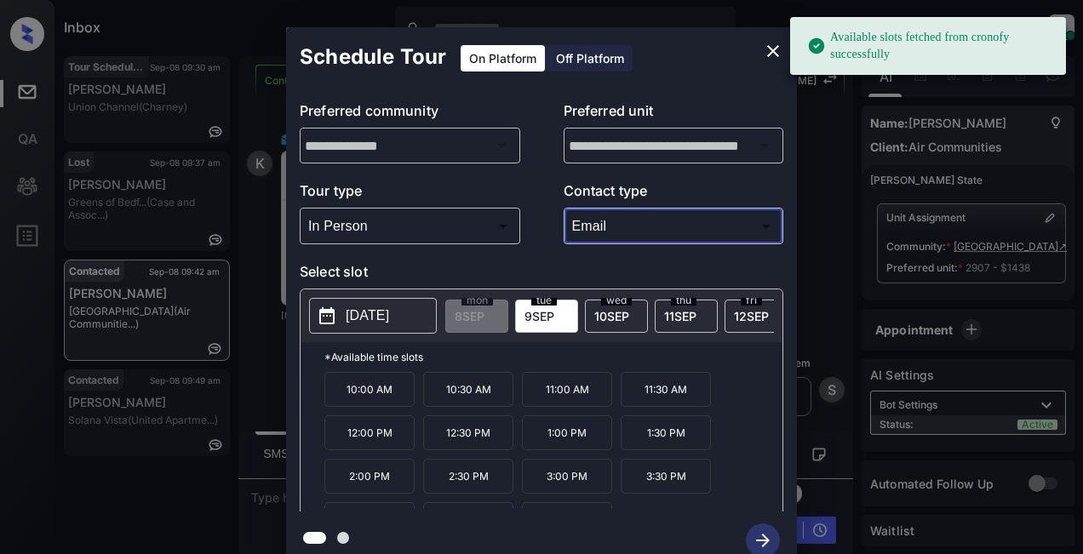
click at [354, 318] on p "2025-09-09" at bounding box center [367, 316] width 43 height 20
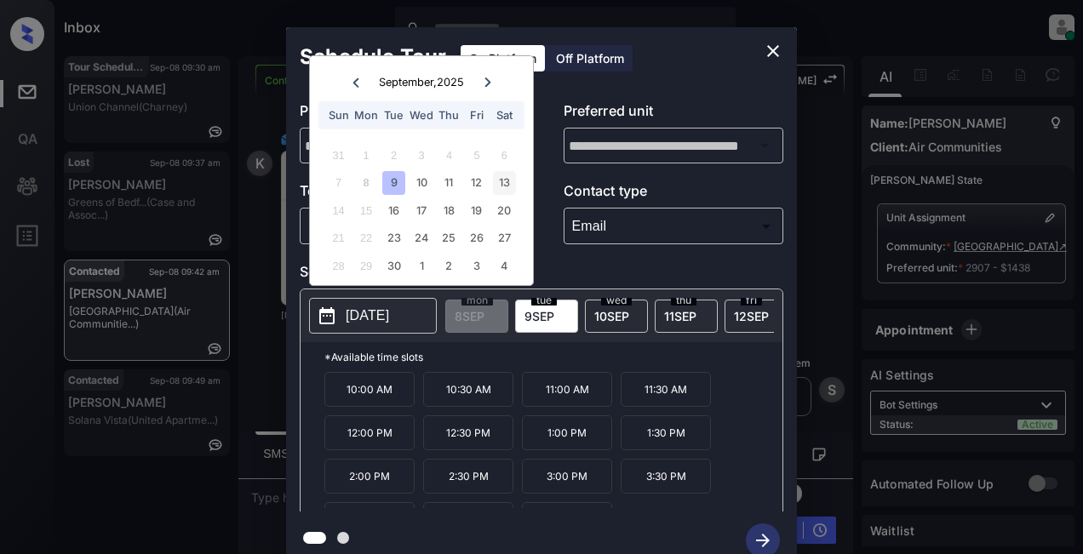
click at [496, 184] on div "13" at bounding box center [504, 182] width 23 height 23
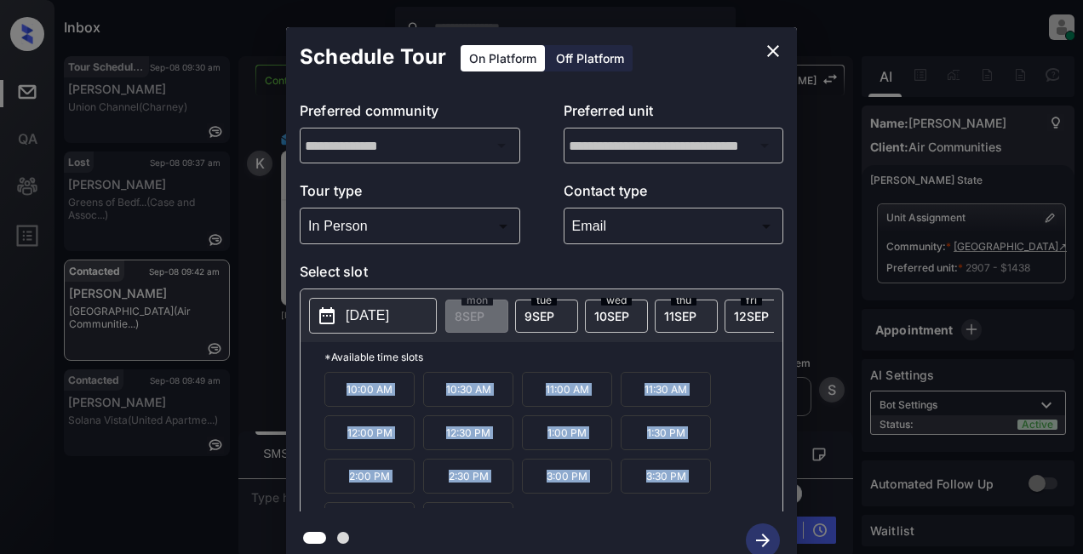
scroll to position [29, 0]
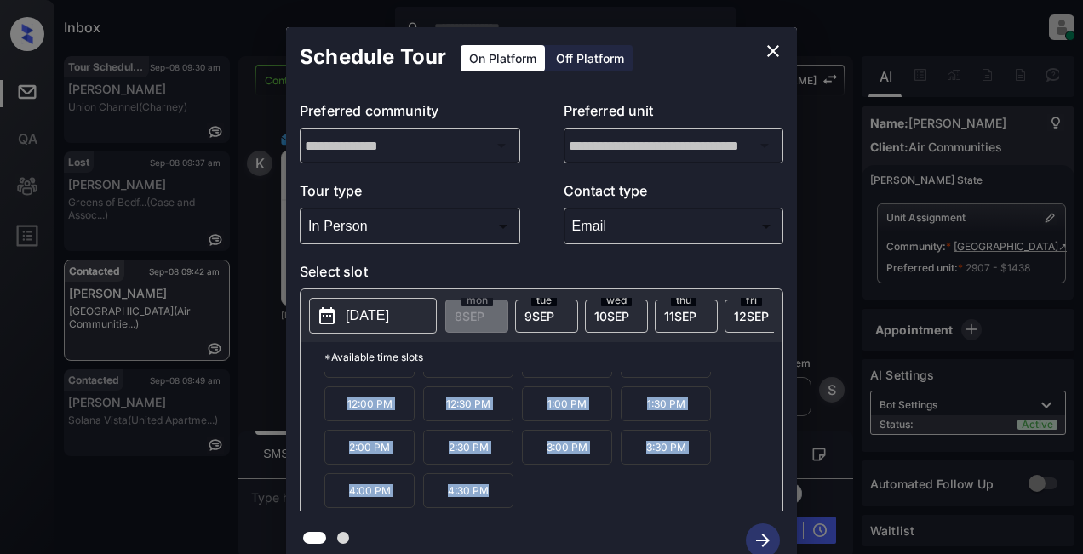
drag, startPoint x: 382, startPoint y: 415, endPoint x: 568, endPoint y: 529, distance: 217.4
click at [568, 529] on div "**********" at bounding box center [541, 298] width 511 height 542
copy div "10:00 AM 10:30 AM 11:00 AM 11:30 AM 12:00 PM 12:30 PM 1:00 PM 1:30 PM 2:00 PM 2…"
click at [764, 51] on icon "close" at bounding box center [773, 51] width 20 height 20
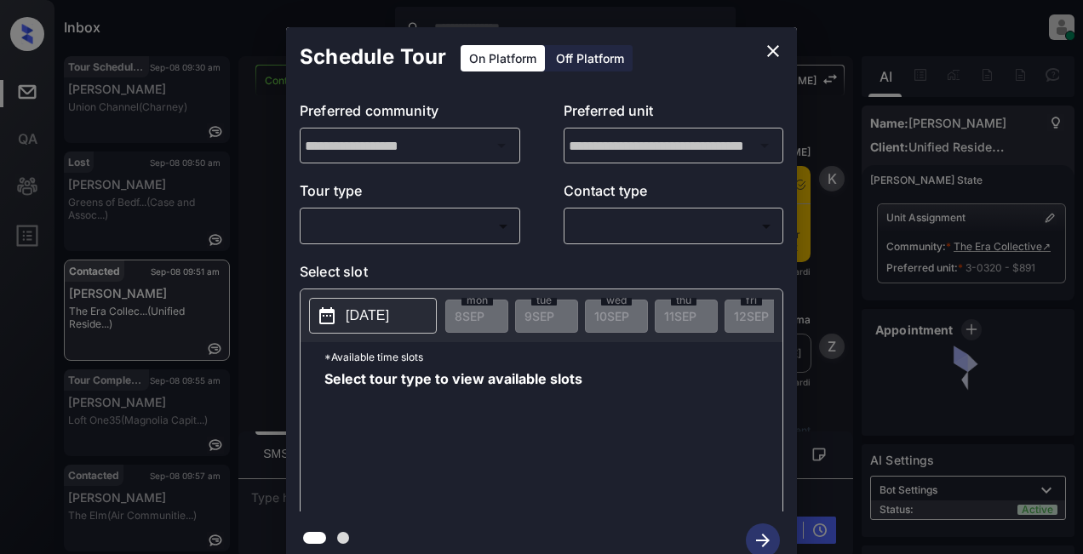
scroll to position [3101, 0]
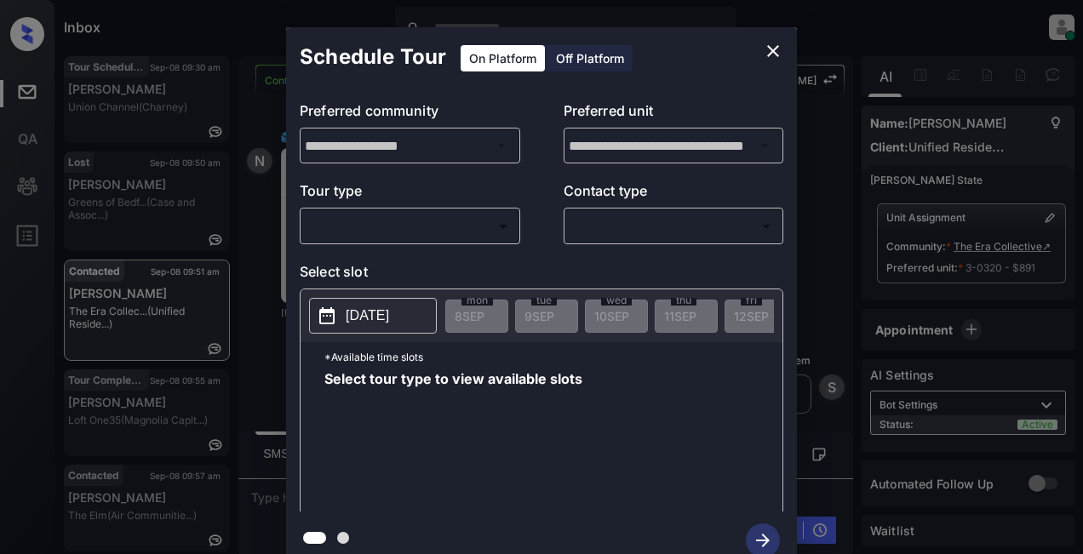
click at [461, 224] on body "Inbox Lyzzelle [PERSON_NAME] Online Set yourself offline Set yourself on break …" at bounding box center [541, 277] width 1083 height 554
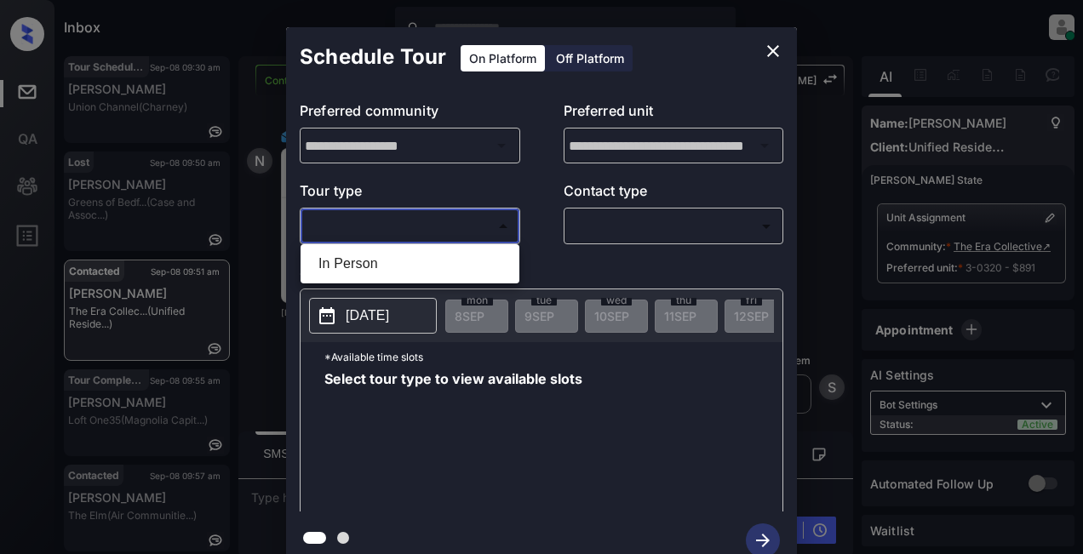
click at [768, 50] on div at bounding box center [541, 277] width 1083 height 554
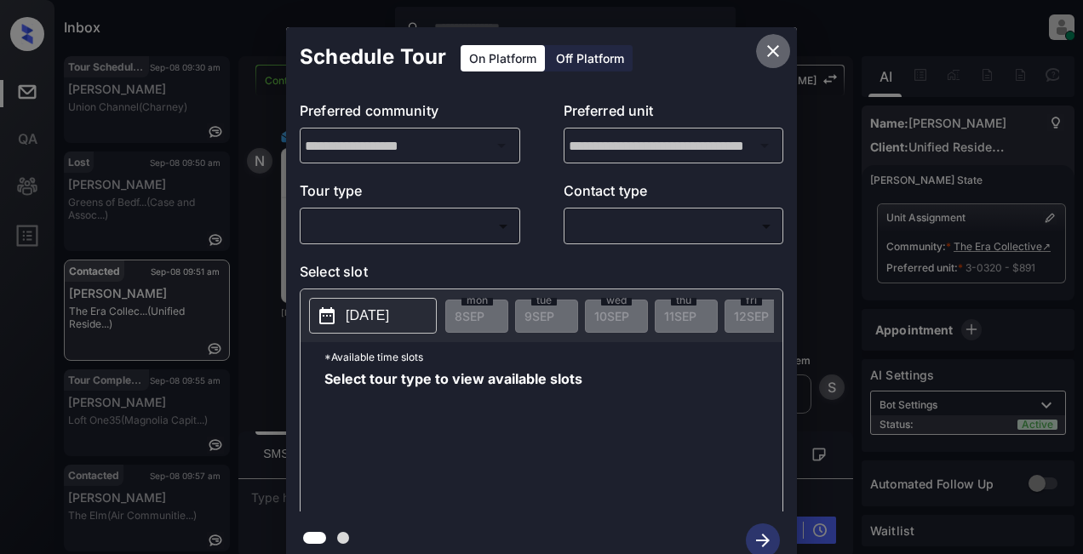
click at [771, 44] on icon "close" at bounding box center [773, 51] width 20 height 20
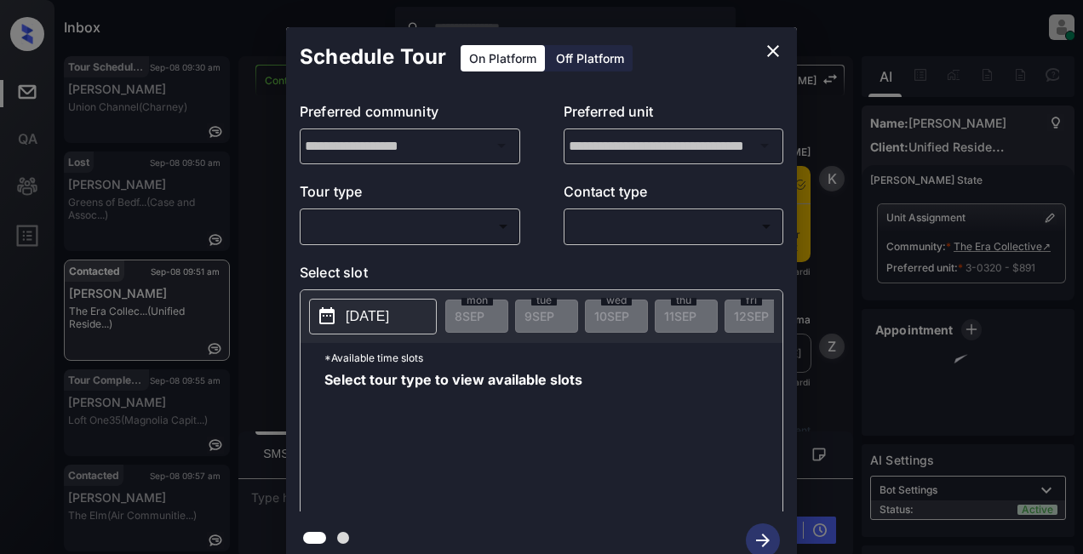
scroll to position [3014, 0]
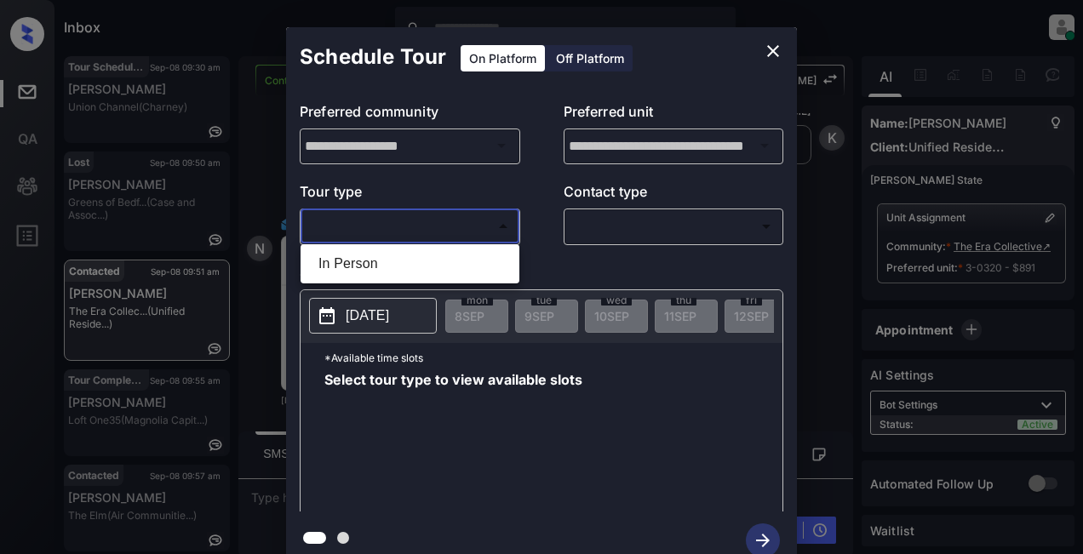
click at [438, 230] on body "Inbox Lyzzelle [PERSON_NAME] Online Set yourself offline Set yourself on break …" at bounding box center [541, 277] width 1083 height 554
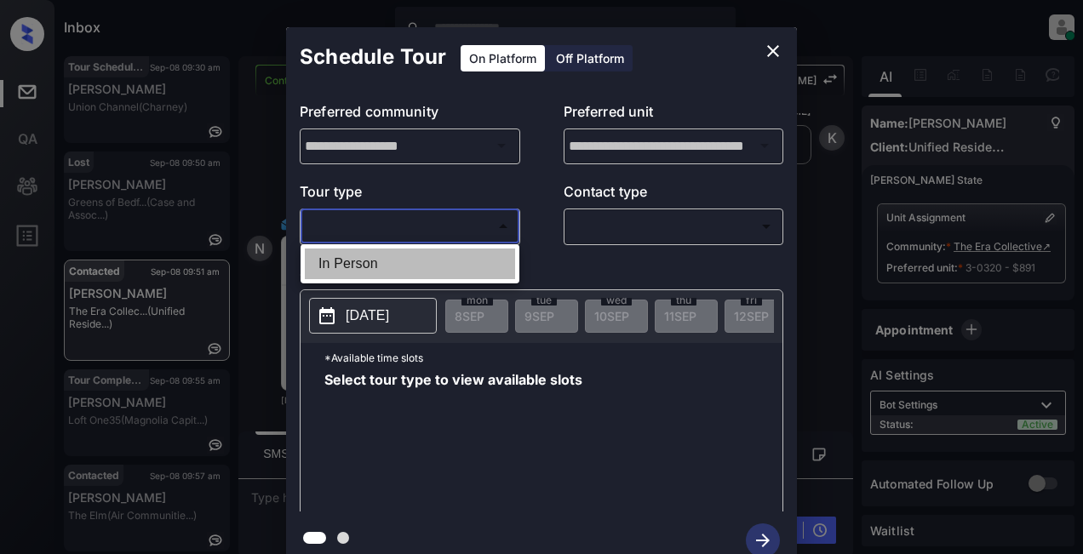
drag, startPoint x: 369, startPoint y: 266, endPoint x: 482, endPoint y: 223, distance: 120.5
click at [370, 265] on li "In Person" at bounding box center [410, 264] width 210 height 31
type input "********"
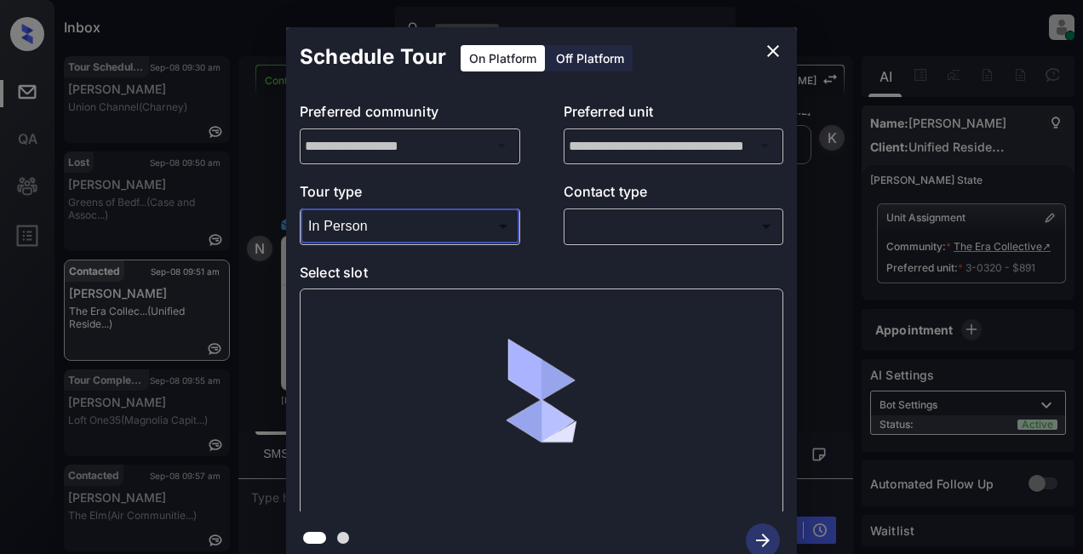
click at [615, 230] on body "Inbox Lyzzelle [PERSON_NAME] Online Set yourself offline Set yourself on break …" at bounding box center [541, 277] width 1083 height 554
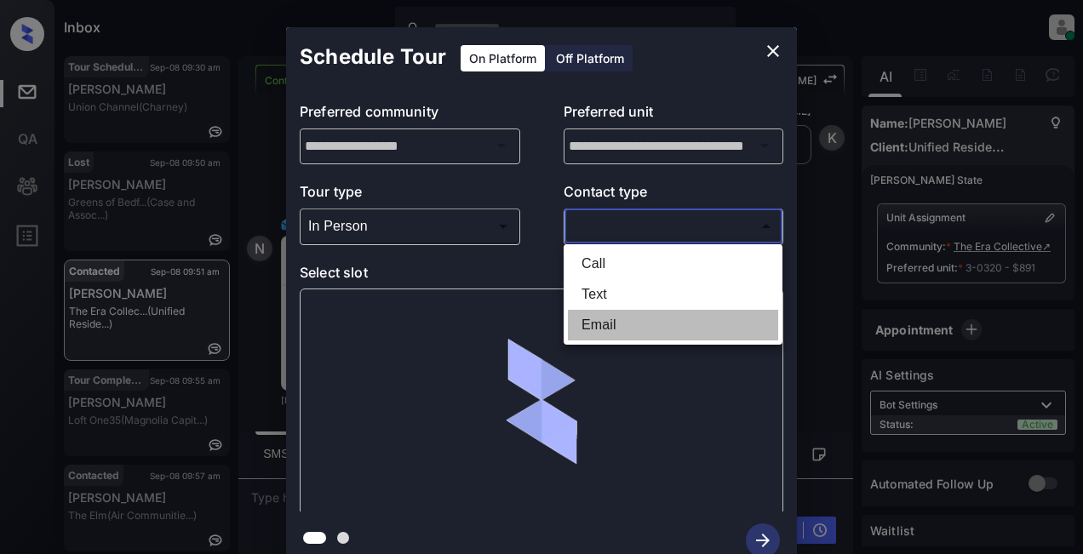
drag, startPoint x: 604, startPoint y: 320, endPoint x: 599, endPoint y: 310, distance: 11.1
click at [604, 319] on li "Email" at bounding box center [673, 325] width 210 height 31
type input "*****"
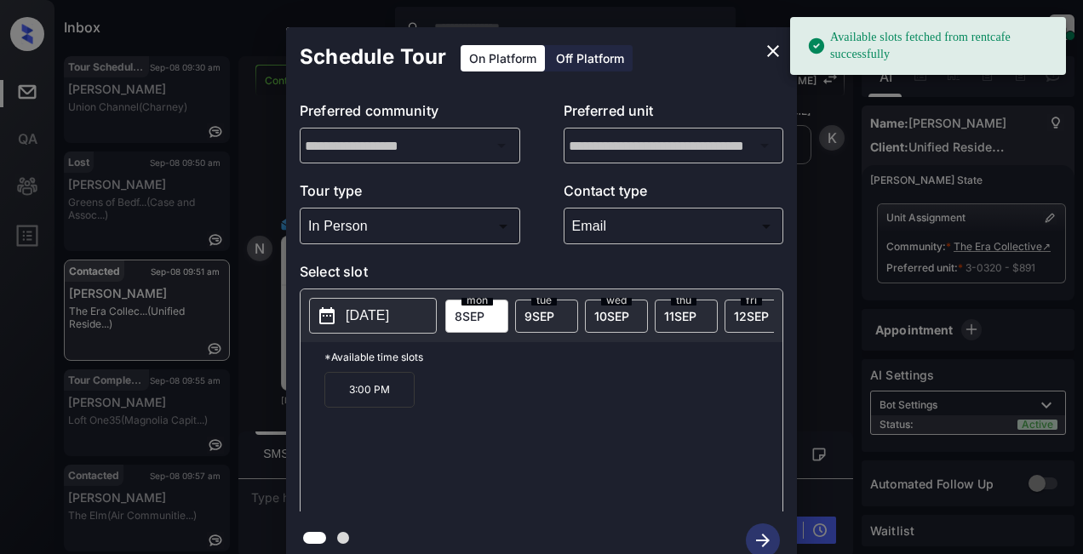
click at [383, 314] on p "[DATE]" at bounding box center [367, 316] width 43 height 20
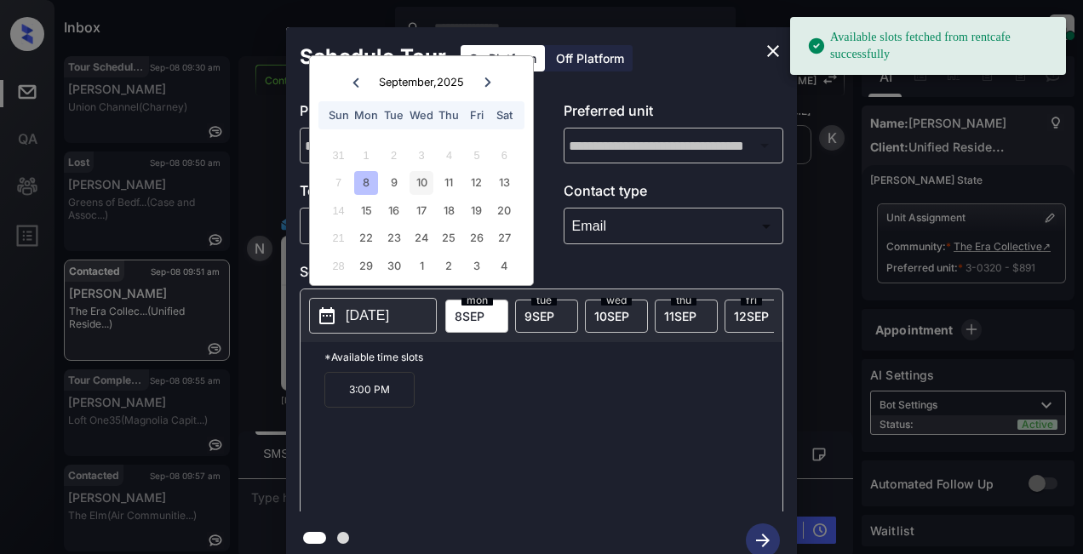
click at [412, 180] on div "10" at bounding box center [420, 182] width 23 height 23
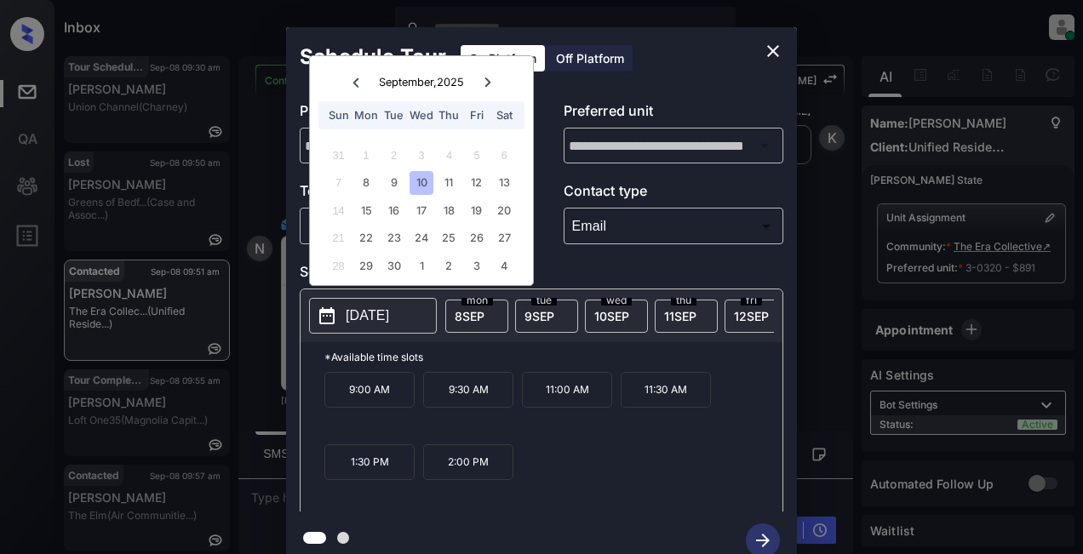
click at [387, 473] on p "1:30 PM" at bounding box center [369, 462] width 90 height 36
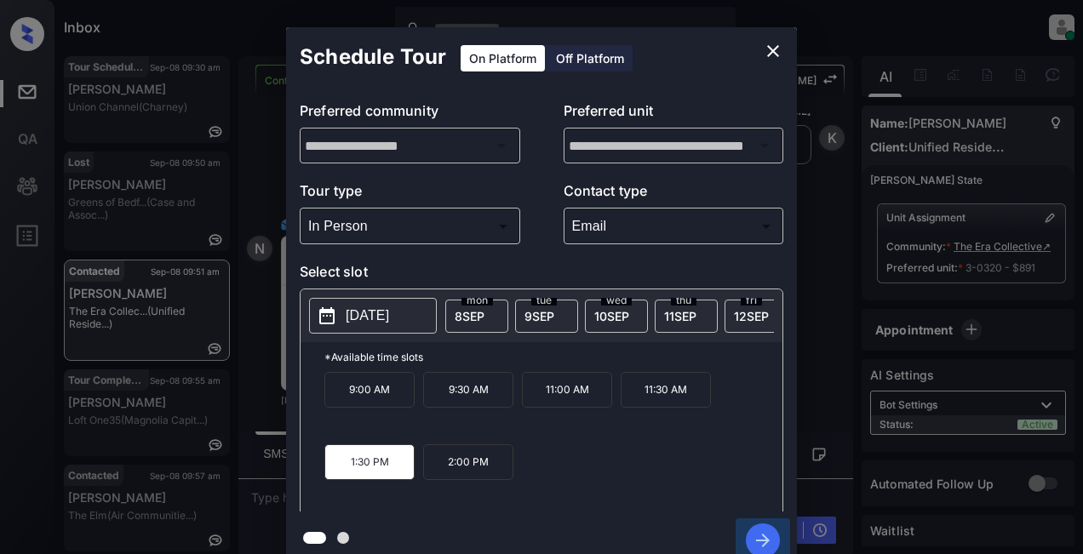
click at [755, 544] on icon "button" at bounding box center [763, 541] width 34 height 34
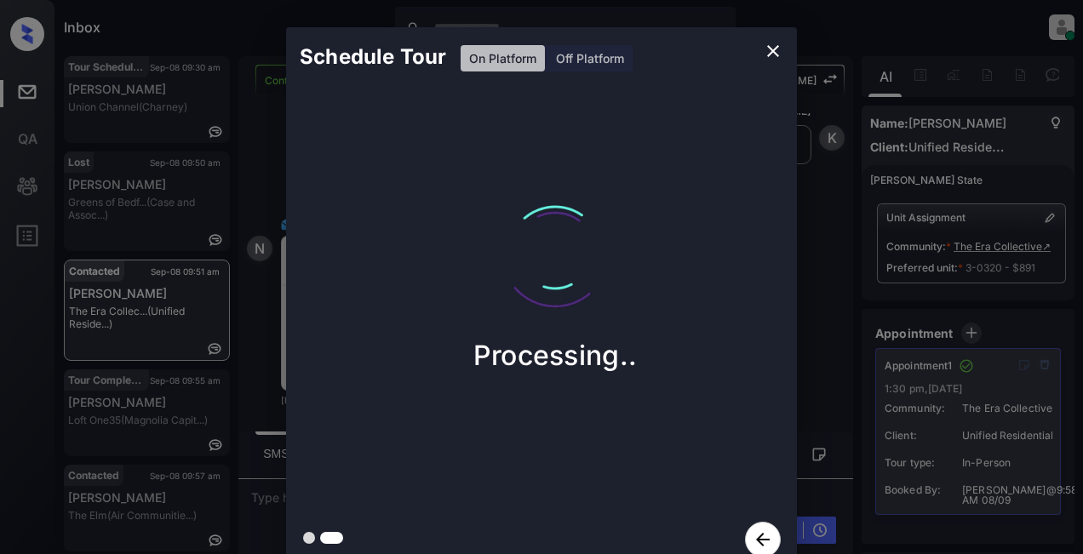
drag, startPoint x: 776, startPoint y: 55, endPoint x: 770, endPoint y: 129, distance: 74.3
click at [770, 129] on div "Schedule Tour On Platform Off Platform Processing.." at bounding box center [541, 298] width 511 height 542
click at [769, 49] on icon "close" at bounding box center [773, 51] width 20 height 20
